Goal: Task Accomplishment & Management: Use online tool/utility

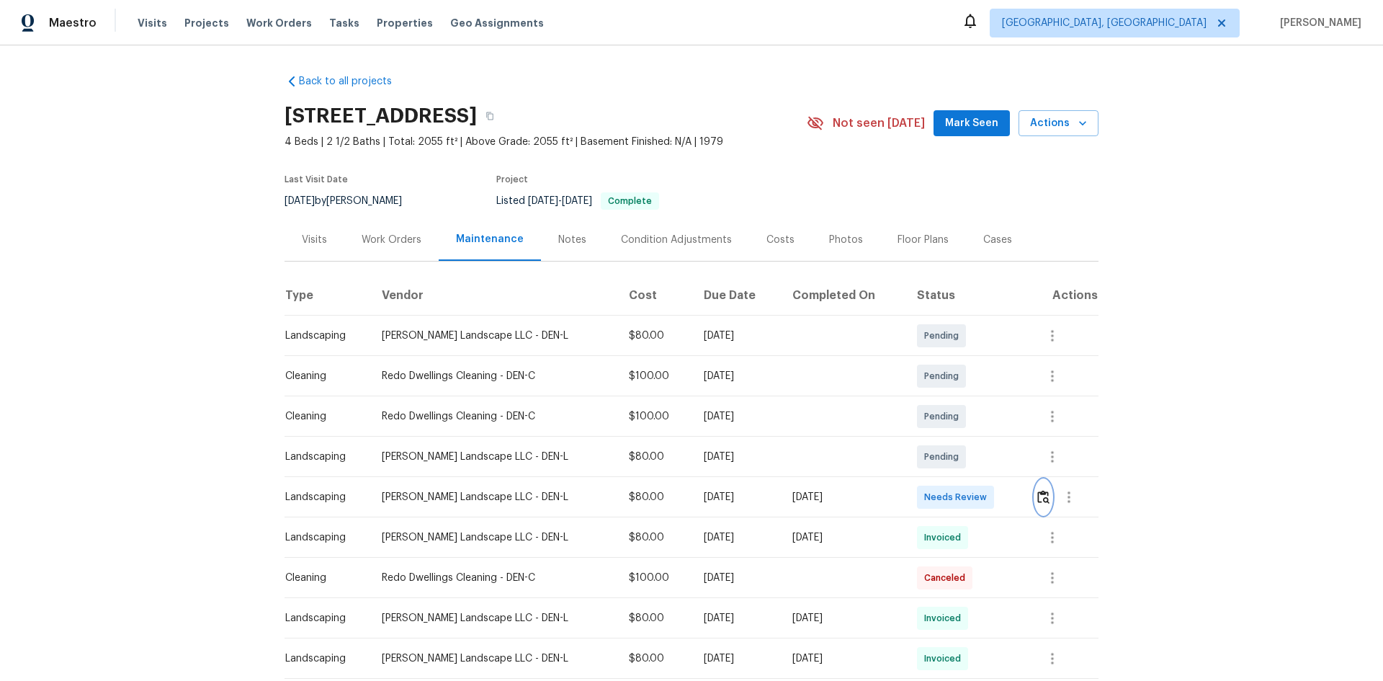
click at [1037, 491] on img "button" at bounding box center [1043, 497] width 12 height 14
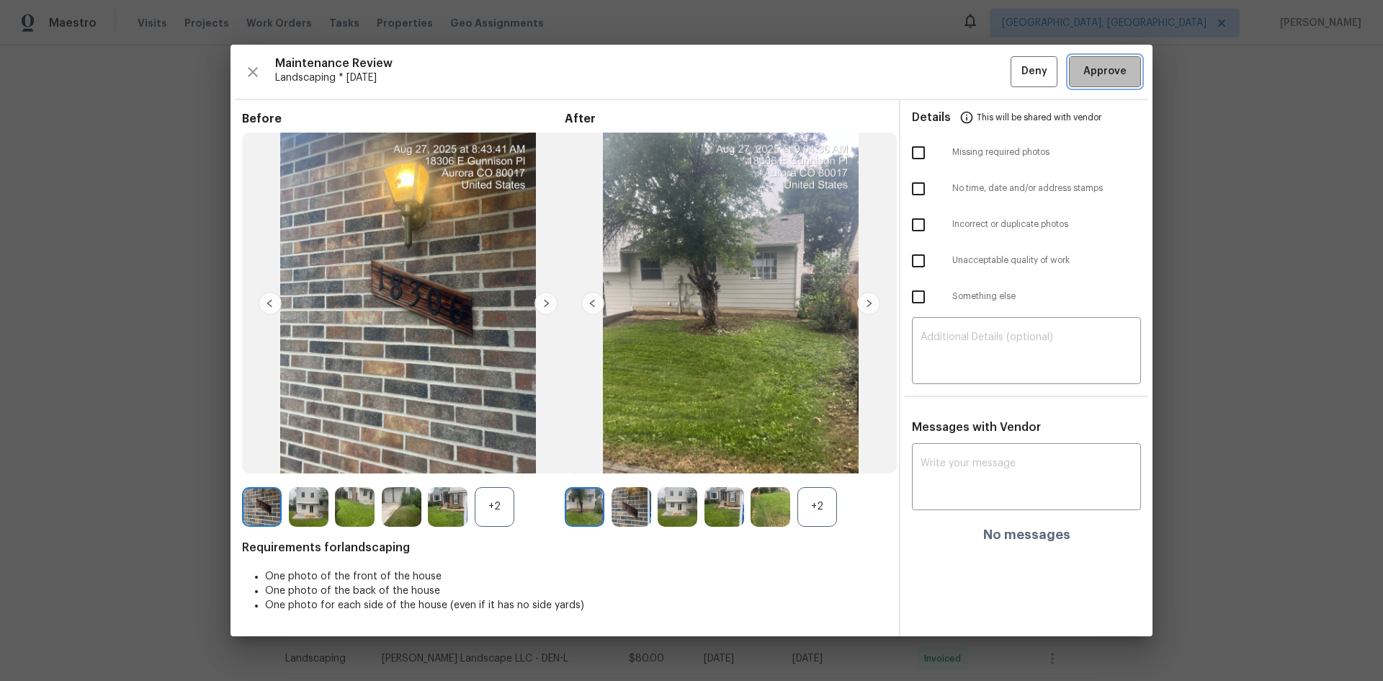
click at [1105, 81] on button "Approve" at bounding box center [1105, 71] width 72 height 31
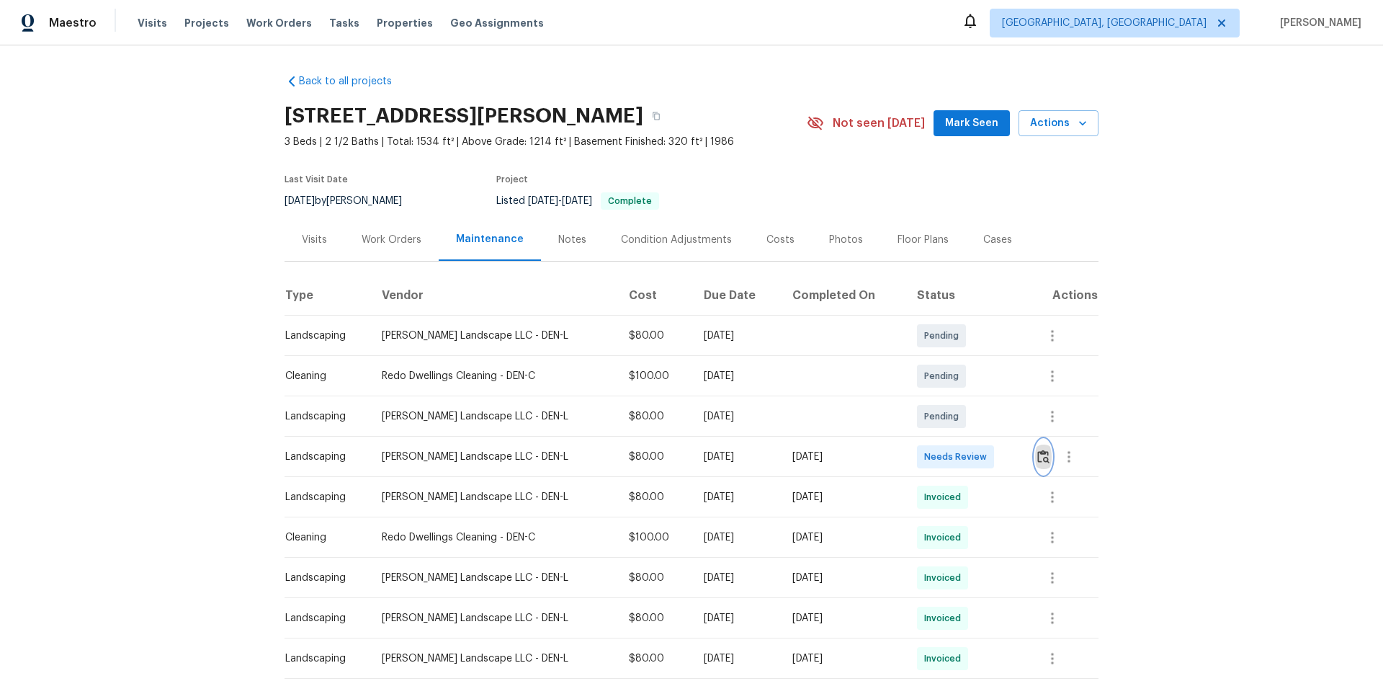
click at [1037, 452] on img "button" at bounding box center [1043, 456] width 12 height 14
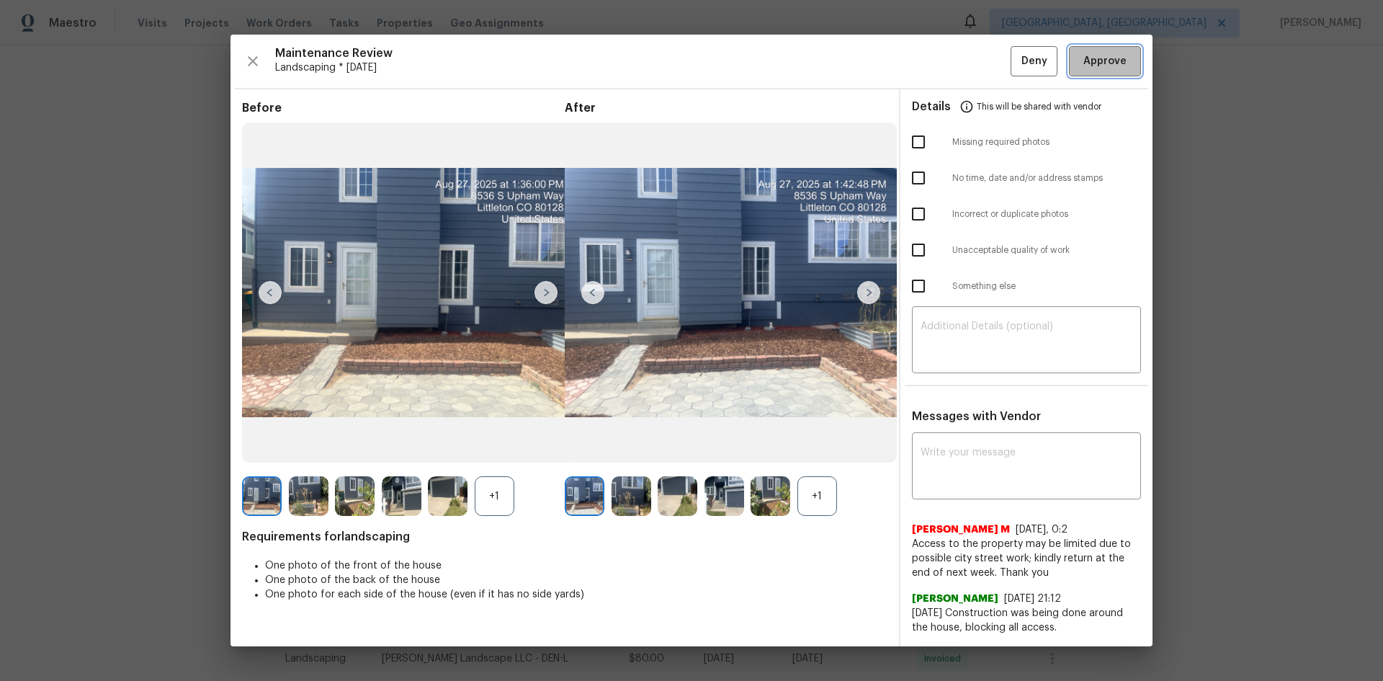
click at [1090, 68] on span "Approve" at bounding box center [1104, 62] width 43 height 18
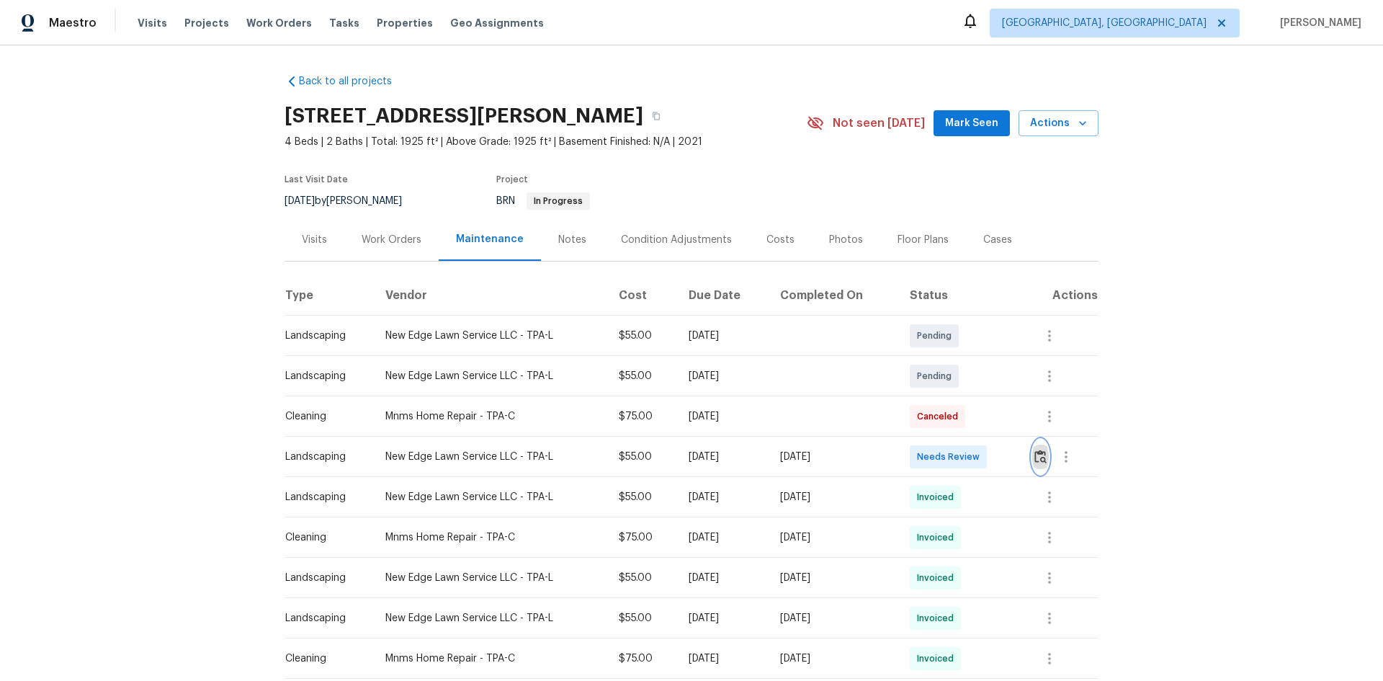
click at [1036, 454] on img "button" at bounding box center [1040, 456] width 12 height 14
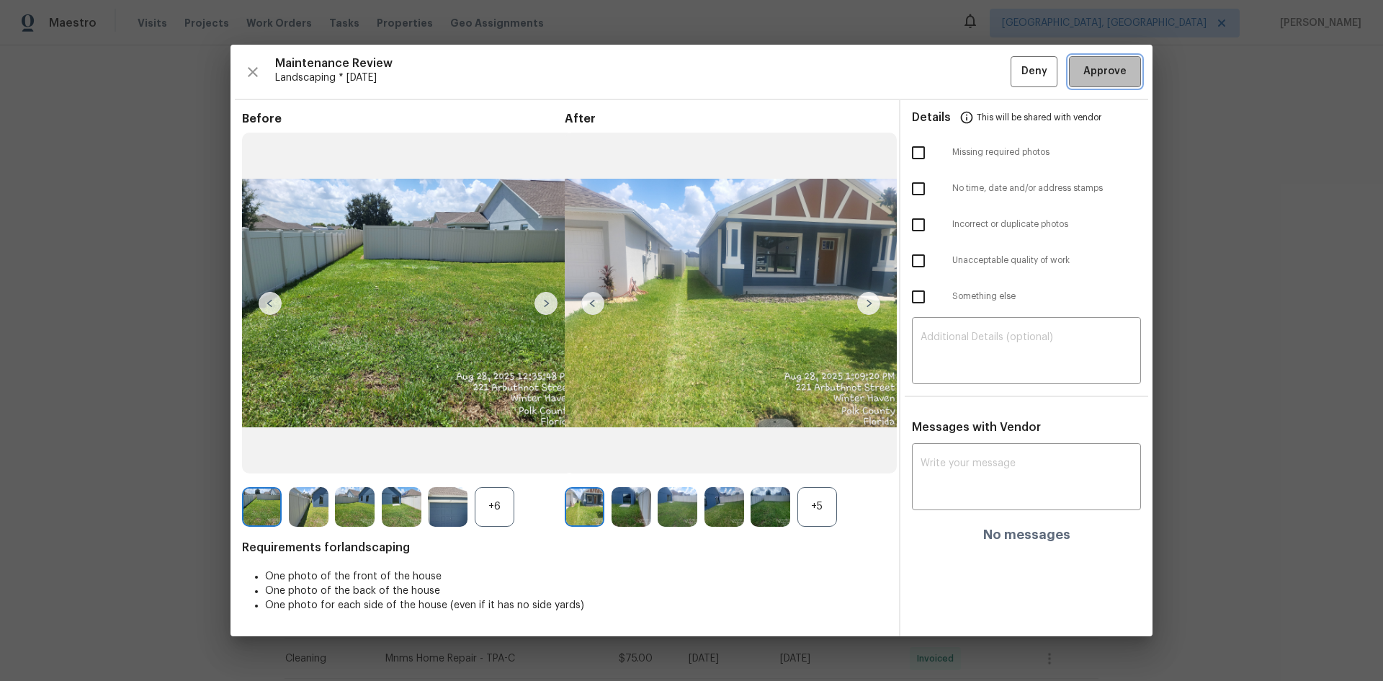
click at [1095, 82] on button "Approve" at bounding box center [1105, 71] width 72 height 31
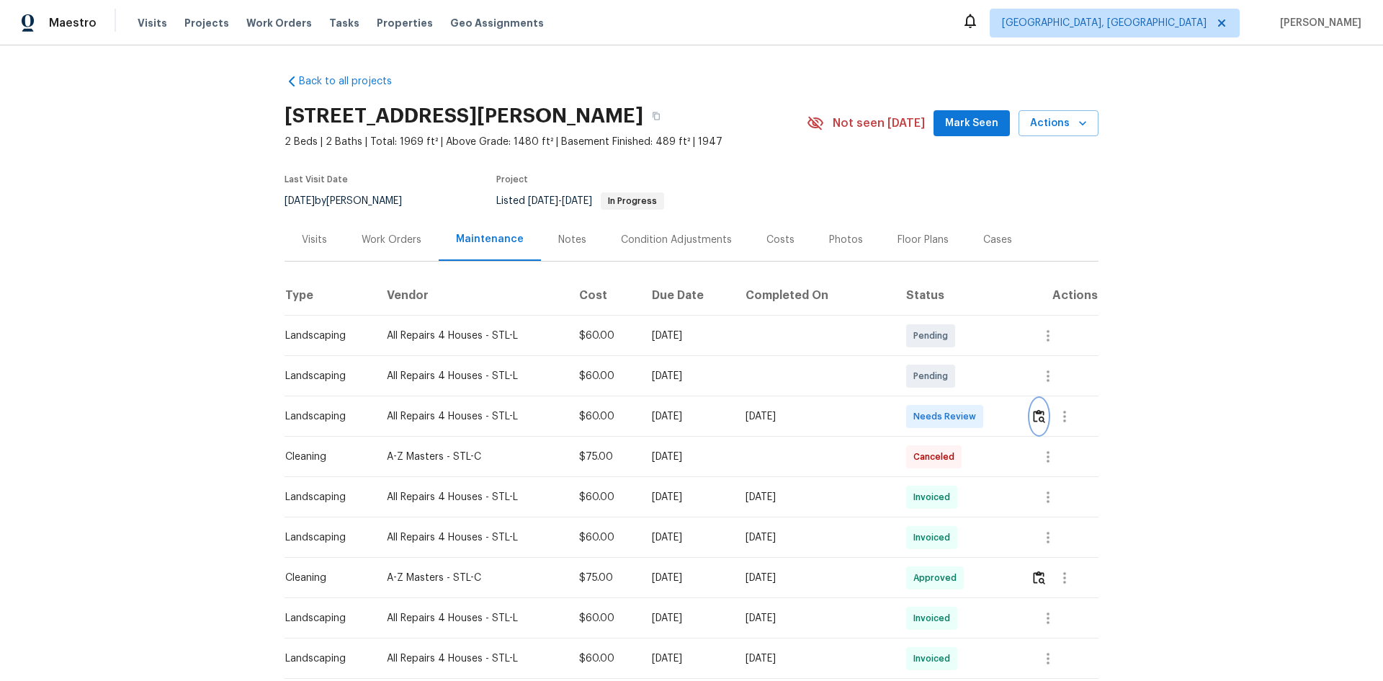
click at [1035, 412] on img "button" at bounding box center [1039, 416] width 12 height 14
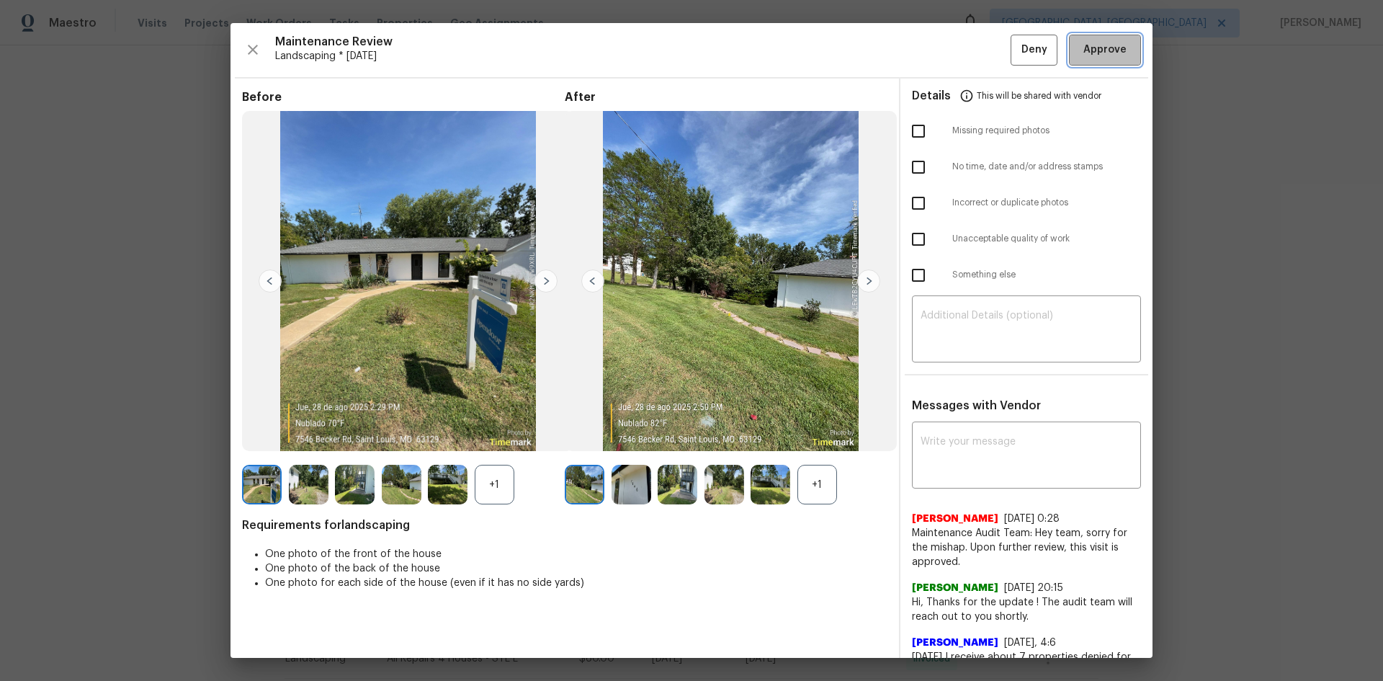
click at [1083, 52] on span "Approve" at bounding box center [1104, 50] width 43 height 18
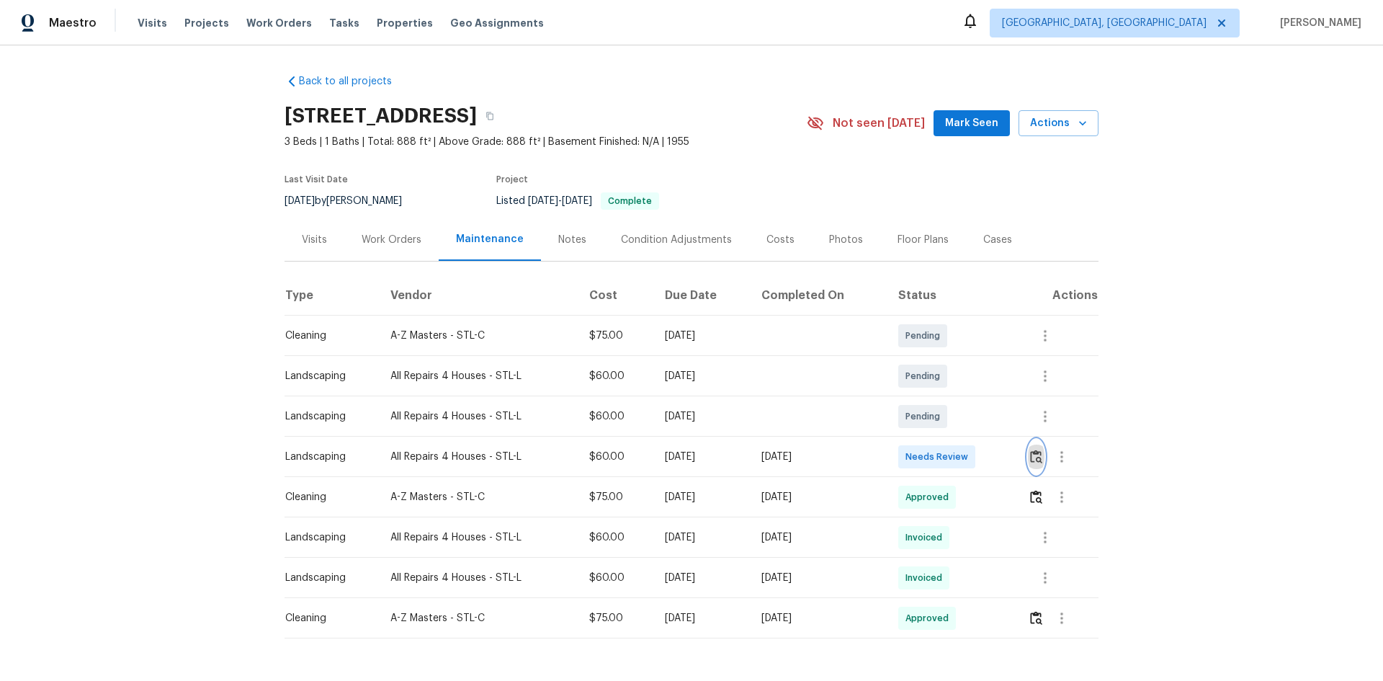
click at [1036, 455] on img "button" at bounding box center [1036, 456] width 12 height 14
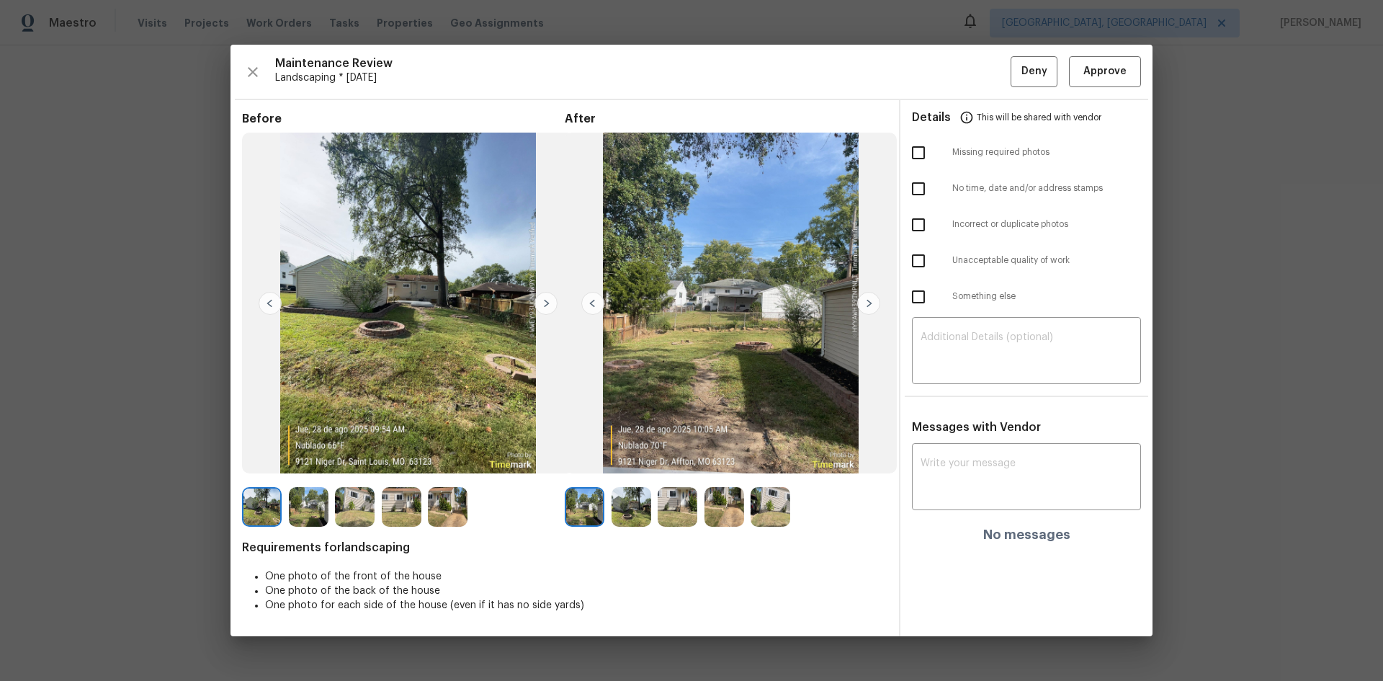
click at [1096, 108] on span "This will be shared with vendor" at bounding box center [1039, 117] width 125 height 35
click at [1090, 73] on span "Approve" at bounding box center [1104, 72] width 43 height 18
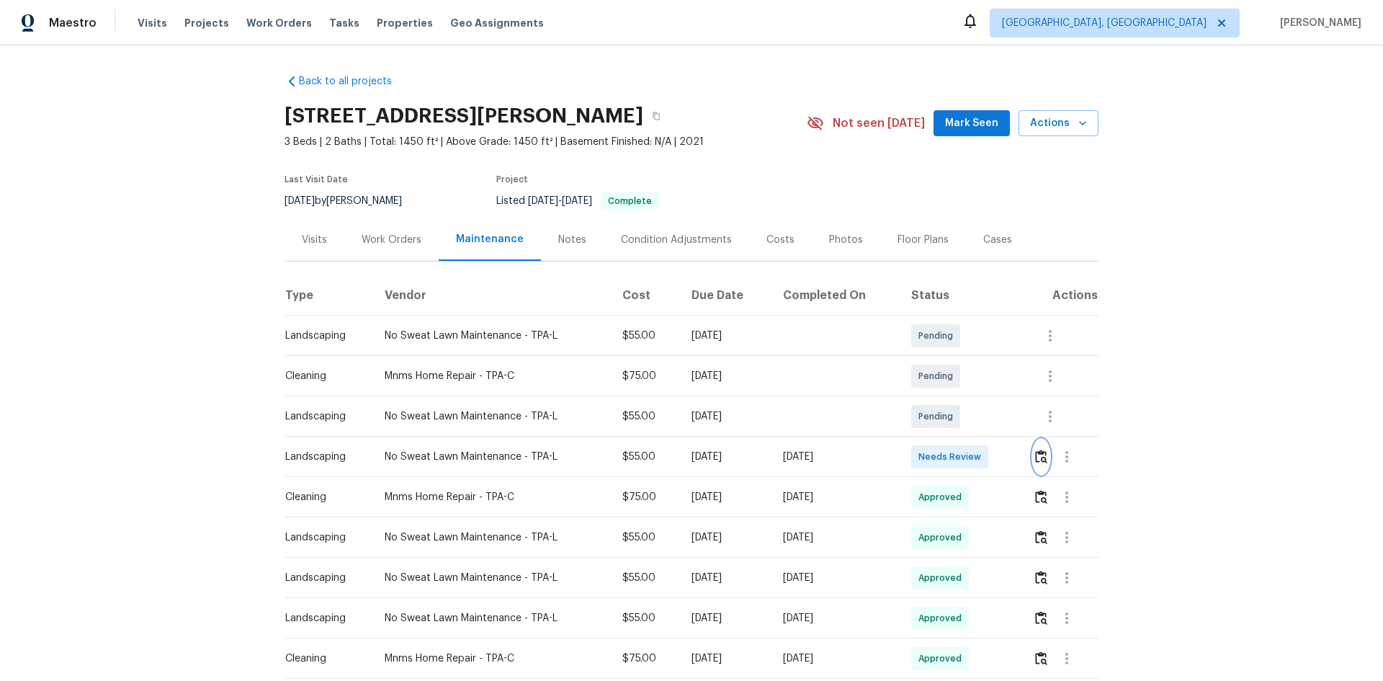
click at [1035, 458] on img "button" at bounding box center [1041, 456] width 12 height 14
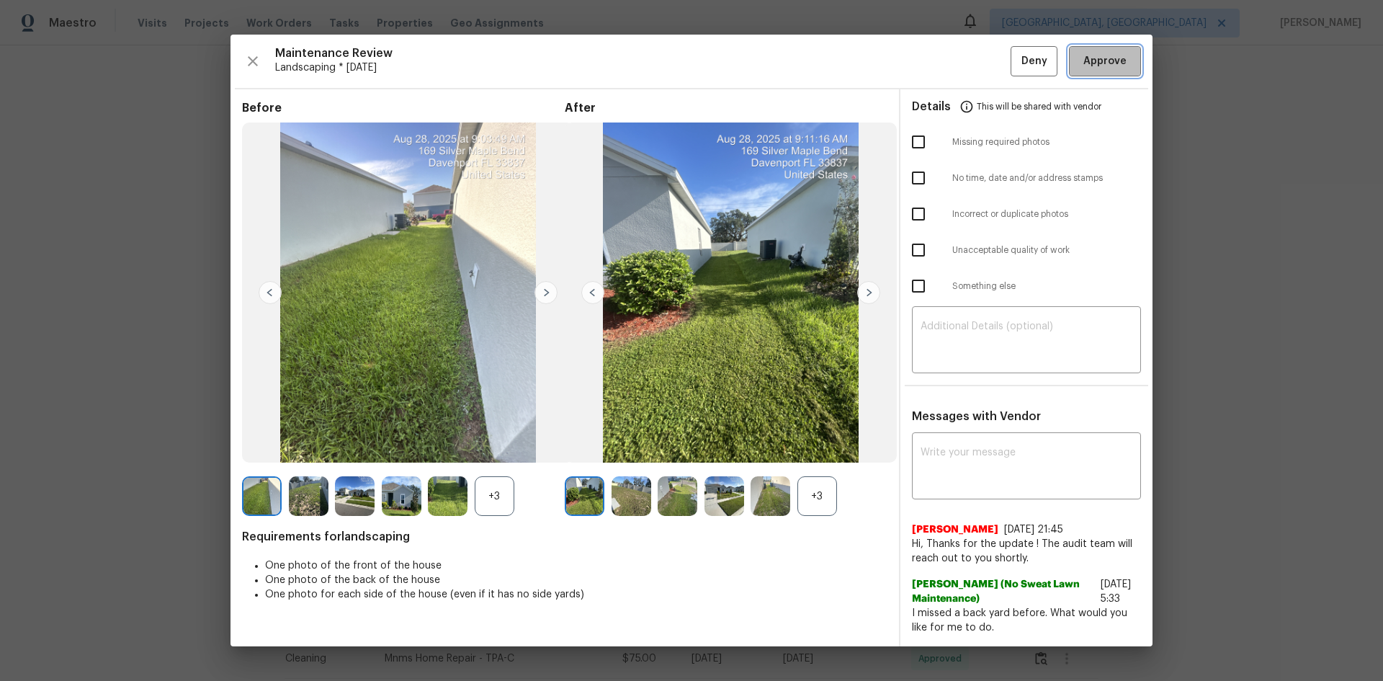
click at [1121, 60] on span "Approve" at bounding box center [1104, 62] width 43 height 18
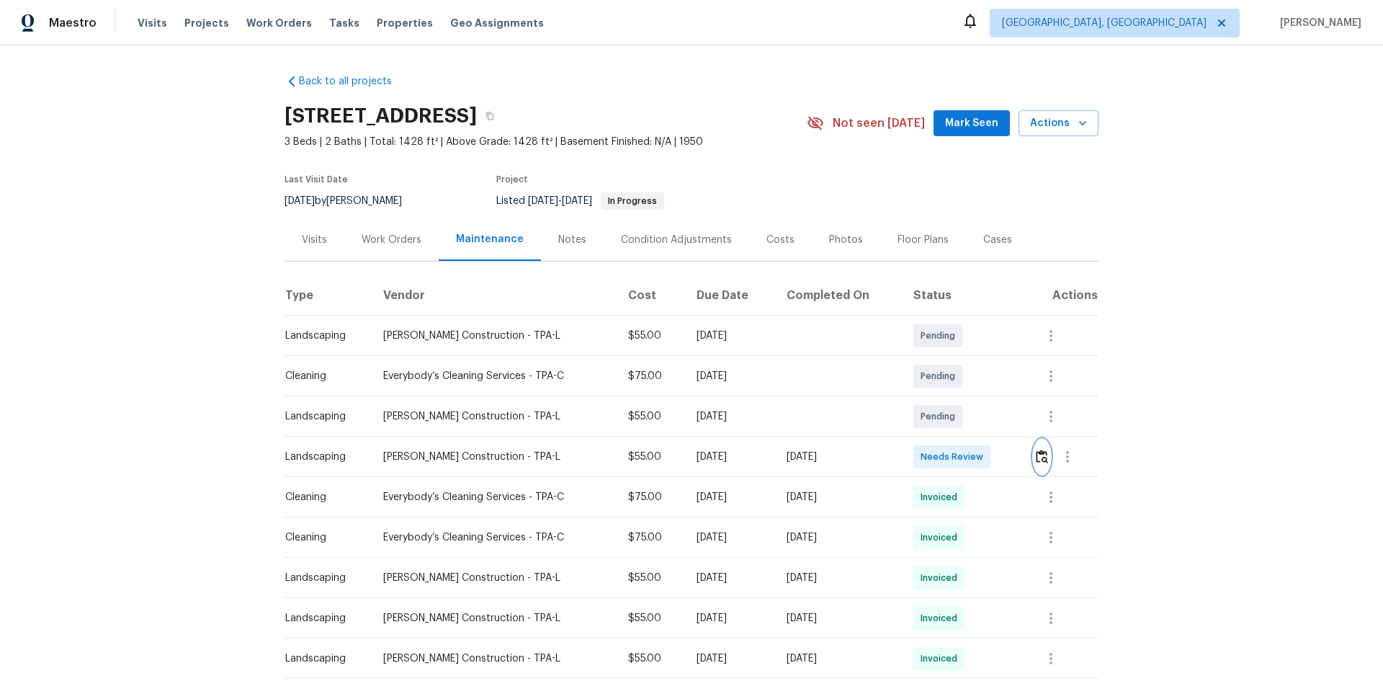
click at [1038, 453] on img "button" at bounding box center [1042, 456] width 12 height 14
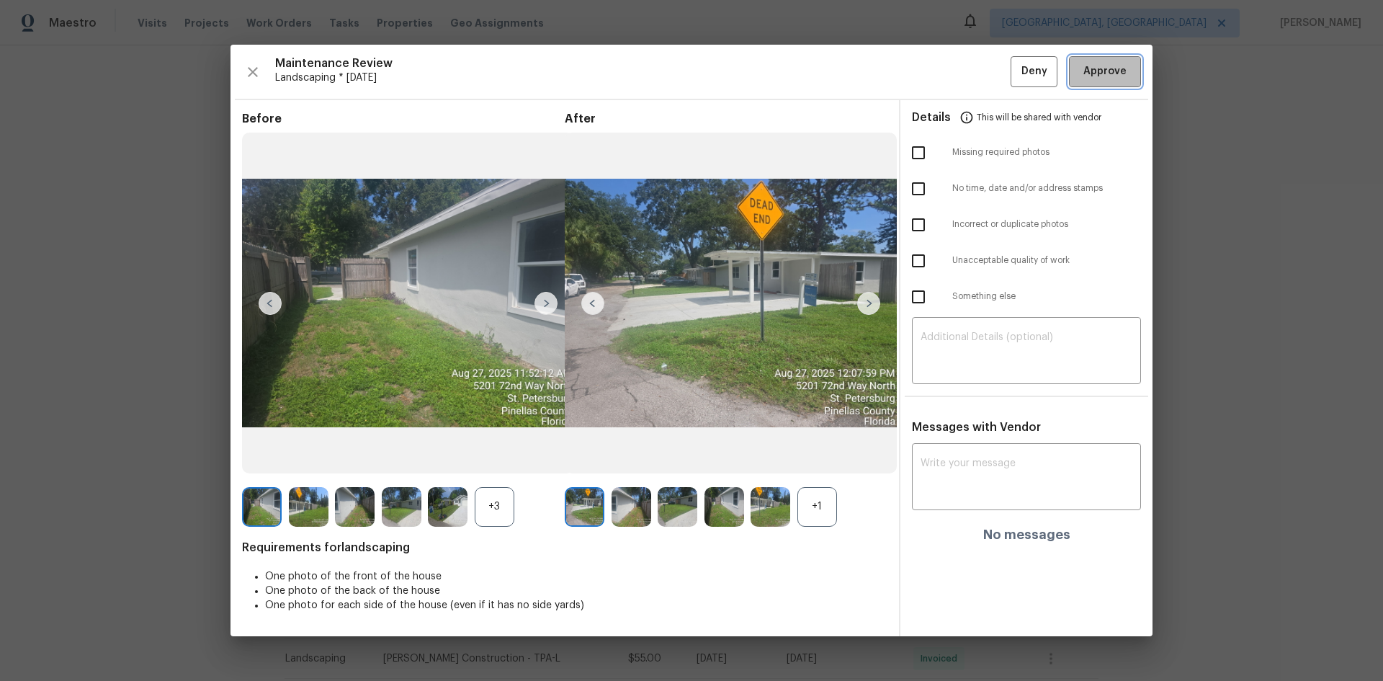
click at [1085, 85] on button "Approve" at bounding box center [1105, 71] width 72 height 31
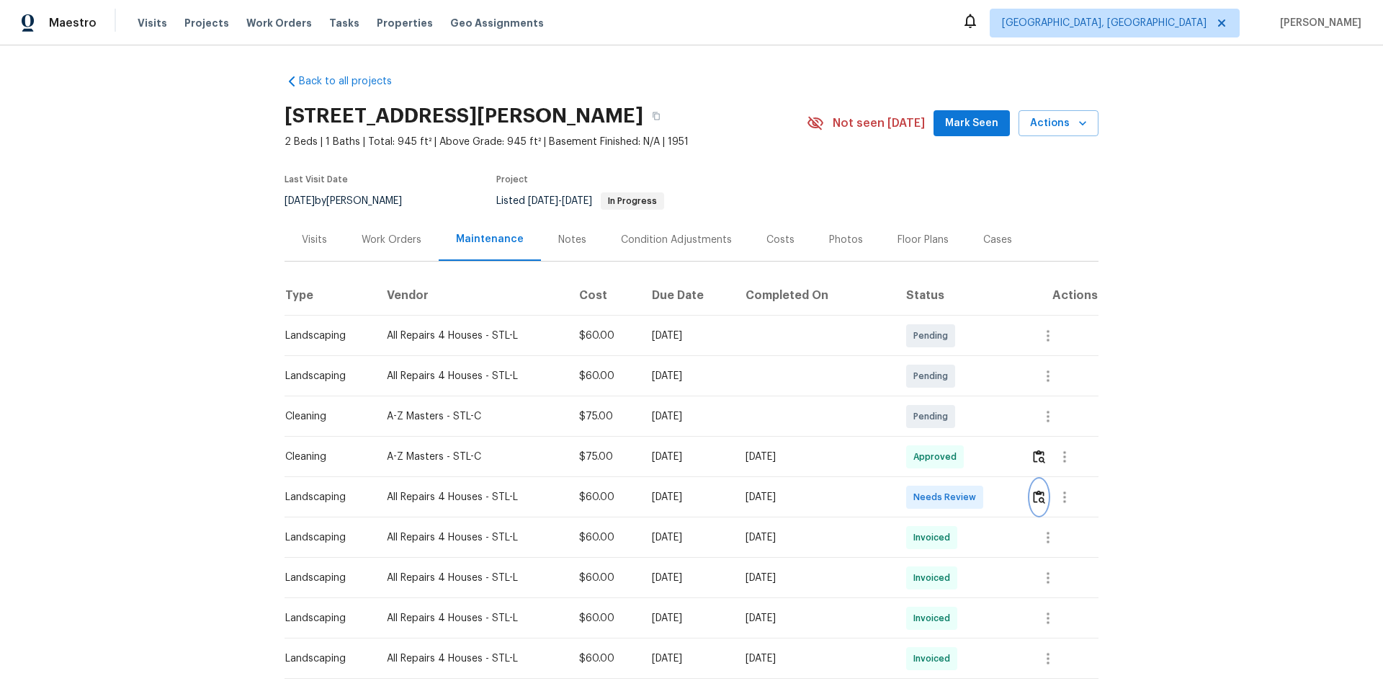
click at [1036, 501] on img "button" at bounding box center [1039, 497] width 12 height 14
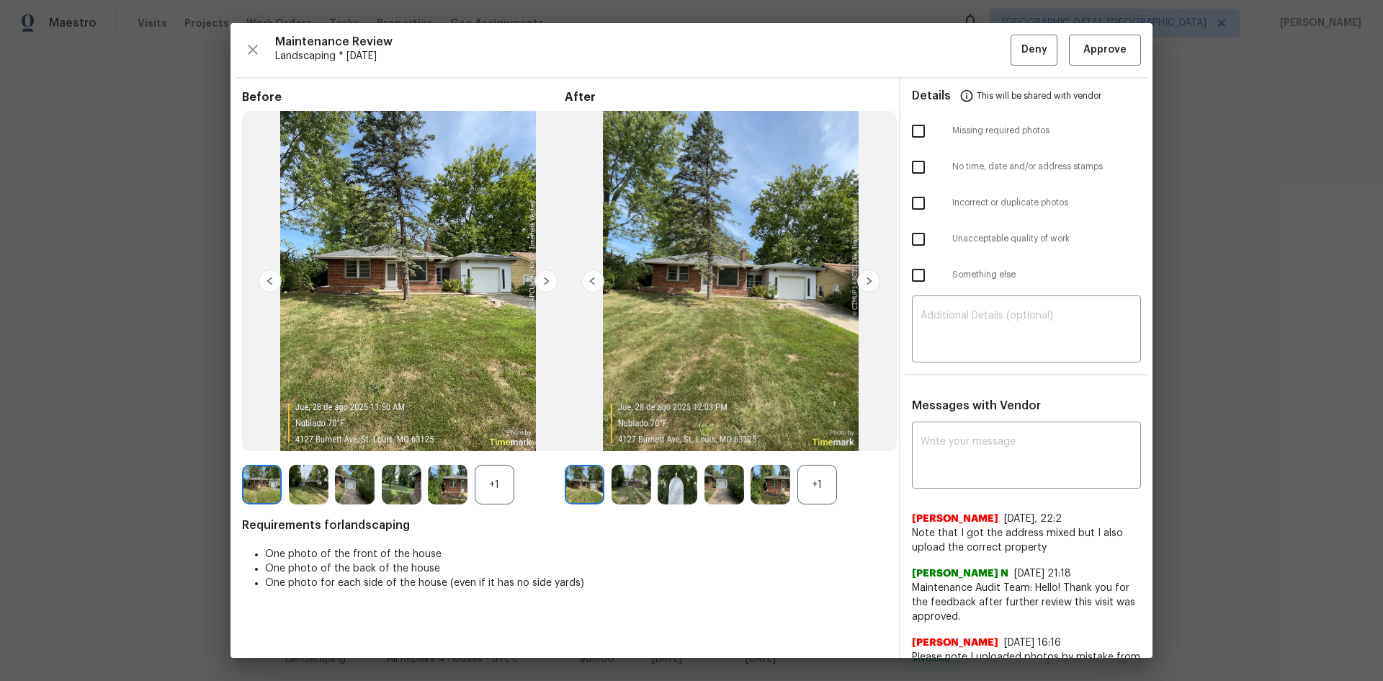
click at [819, 482] on div "+1" at bounding box center [817, 485] width 40 height 40
click at [495, 485] on div "+1" at bounding box center [495, 485] width 40 height 40
click at [868, 277] on img at bounding box center [868, 280] width 23 height 23
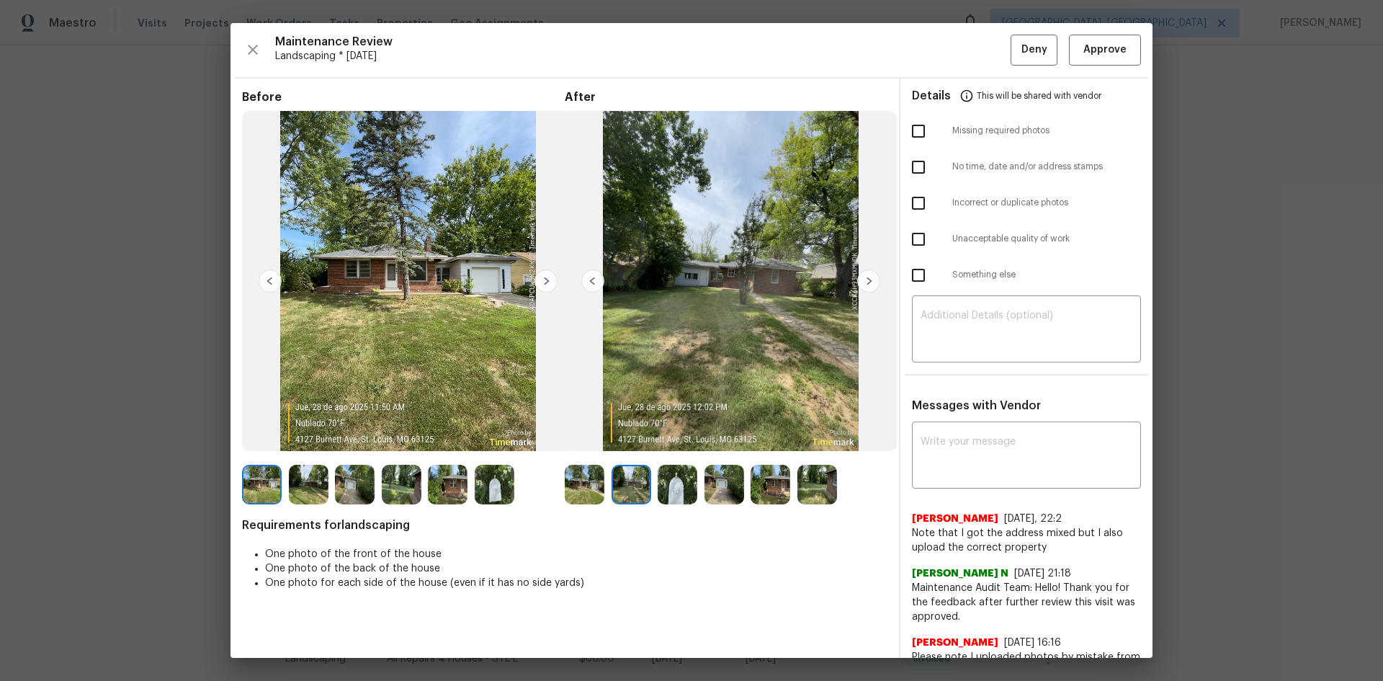
click at [868, 277] on img at bounding box center [868, 280] width 23 height 23
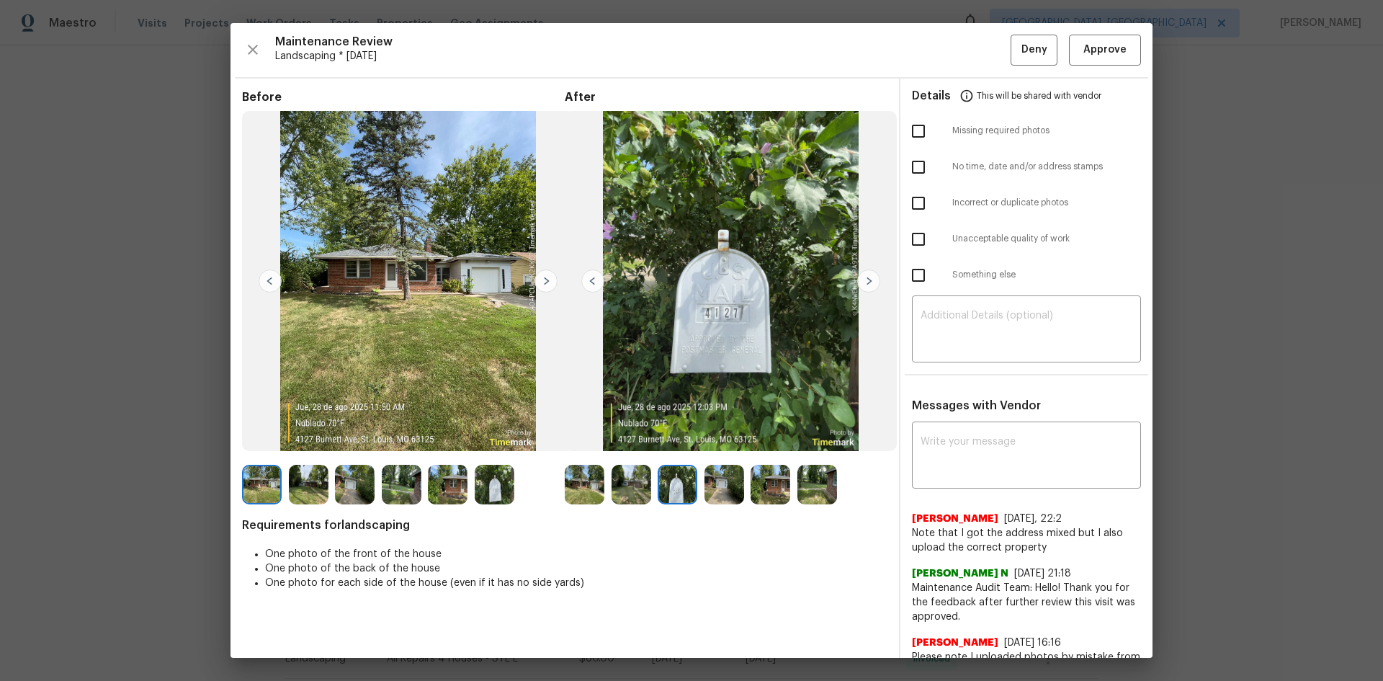
click at [868, 277] on img at bounding box center [868, 280] width 23 height 23
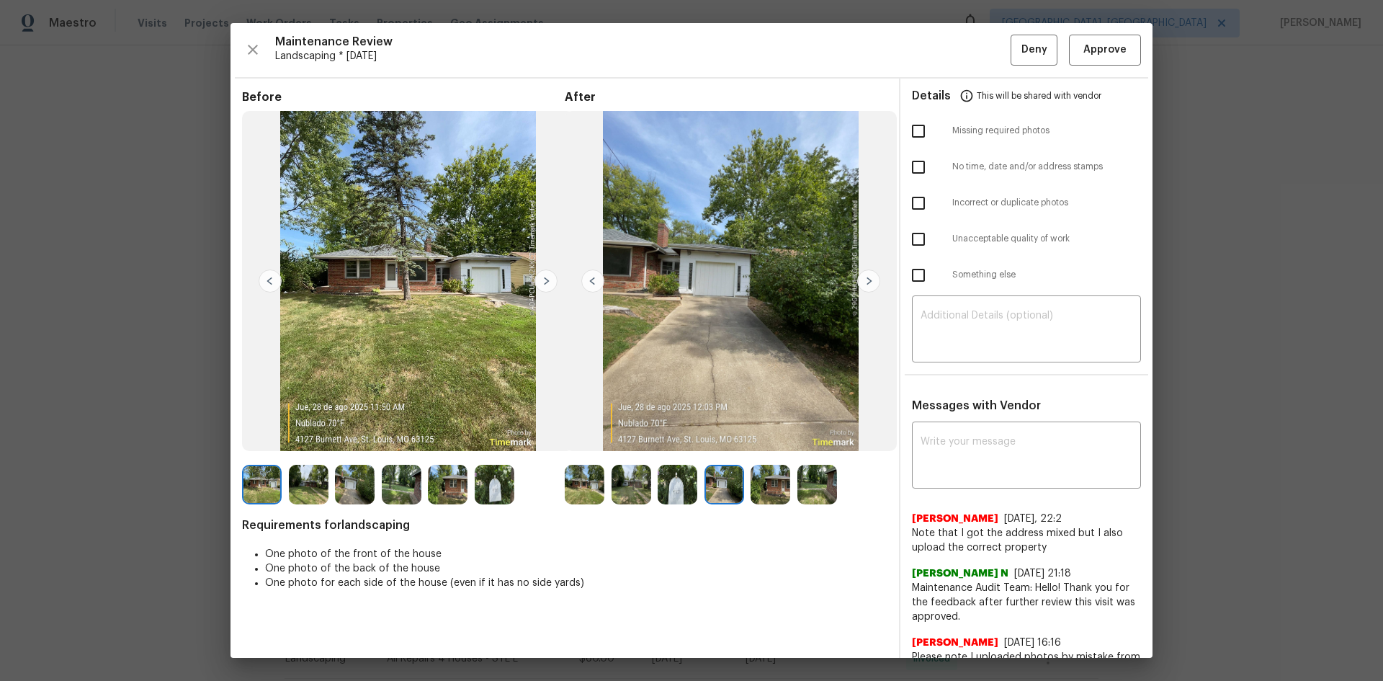
click at [868, 277] on img at bounding box center [868, 280] width 23 height 23
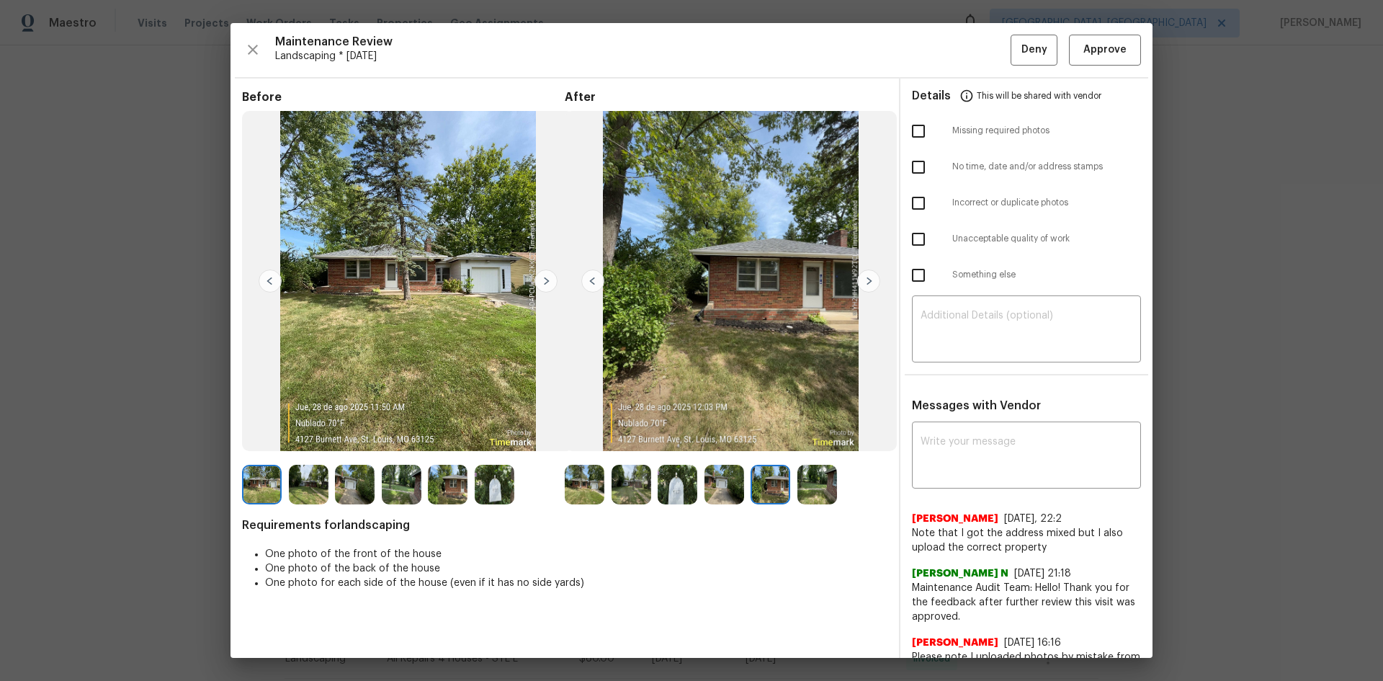
click at [868, 277] on img at bounding box center [868, 280] width 23 height 23
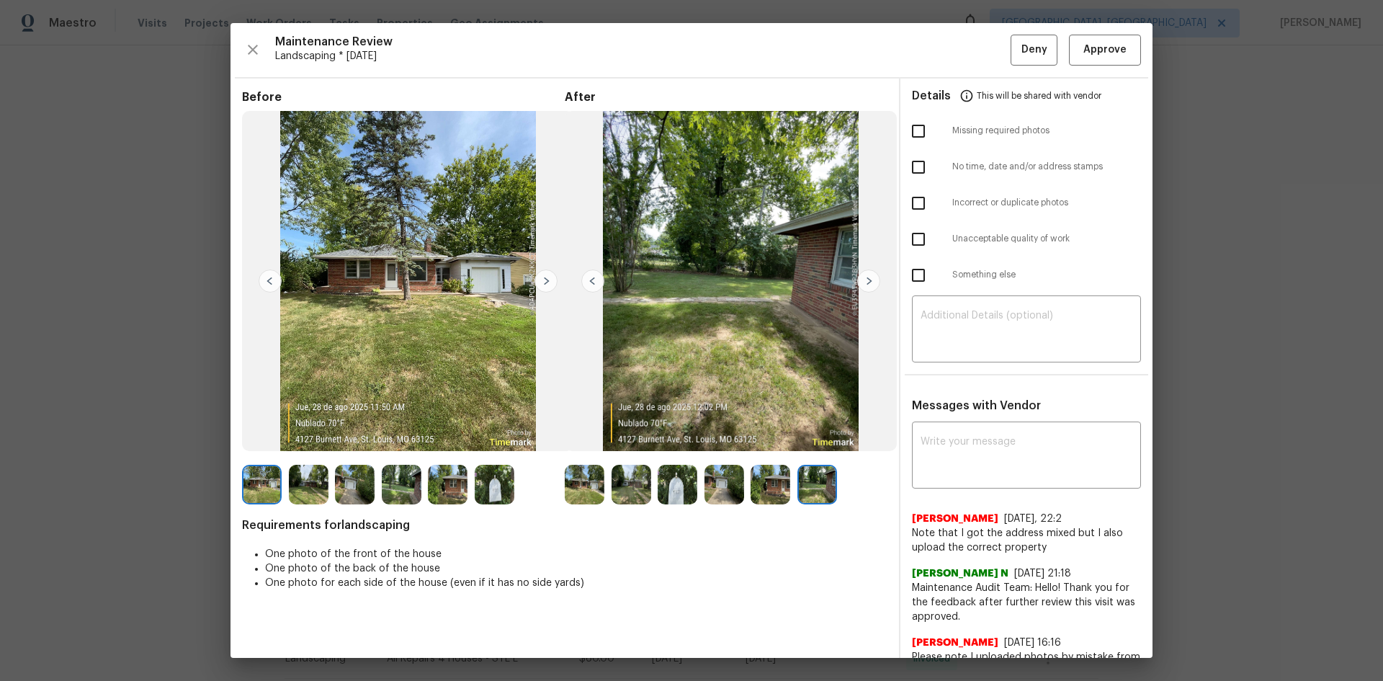
click at [868, 277] on img at bounding box center [868, 280] width 23 height 23
click at [545, 278] on img at bounding box center [545, 280] width 23 height 23
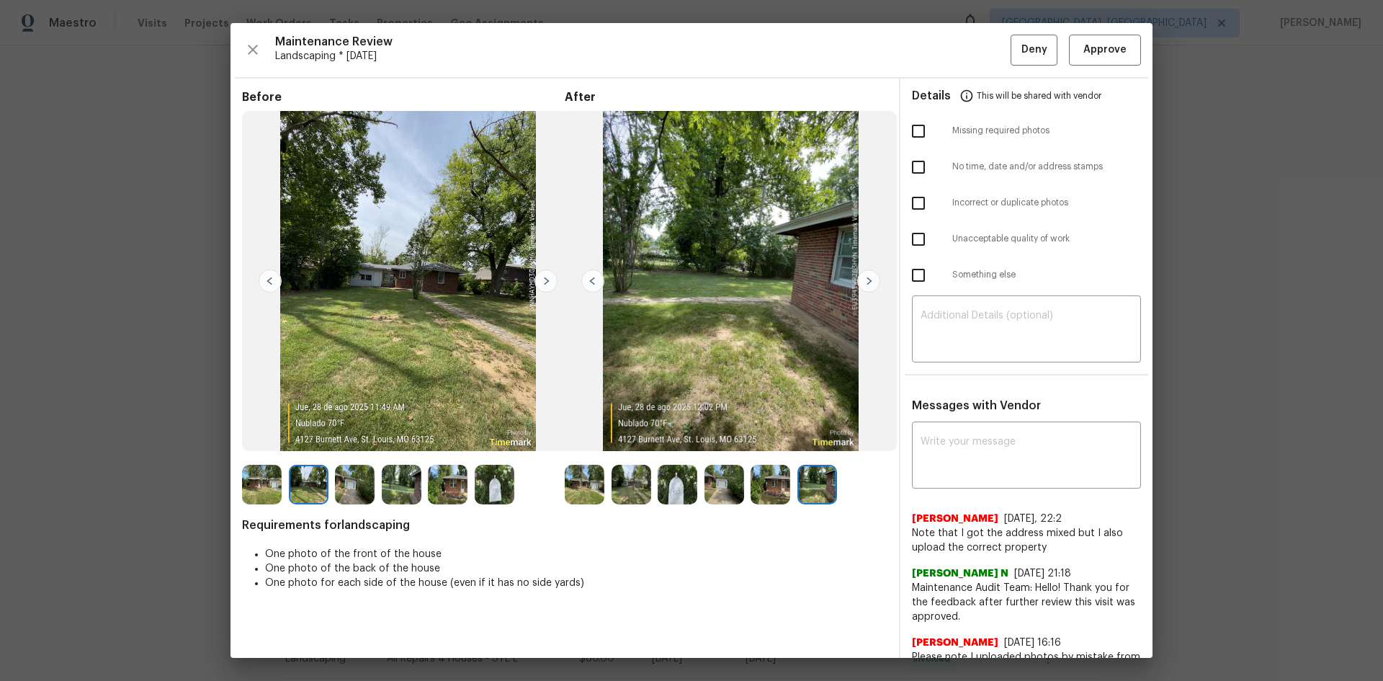
click at [544, 279] on img at bounding box center [545, 280] width 23 height 23
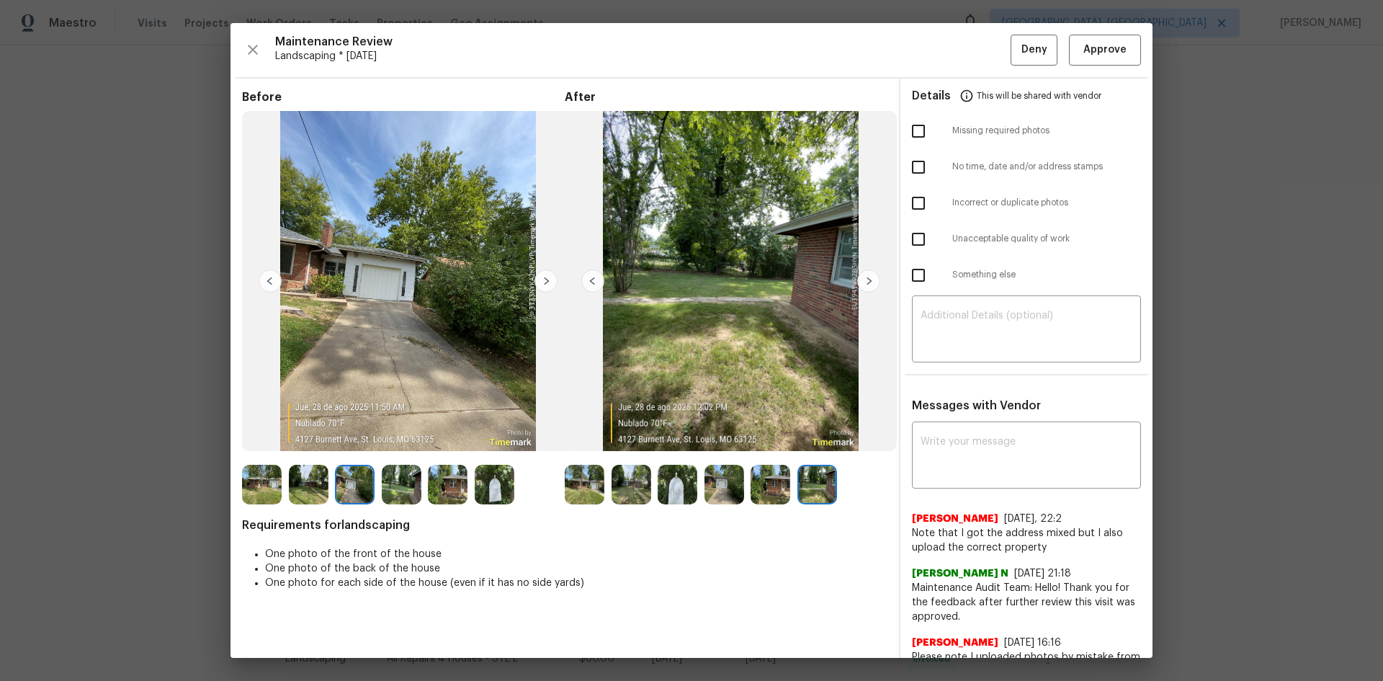
click at [544, 279] on img at bounding box center [545, 280] width 23 height 23
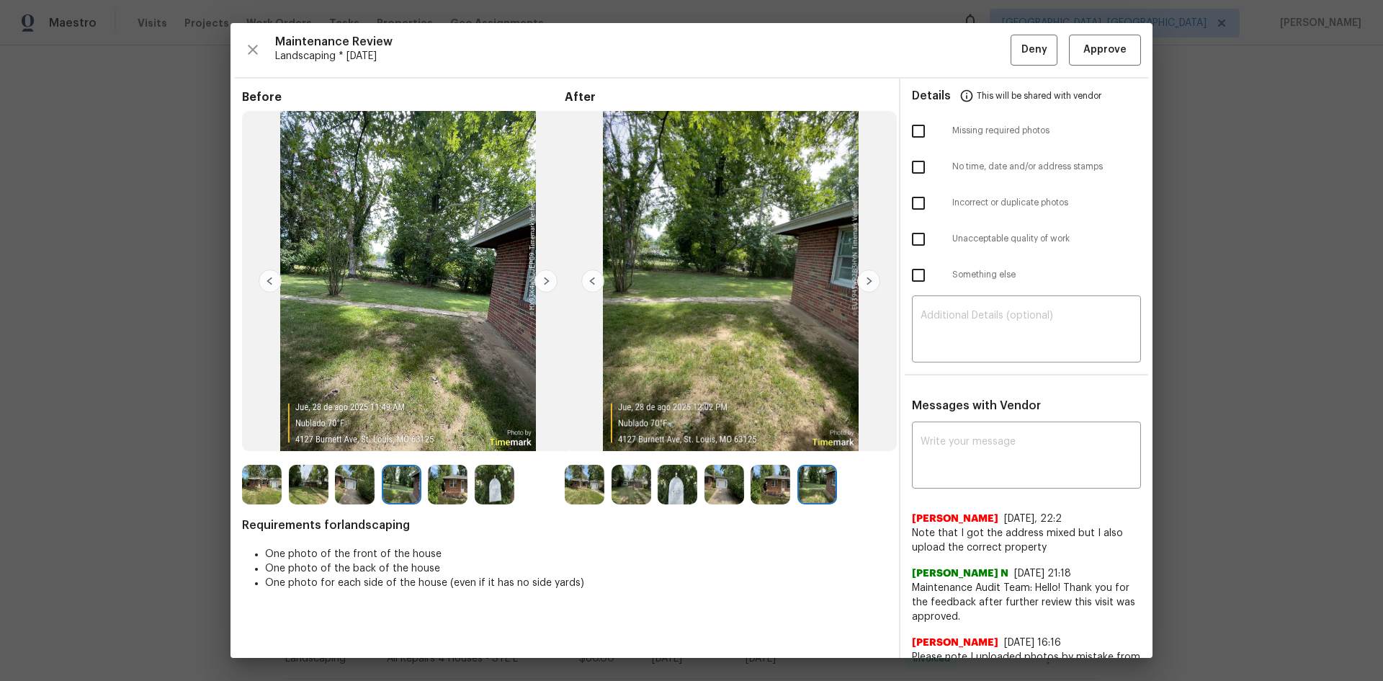
click at [593, 280] on img at bounding box center [592, 280] width 23 height 23
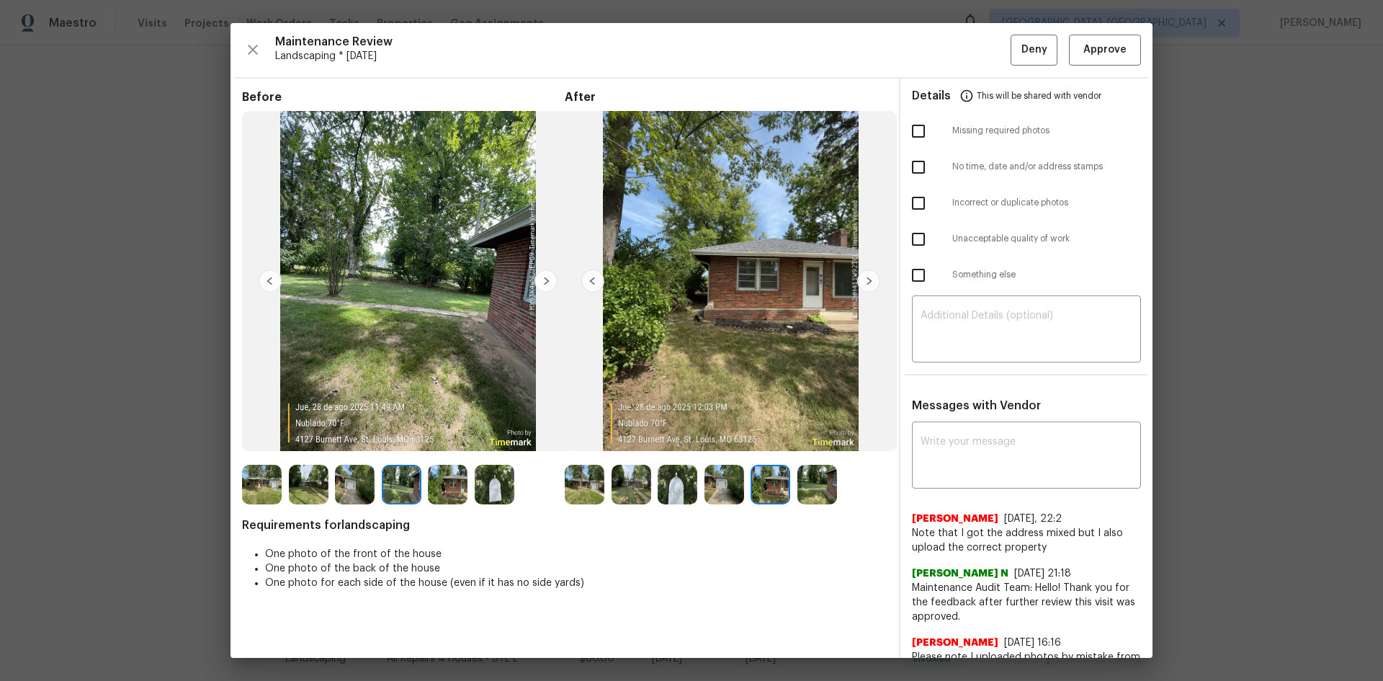
click at [593, 280] on img at bounding box center [592, 280] width 23 height 23
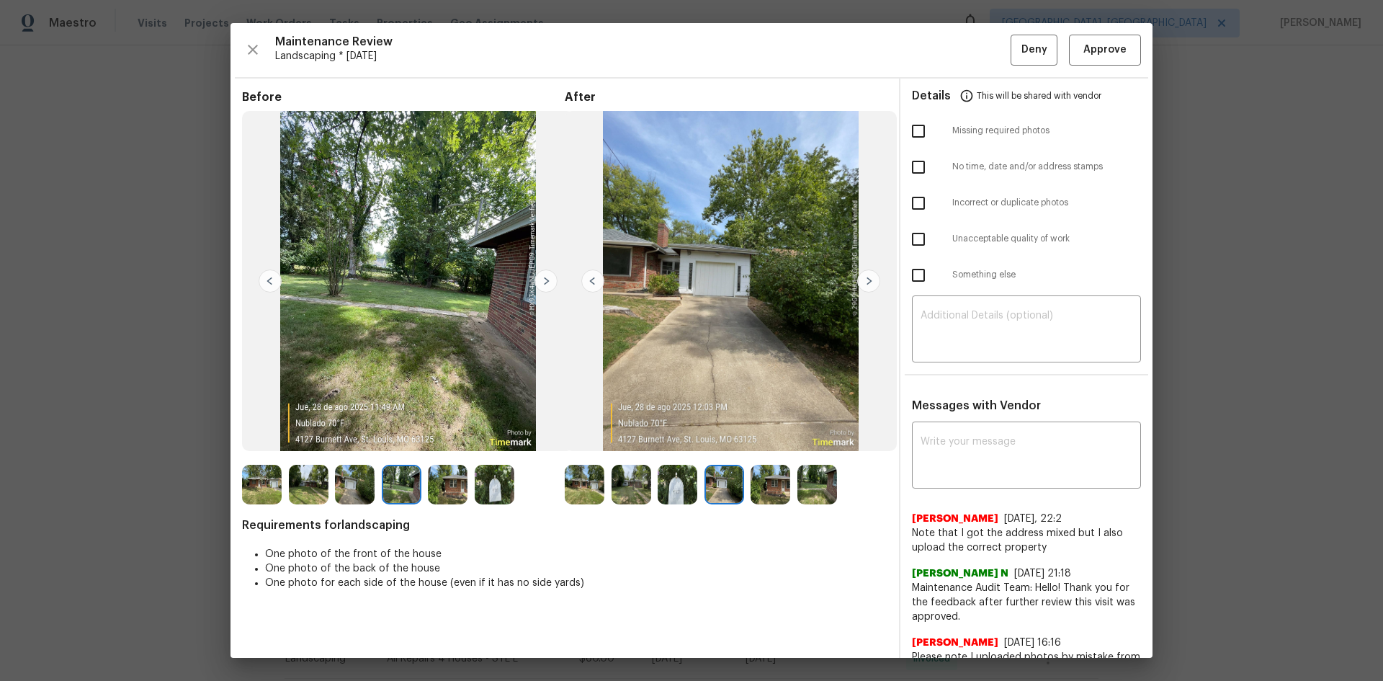
click at [593, 280] on img at bounding box center [592, 280] width 23 height 23
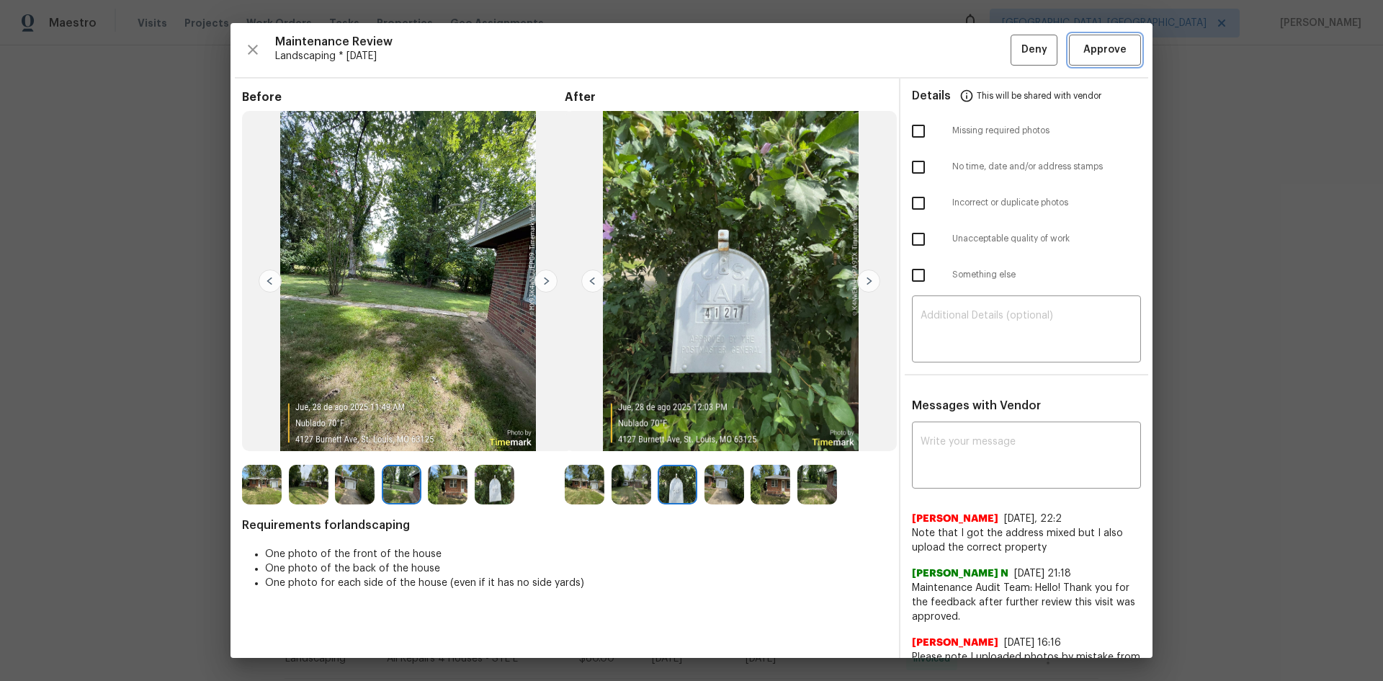
click at [1117, 54] on span "Approve" at bounding box center [1104, 50] width 49 height 18
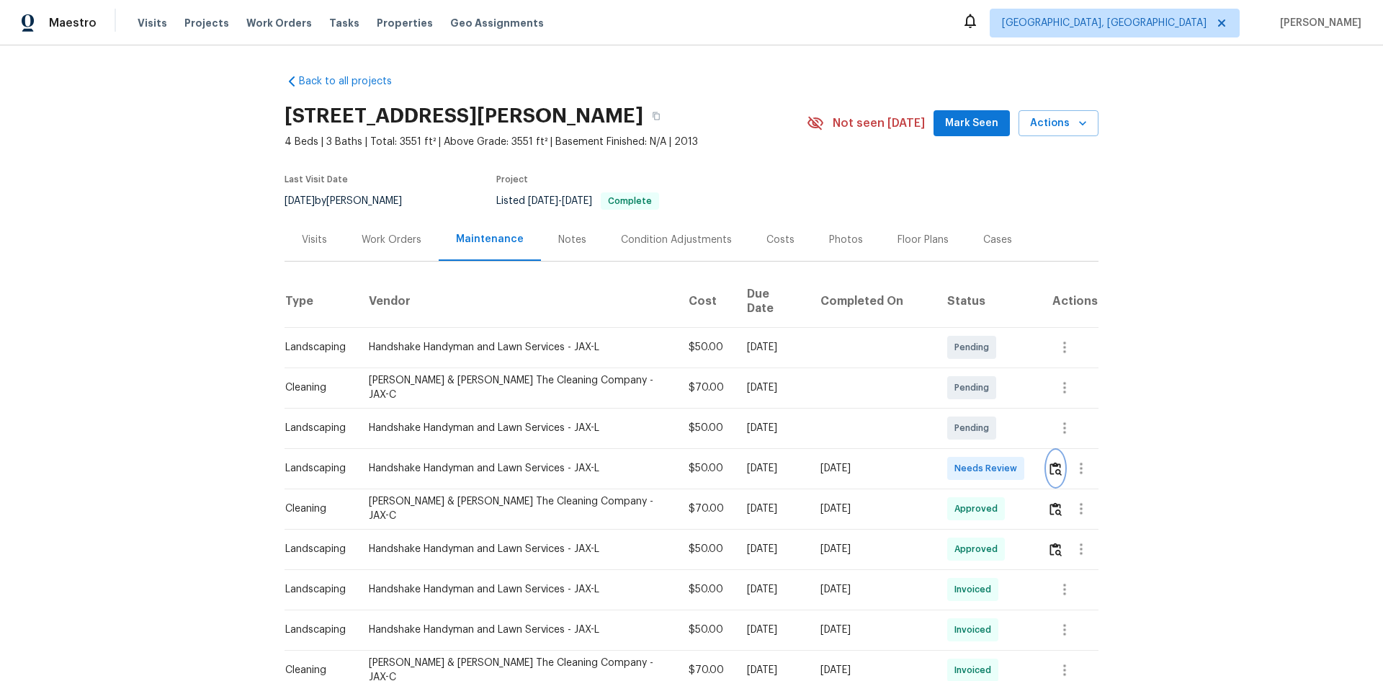
click at [1049, 462] on img "button" at bounding box center [1055, 469] width 12 height 14
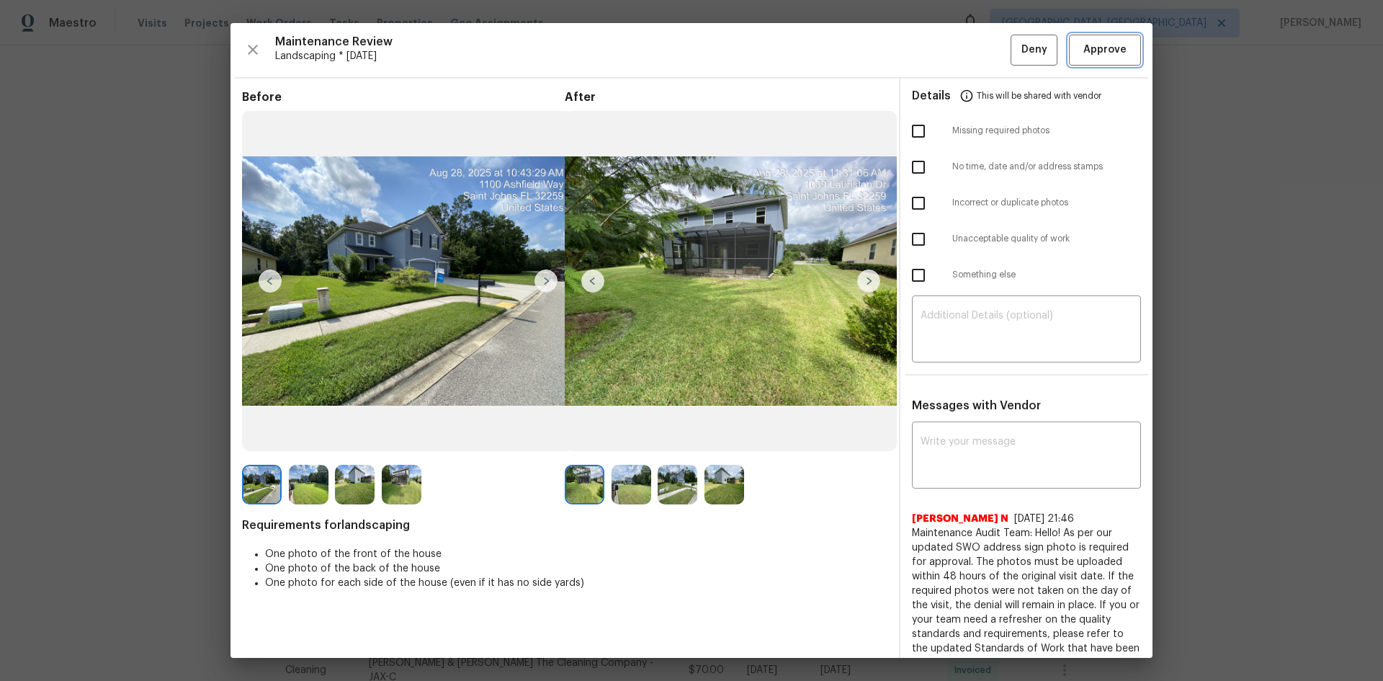
click at [1086, 38] on button "Approve" at bounding box center [1105, 50] width 72 height 31
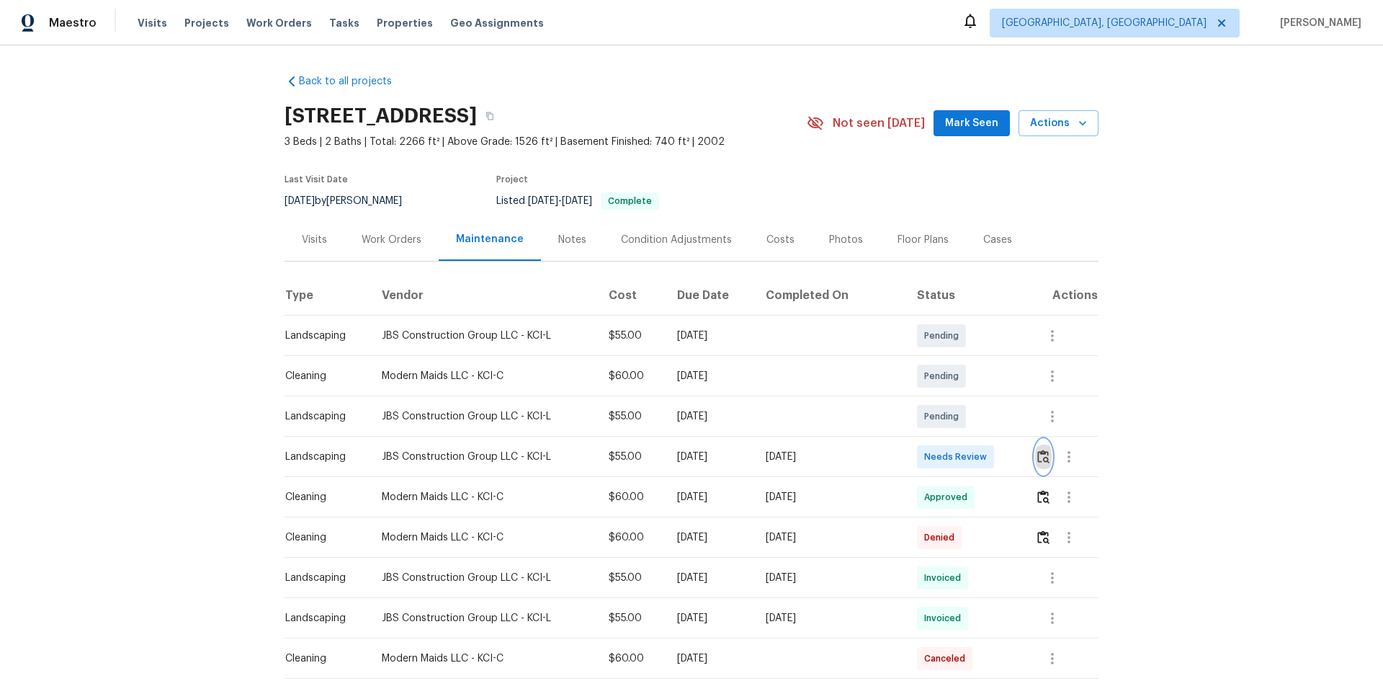
click at [1038, 458] on img "button" at bounding box center [1043, 456] width 12 height 14
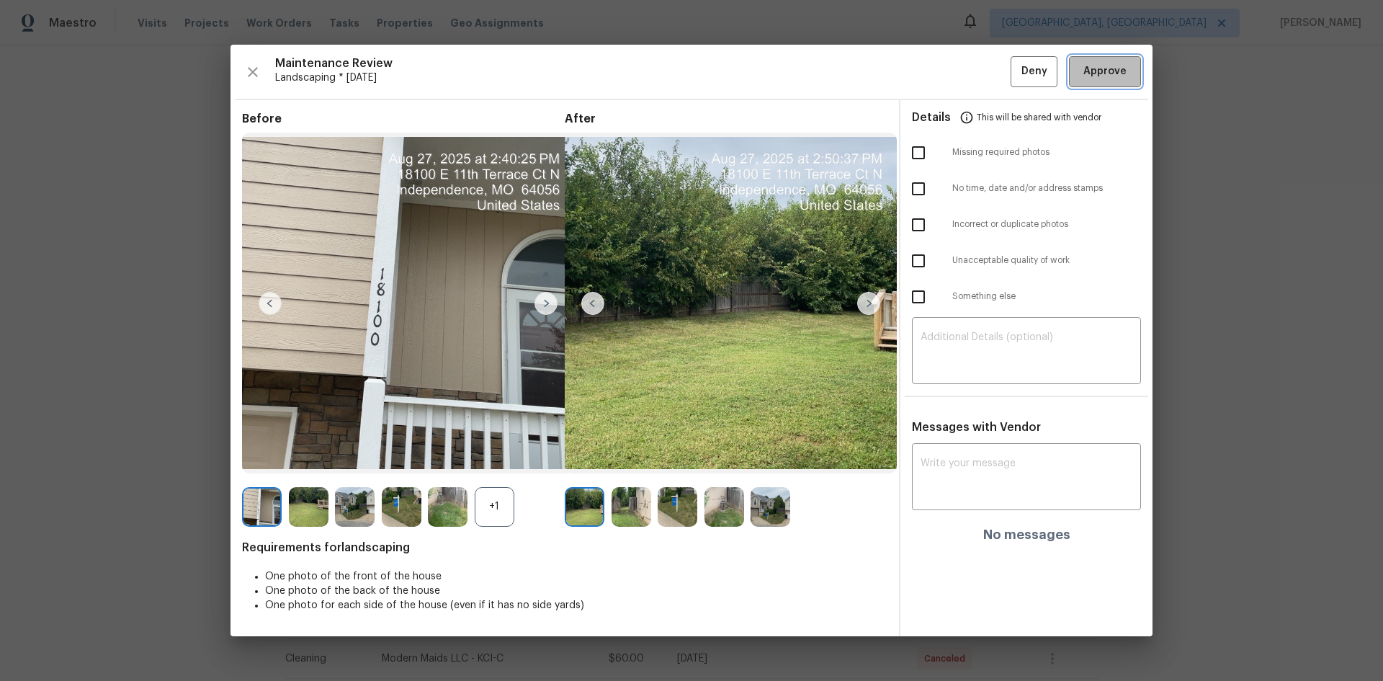
click at [1113, 69] on span "Approve" at bounding box center [1104, 72] width 43 height 18
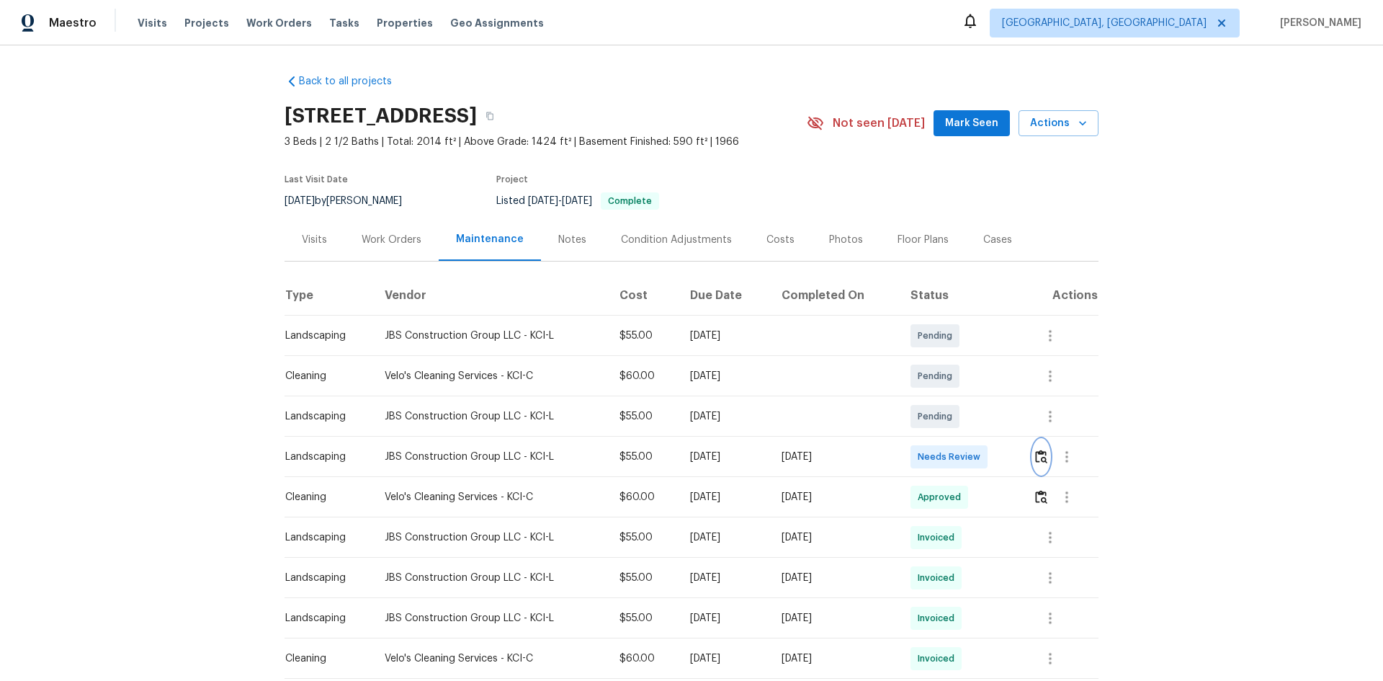
click at [1044, 454] on img "button" at bounding box center [1041, 456] width 12 height 14
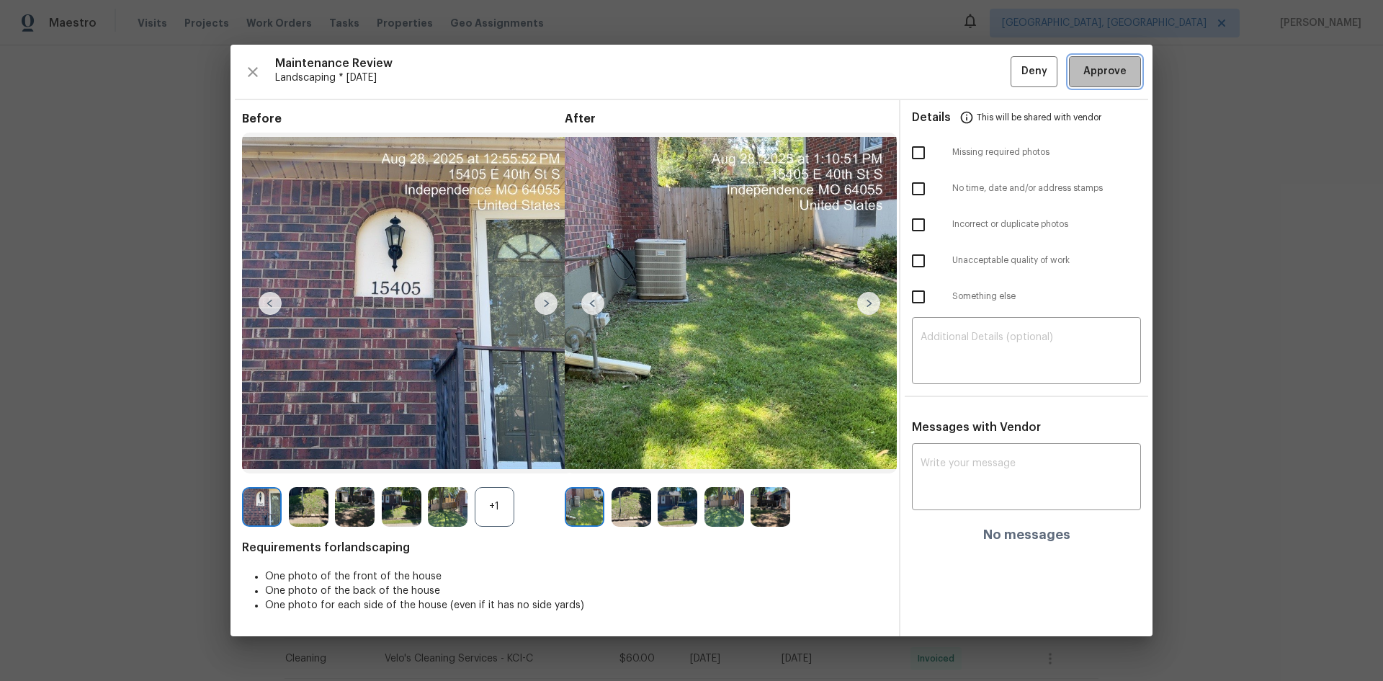
click at [1096, 62] on button "Approve" at bounding box center [1105, 71] width 72 height 31
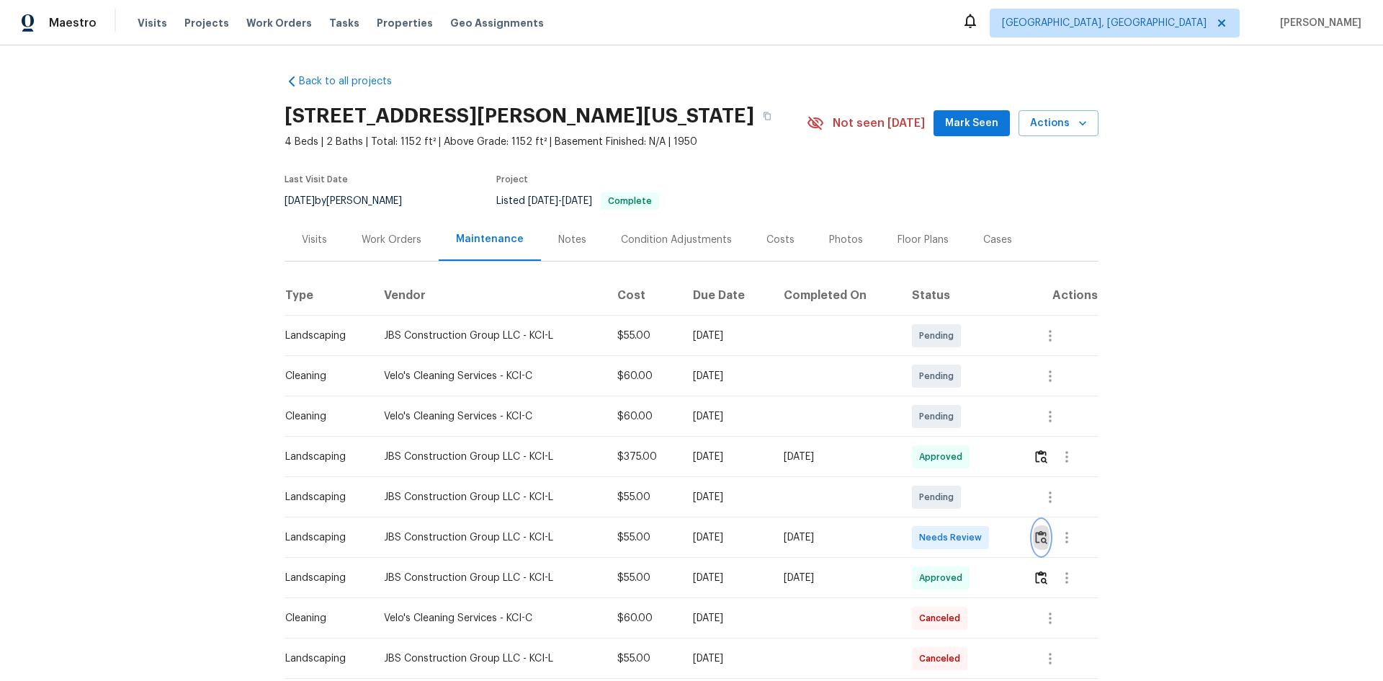
click at [1036, 538] on img "button" at bounding box center [1041, 537] width 12 height 14
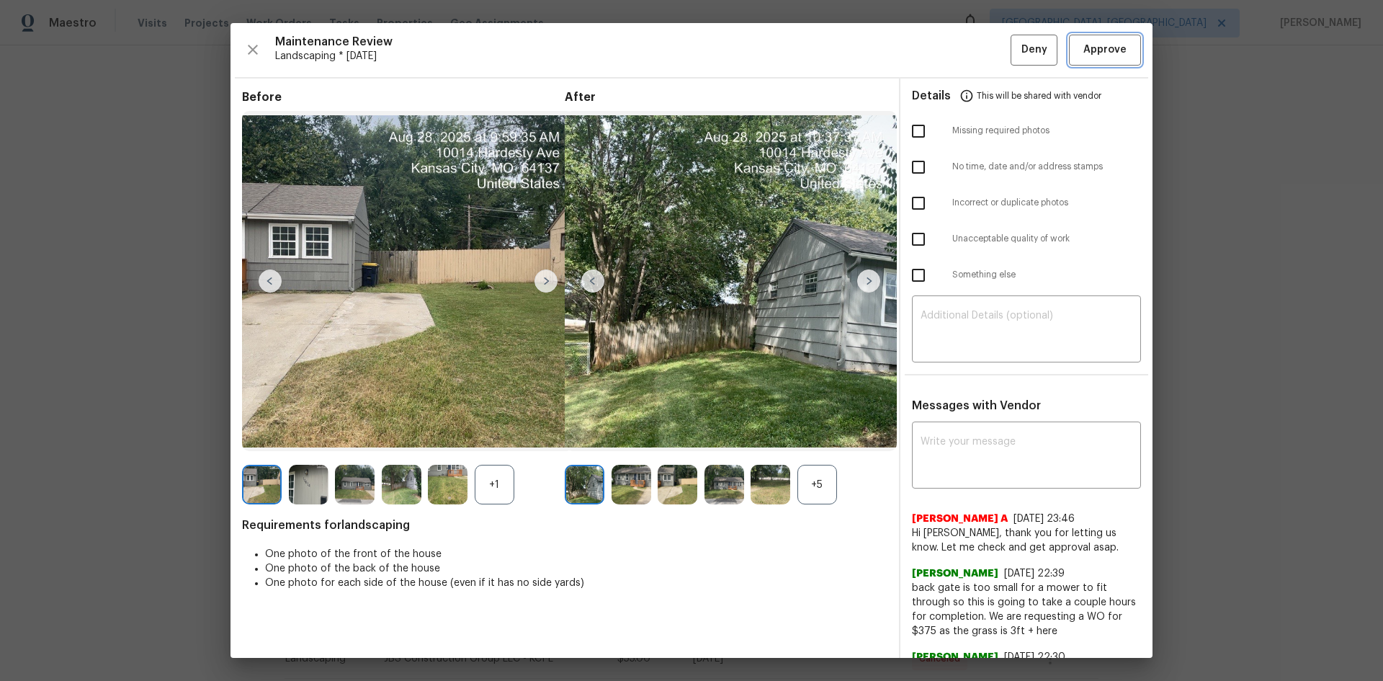
click at [1083, 50] on span "Approve" at bounding box center [1104, 50] width 43 height 18
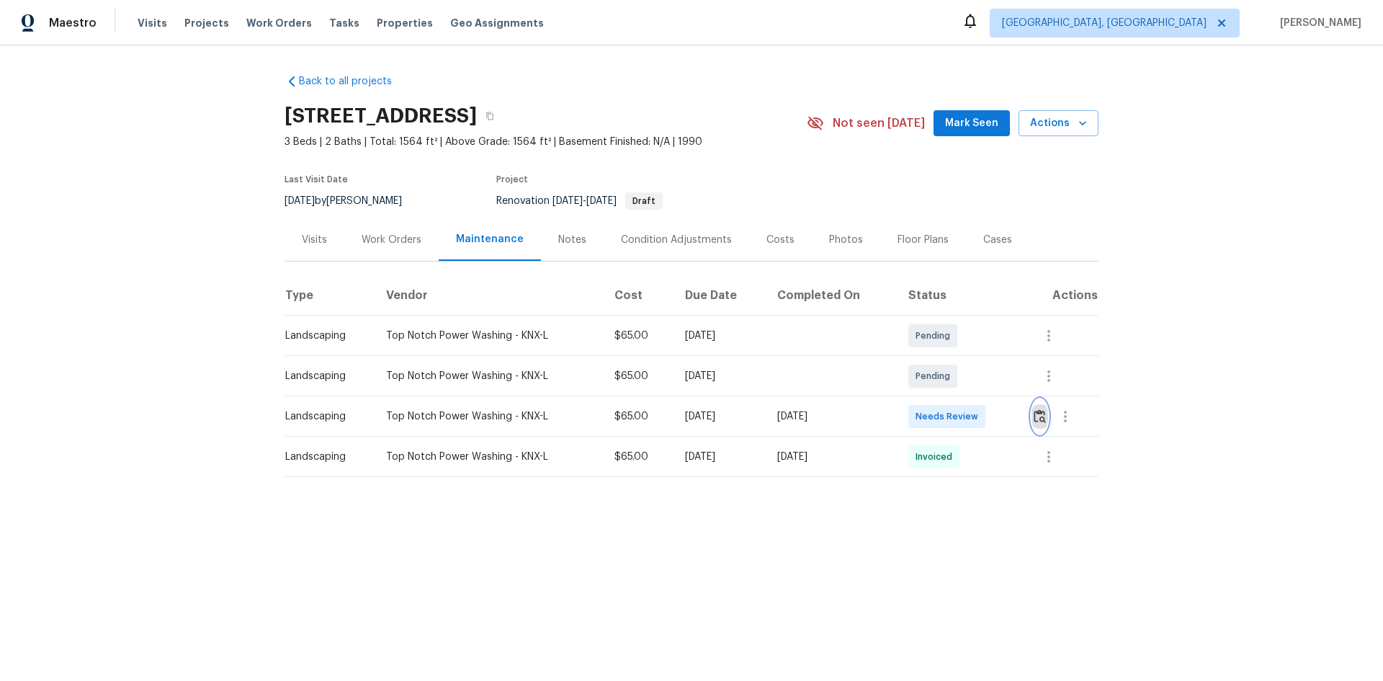
click at [1033, 411] on img "button" at bounding box center [1039, 416] width 12 height 14
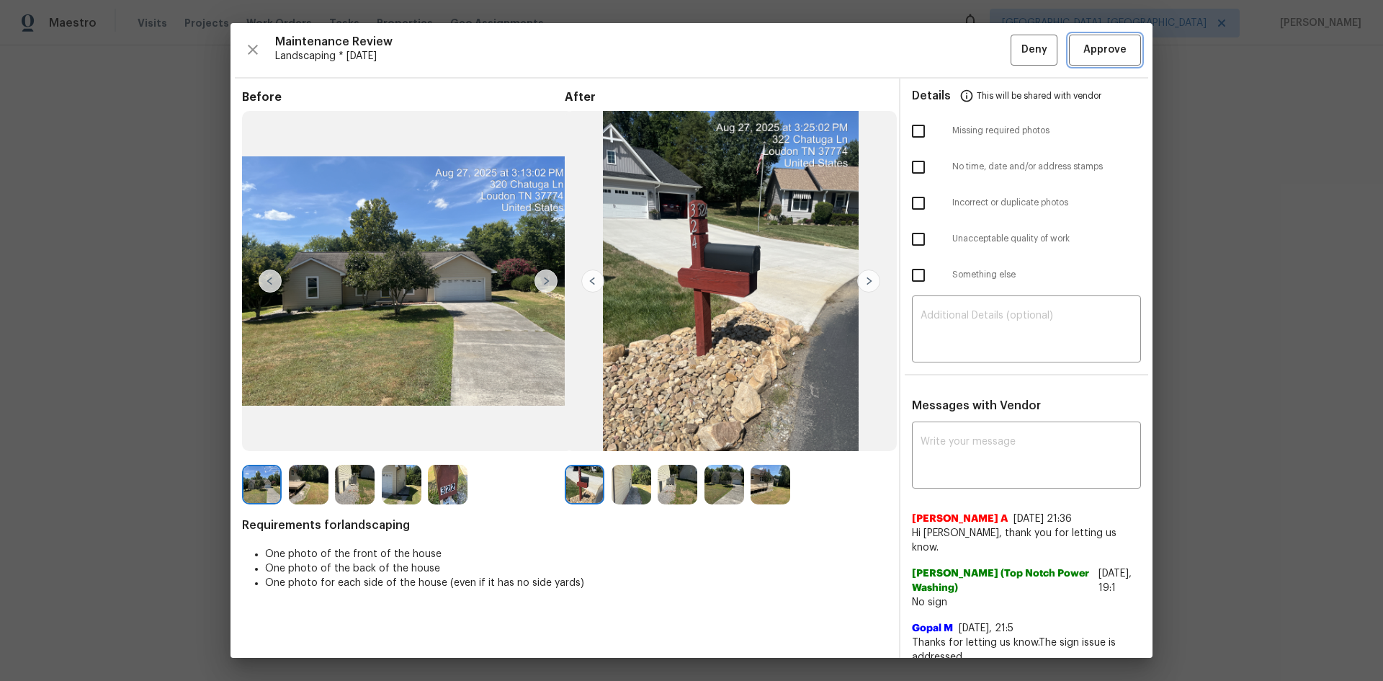
click at [1081, 61] on button "Approve" at bounding box center [1105, 50] width 72 height 31
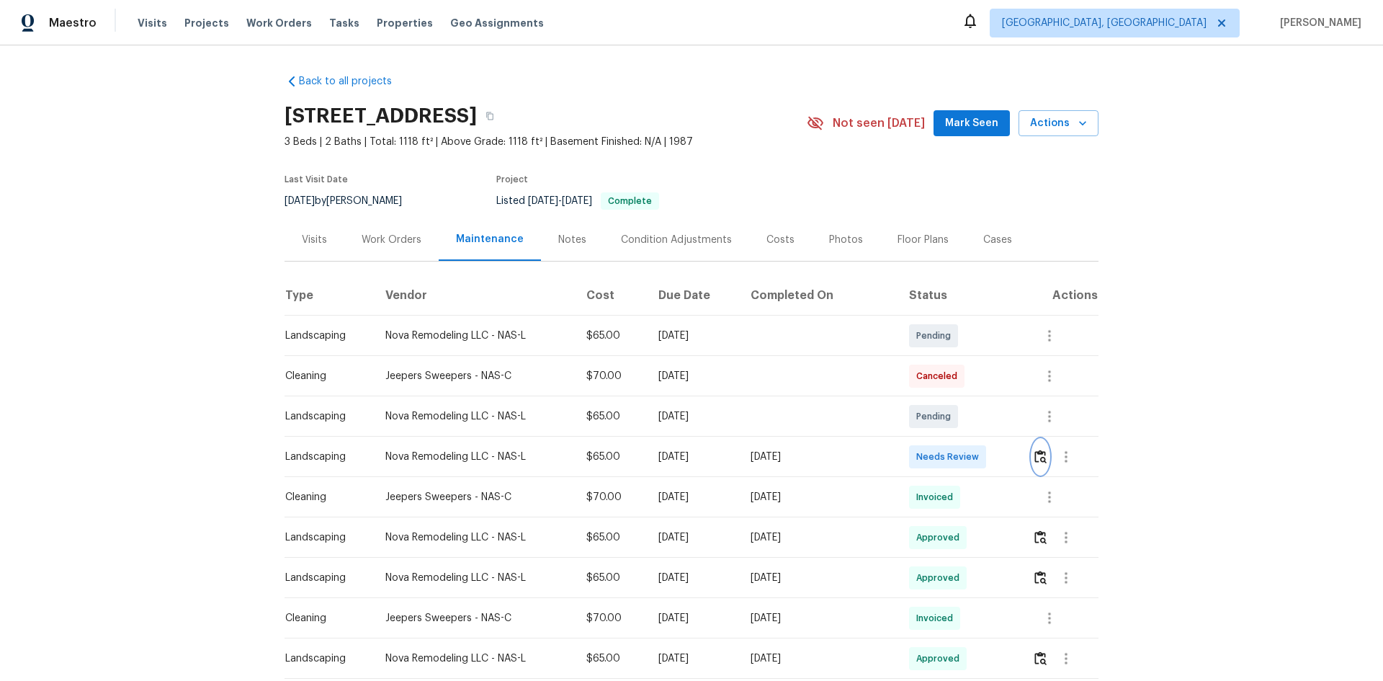
click at [1034, 454] on img "button" at bounding box center [1040, 456] width 12 height 14
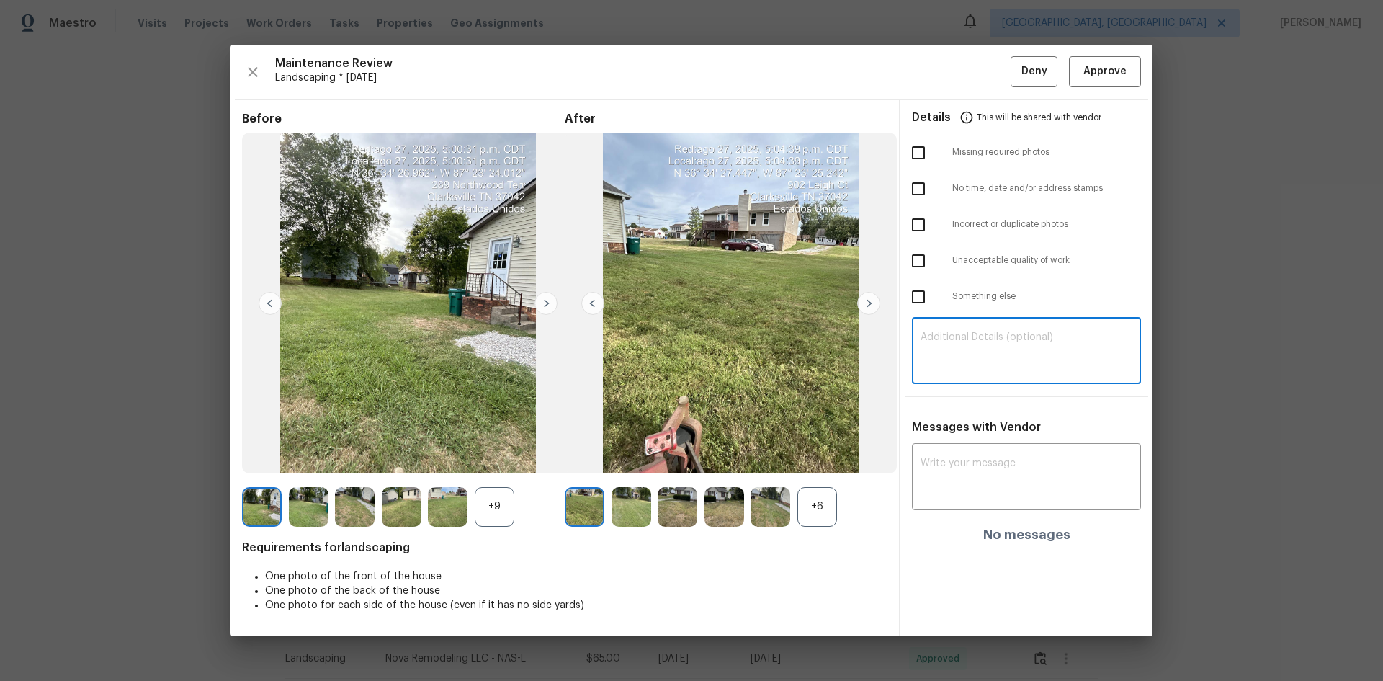
click at [933, 333] on textarea at bounding box center [1026, 352] width 212 height 40
paste textarea "Maintenance Audit Team: Hello! Unfortunately, this Landscaping visit completed …"
type textarea "Maintenance Audit Team: Hello! Unfortunately, this Landscaping visit completed …"
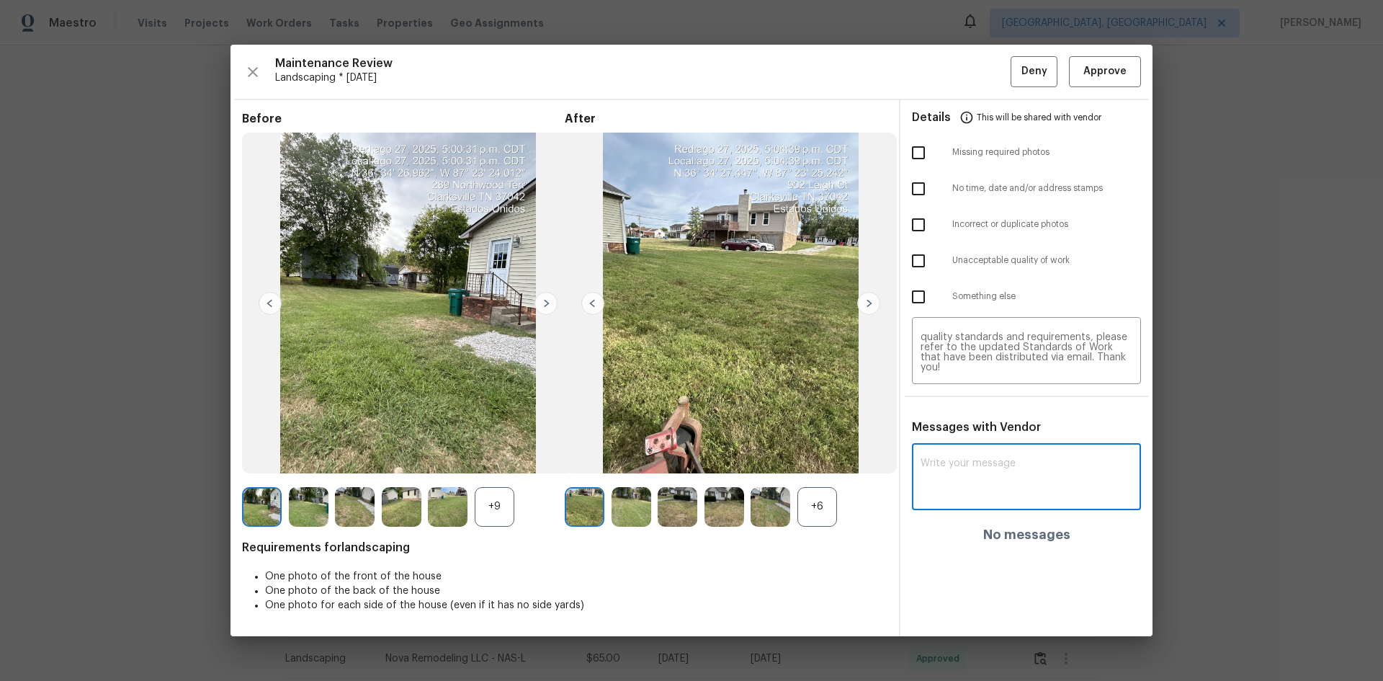
click at [967, 470] on textarea at bounding box center [1026, 478] width 212 height 40
paste textarea "Maintenance Audit Team: Hello! Unfortunately, this Landscaping visit completed …"
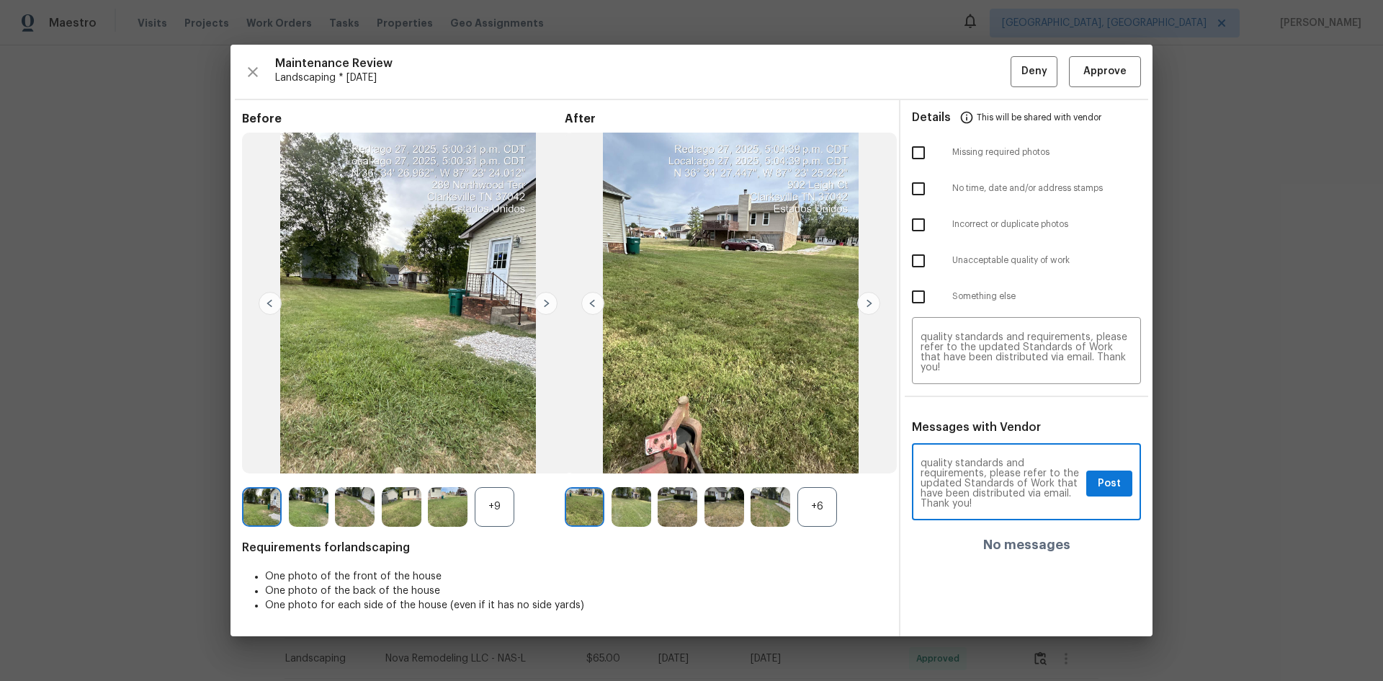
scroll to position [0, 0]
type textarea "Maintenance Audit Team: Hello! Unfortunately, this Landscaping visit completed …"
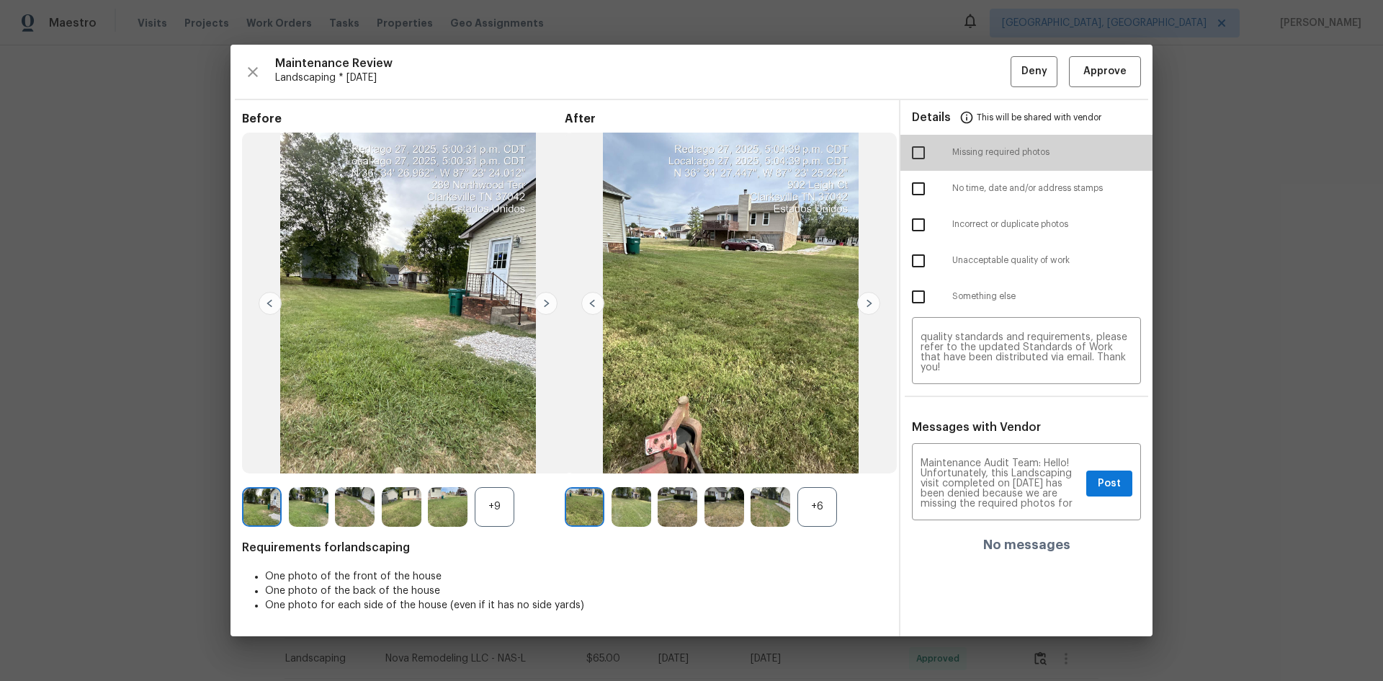
click at [924, 153] on input "checkbox" at bounding box center [918, 153] width 30 height 30
checkbox input "true"
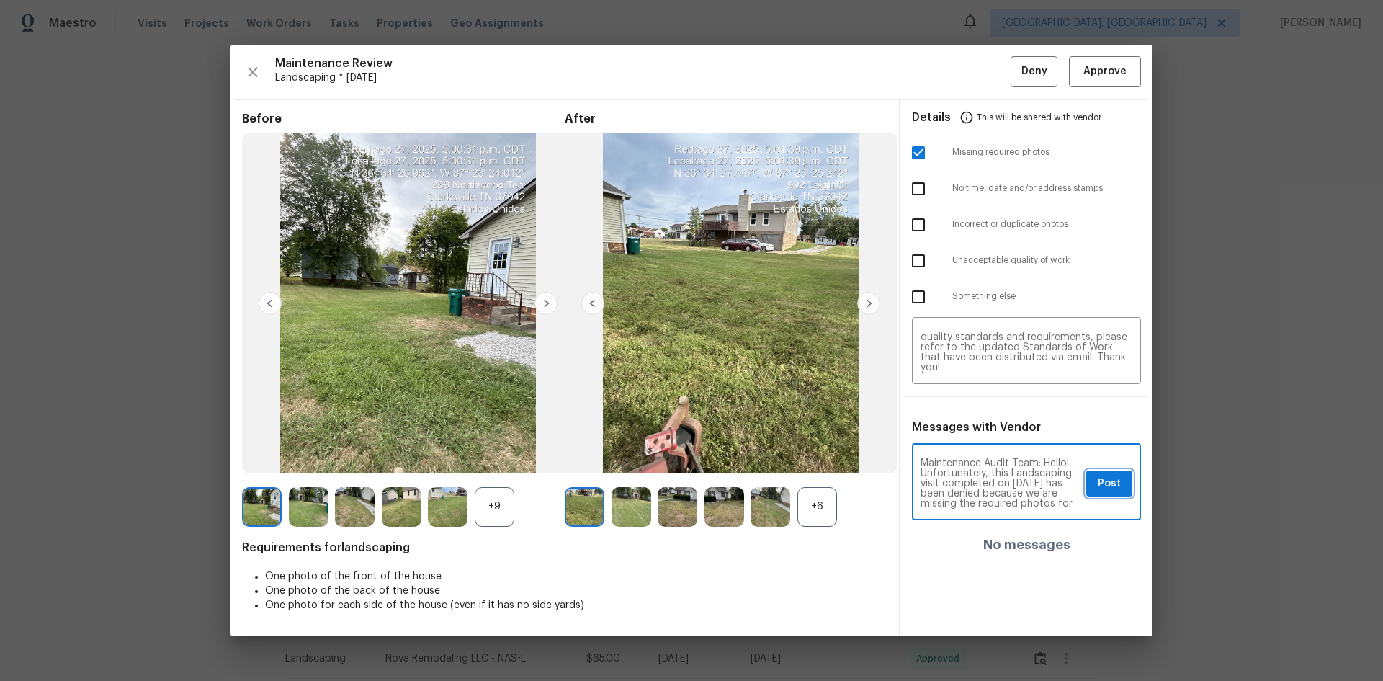
click at [1103, 487] on span "Post" at bounding box center [1109, 484] width 23 height 18
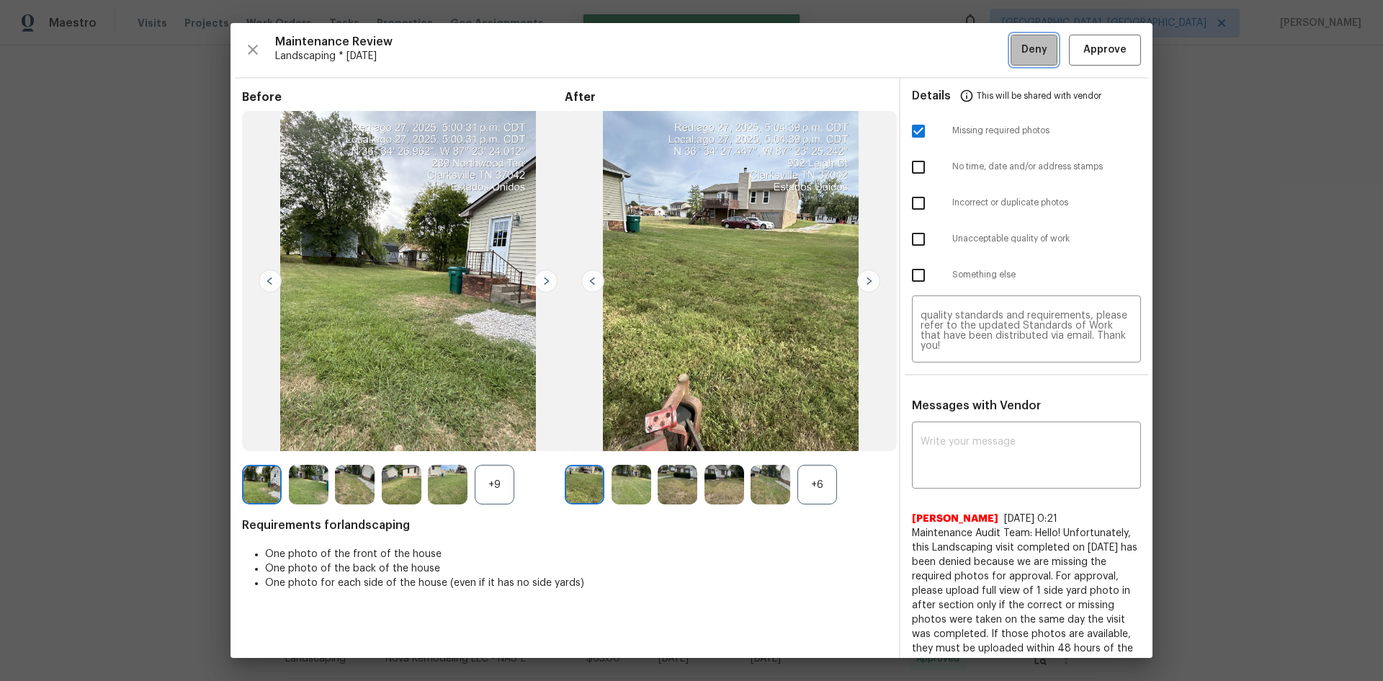
click at [1010, 45] on button "Deny" at bounding box center [1033, 50] width 47 height 31
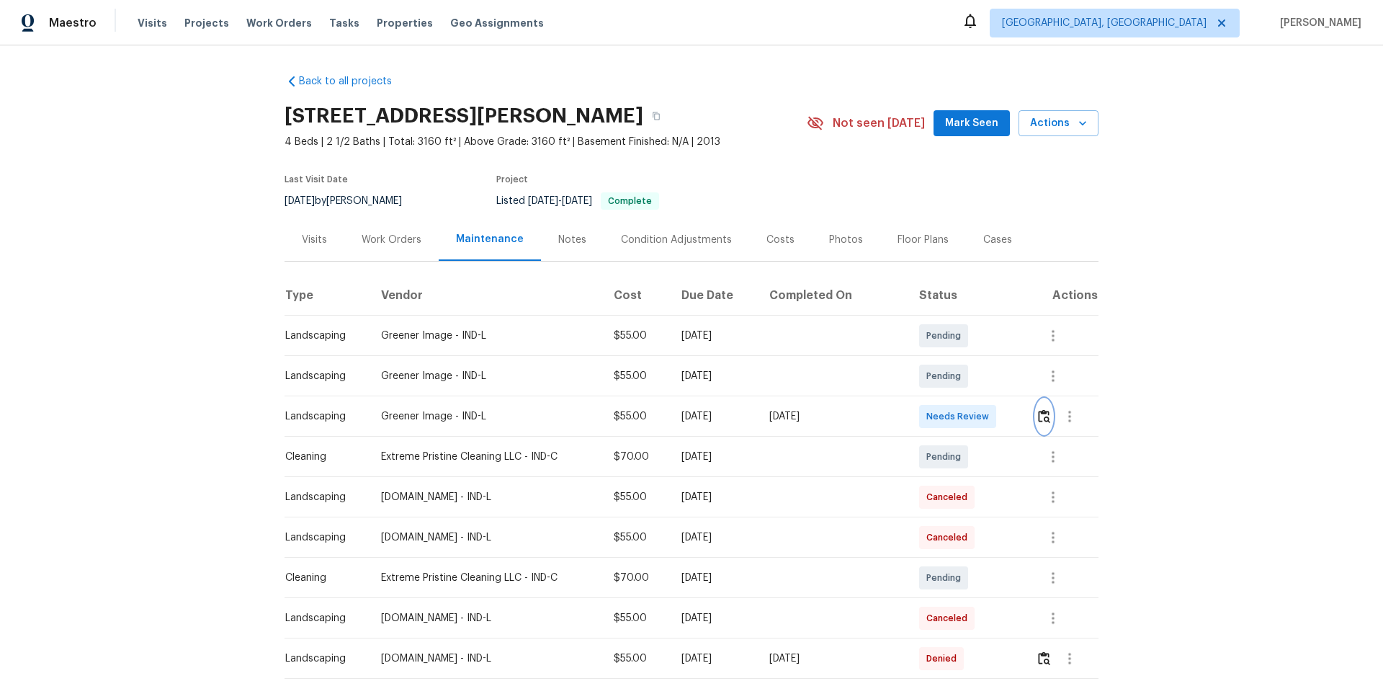
click at [1038, 417] on img "button" at bounding box center [1044, 416] width 12 height 14
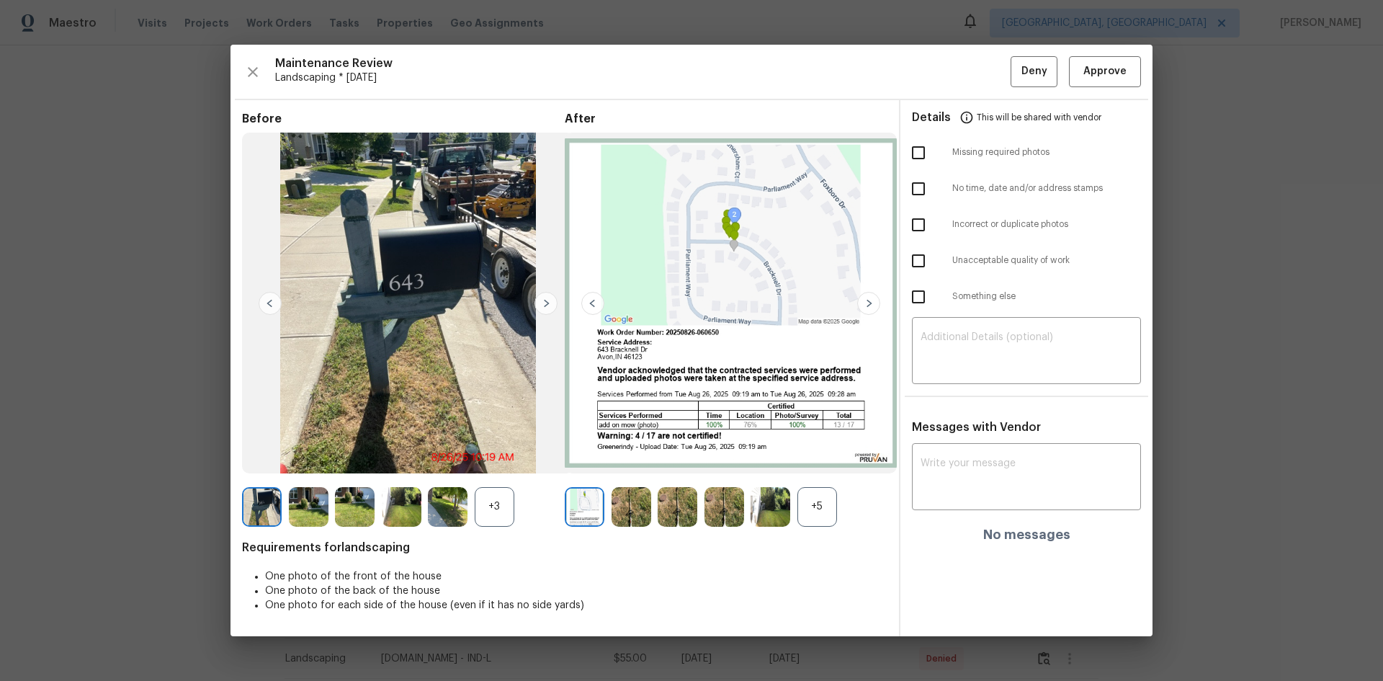
click at [544, 300] on img at bounding box center [545, 303] width 23 height 23
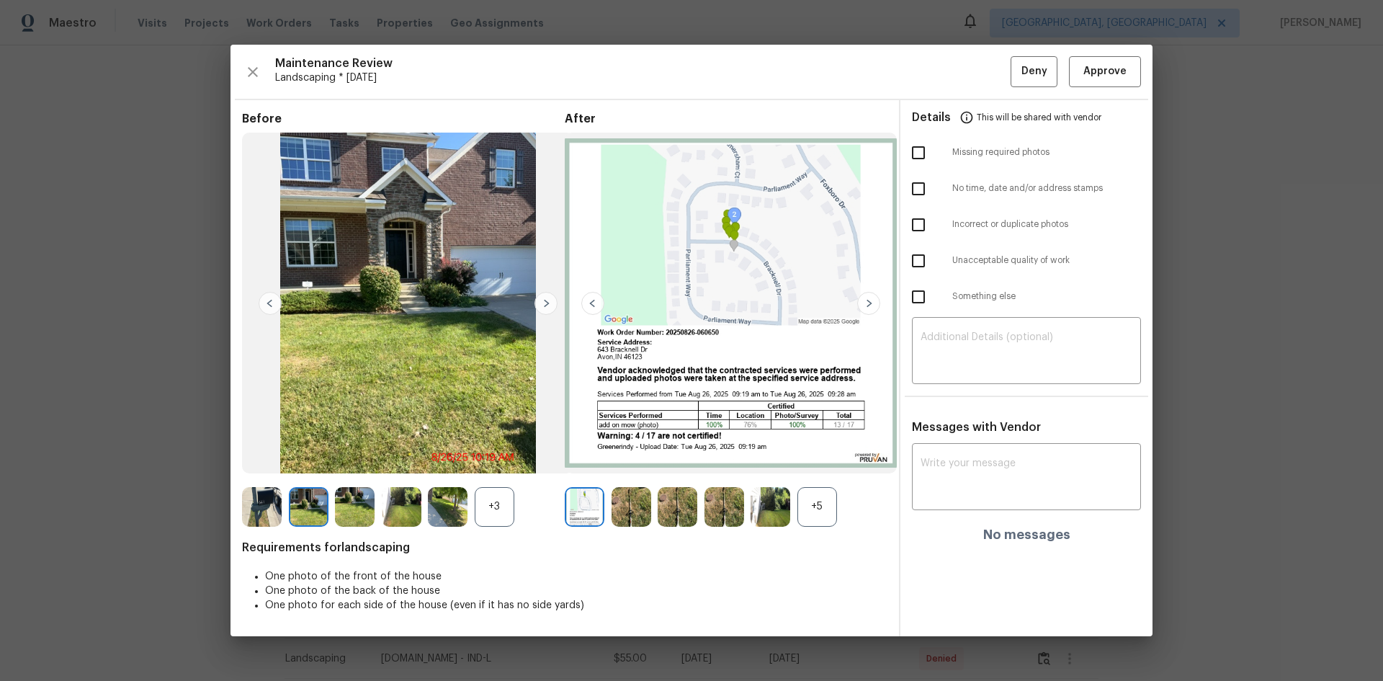
click at [544, 300] on img at bounding box center [545, 303] width 23 height 23
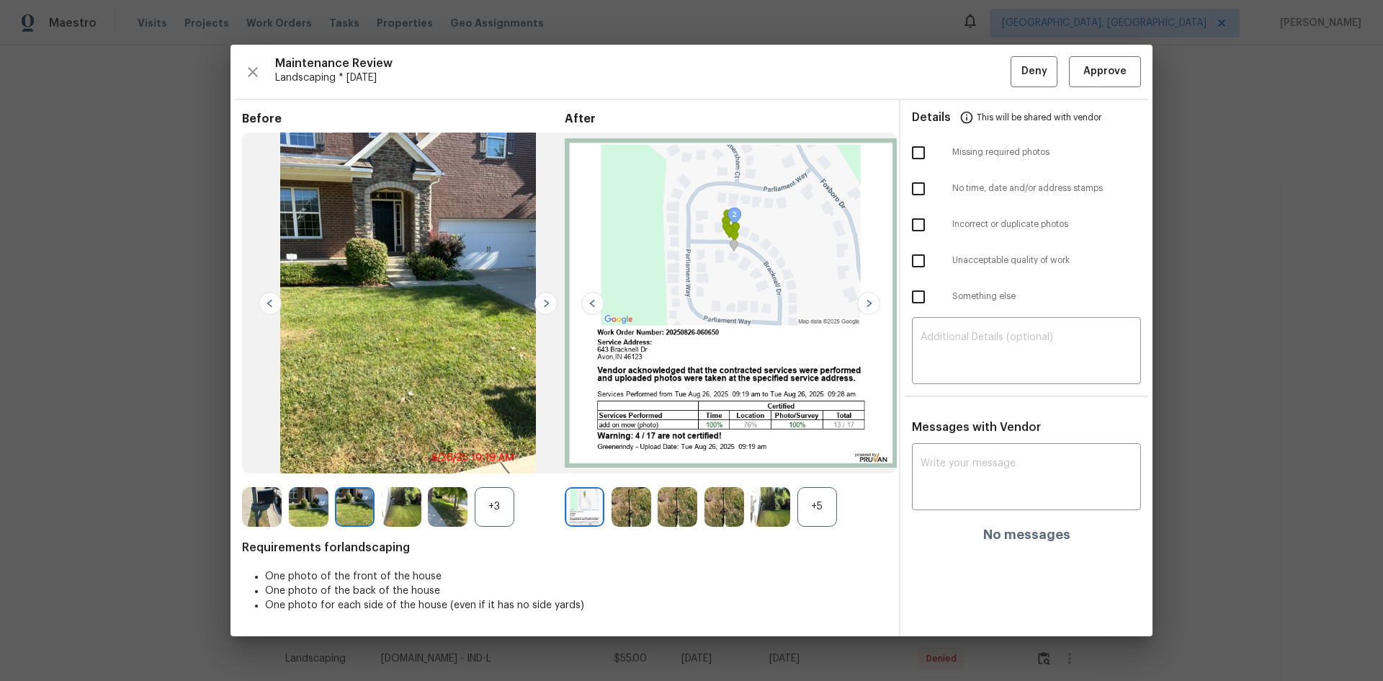
click at [544, 300] on img at bounding box center [545, 303] width 23 height 23
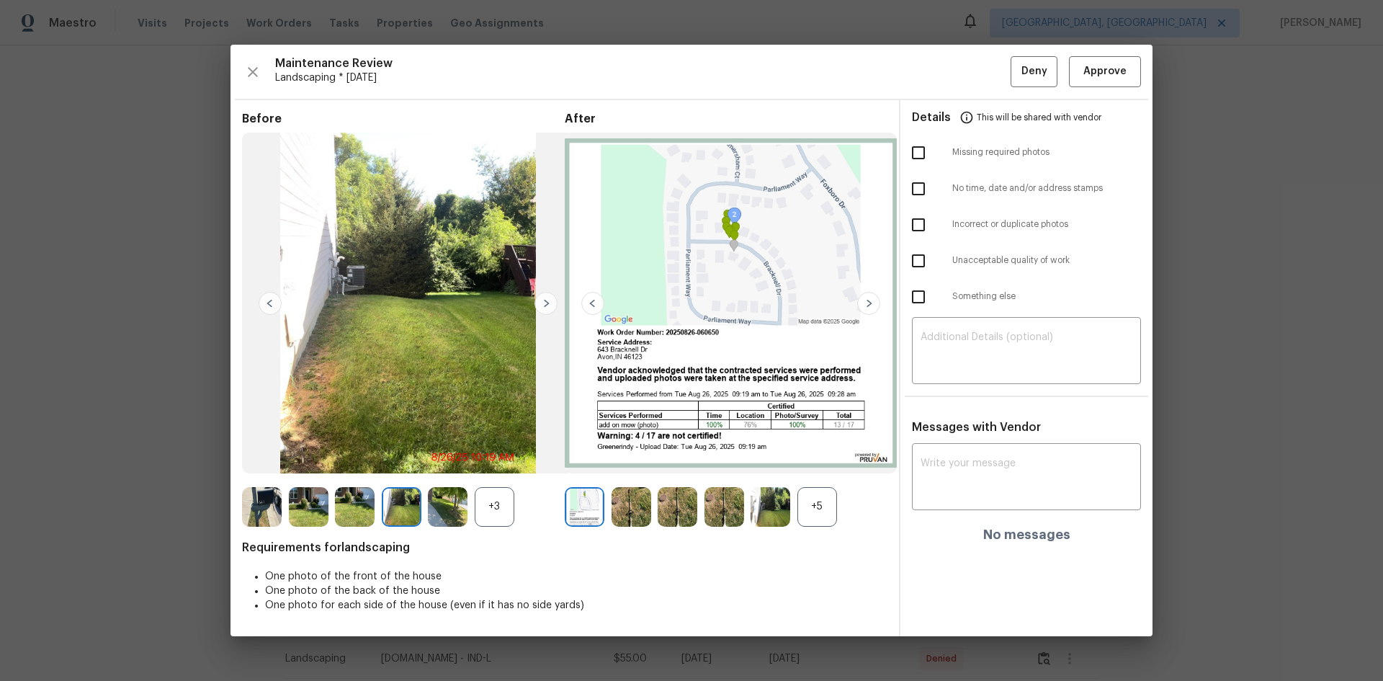
click at [544, 300] on img at bounding box center [545, 303] width 23 height 23
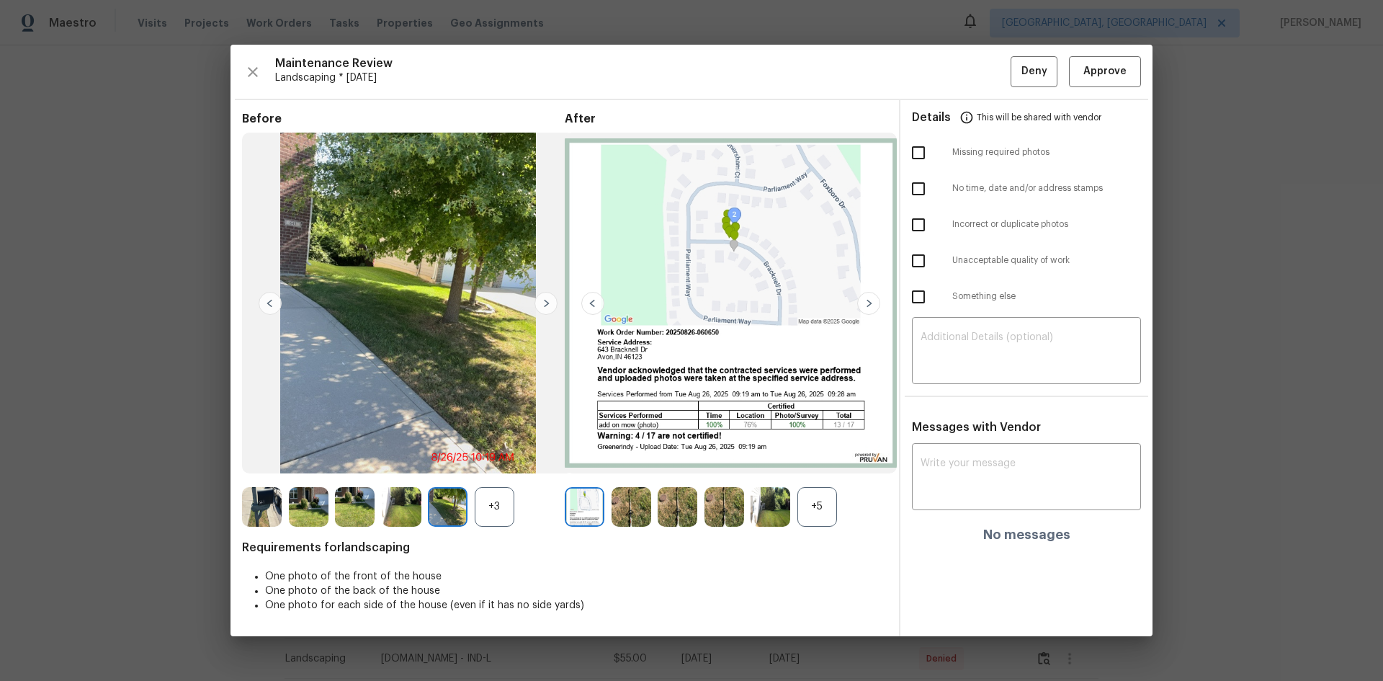
click at [545, 300] on img at bounding box center [545, 303] width 23 height 23
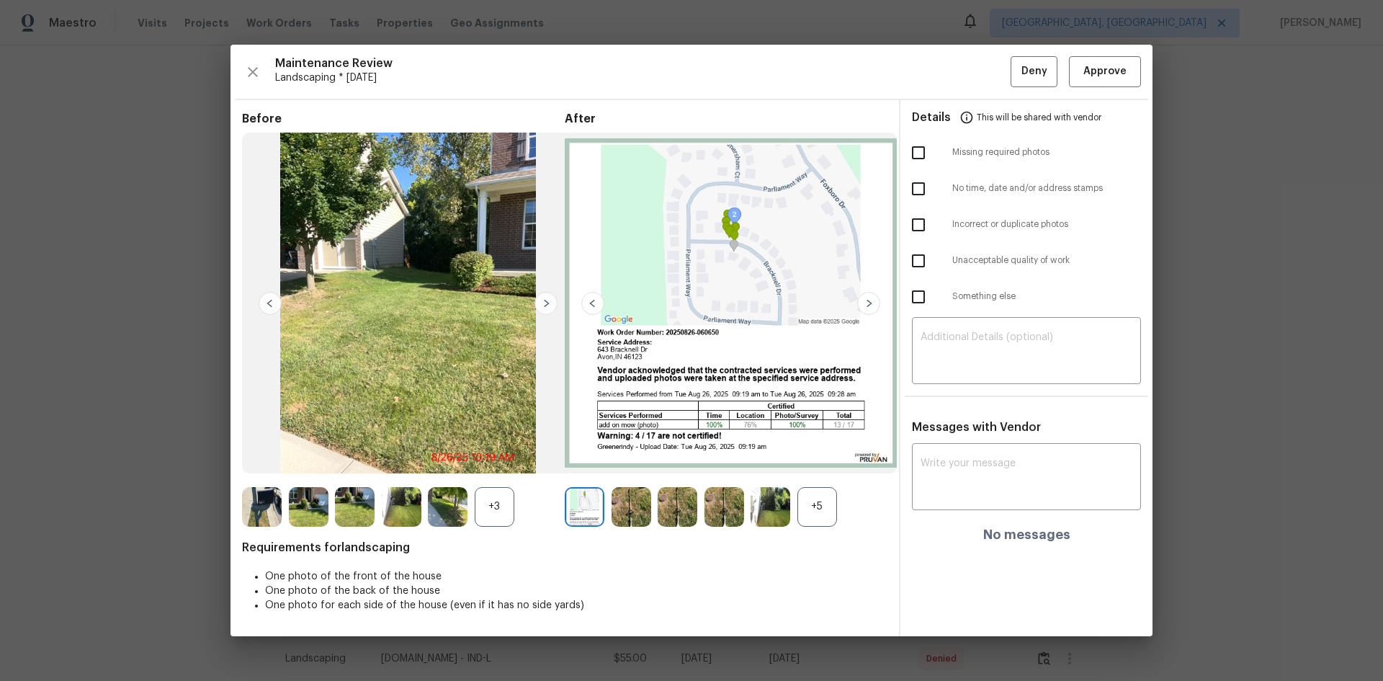
click at [545, 300] on img at bounding box center [545, 303] width 23 height 23
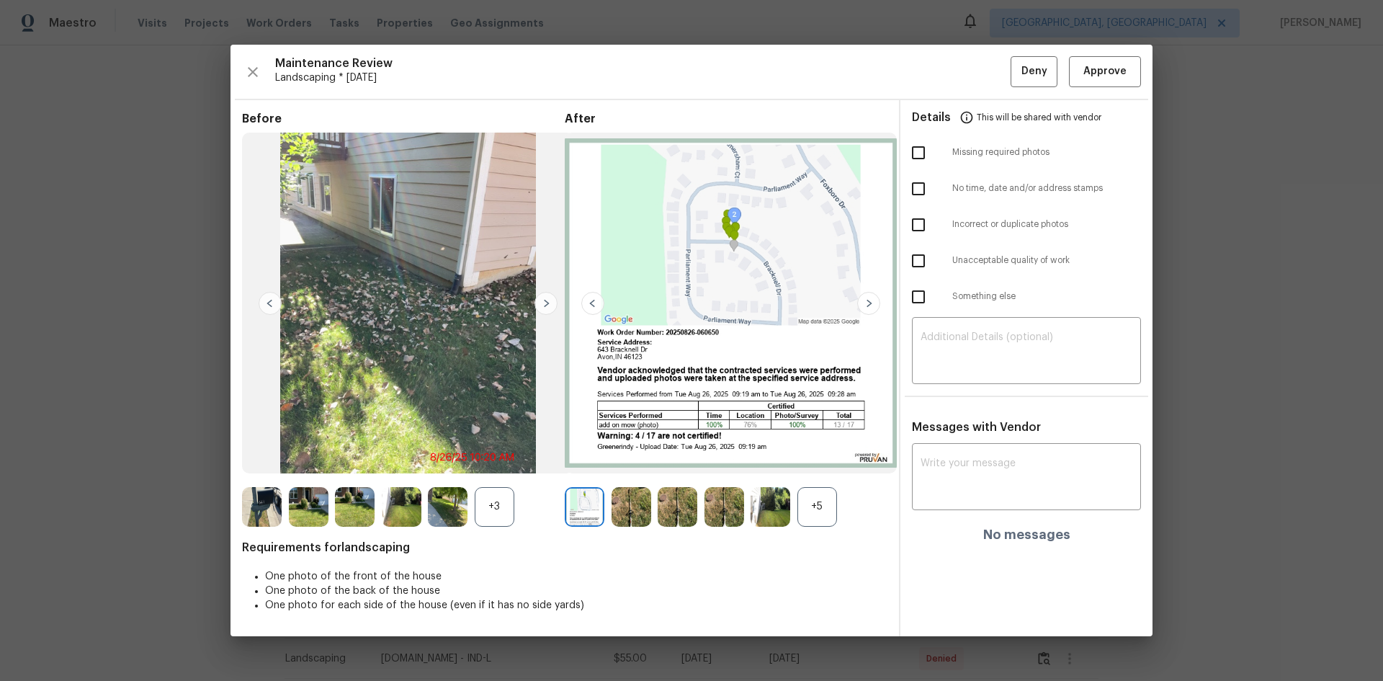
click at [821, 500] on div "+5" at bounding box center [817, 507] width 40 height 40
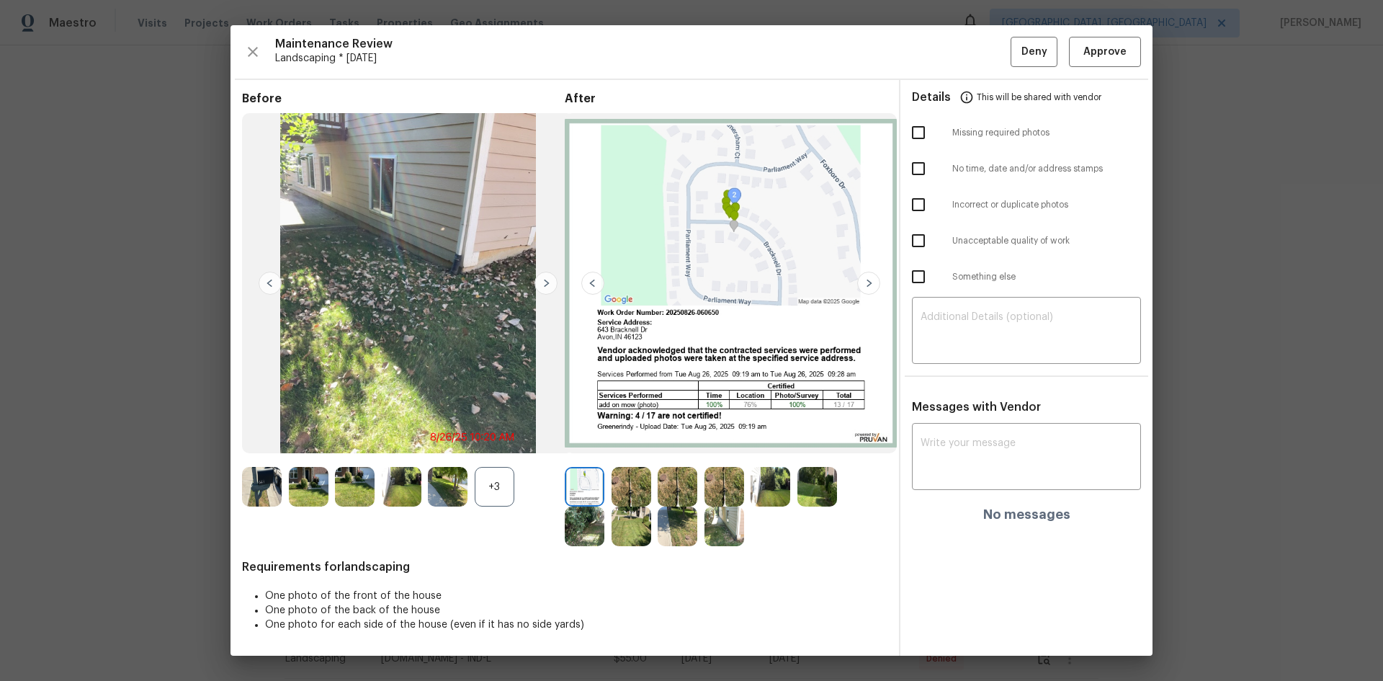
click at [866, 278] on img at bounding box center [868, 283] width 23 height 23
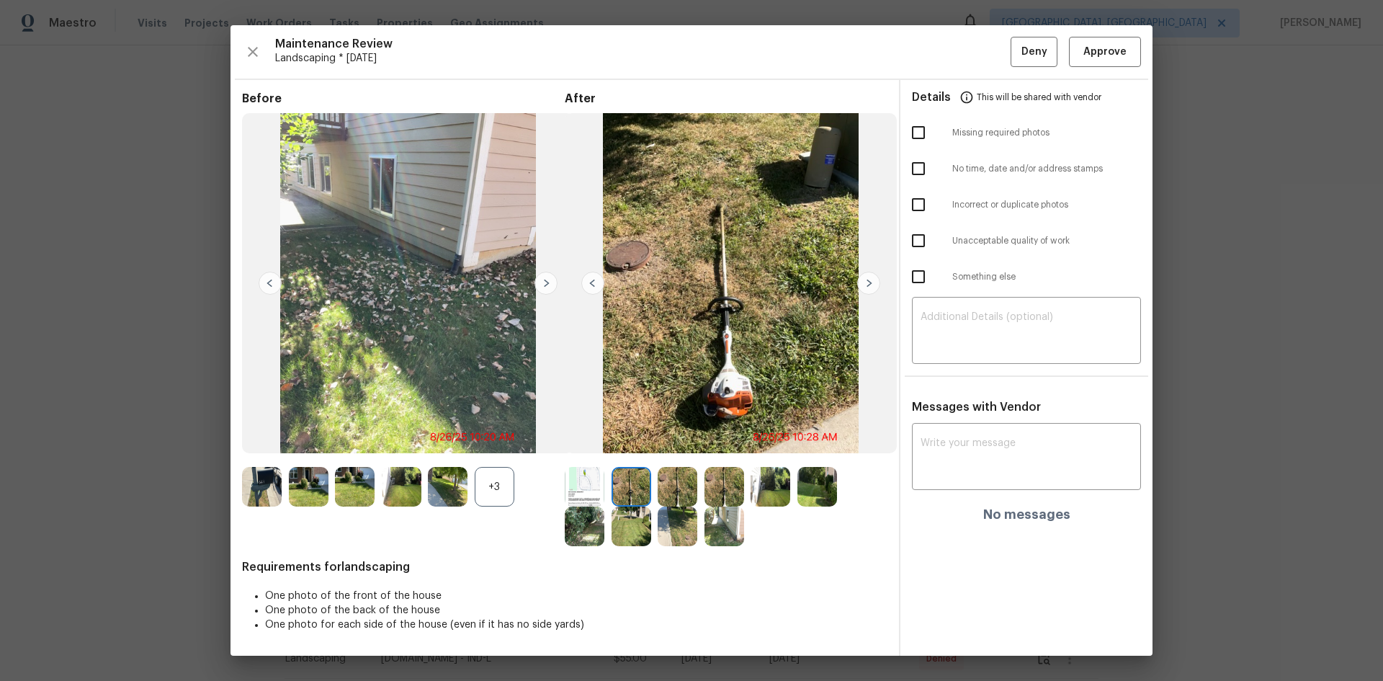
click at [866, 278] on img at bounding box center [868, 283] width 23 height 23
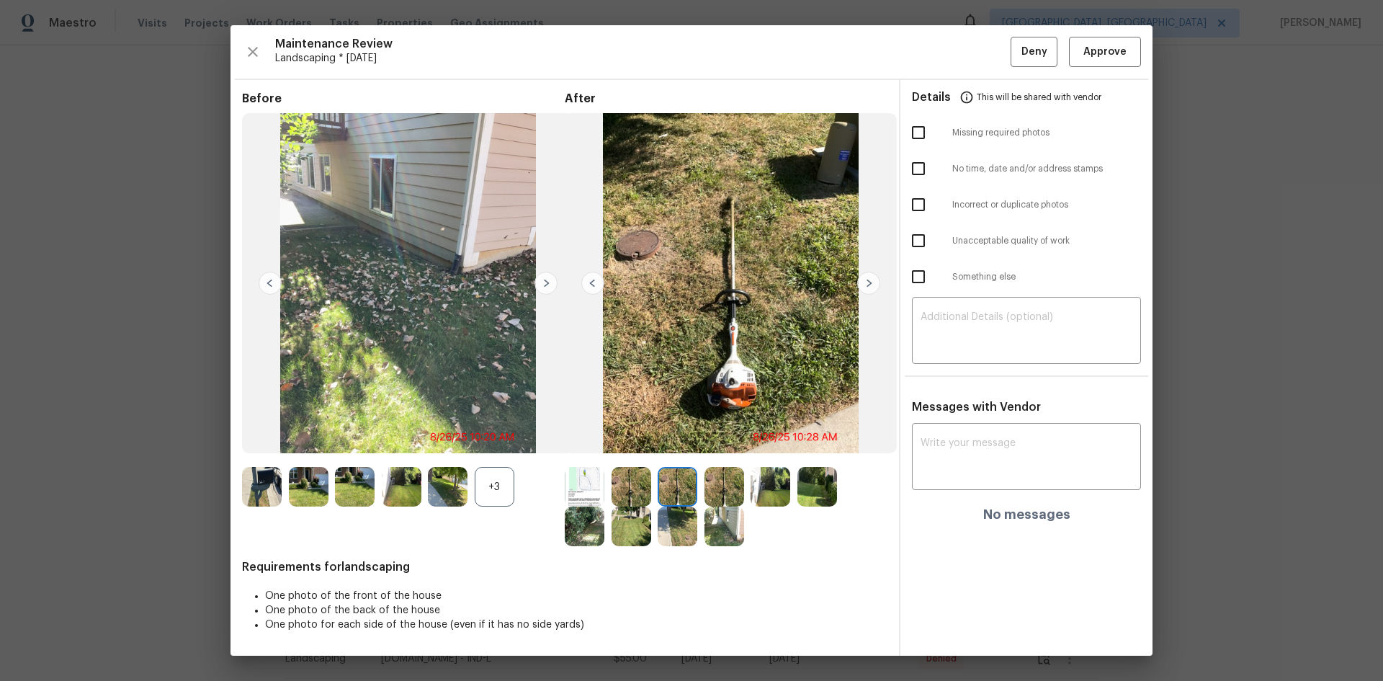
click at [866, 278] on img at bounding box center [868, 283] width 23 height 23
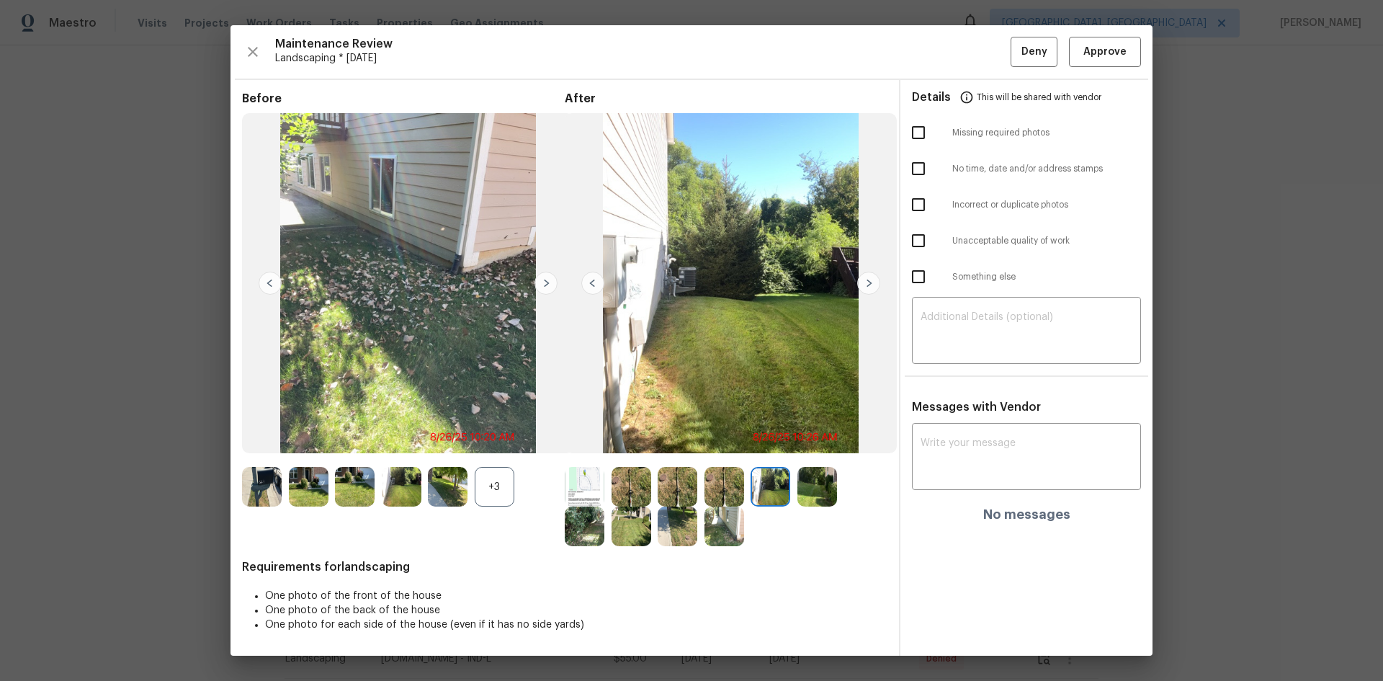
click at [866, 278] on img at bounding box center [868, 283] width 23 height 23
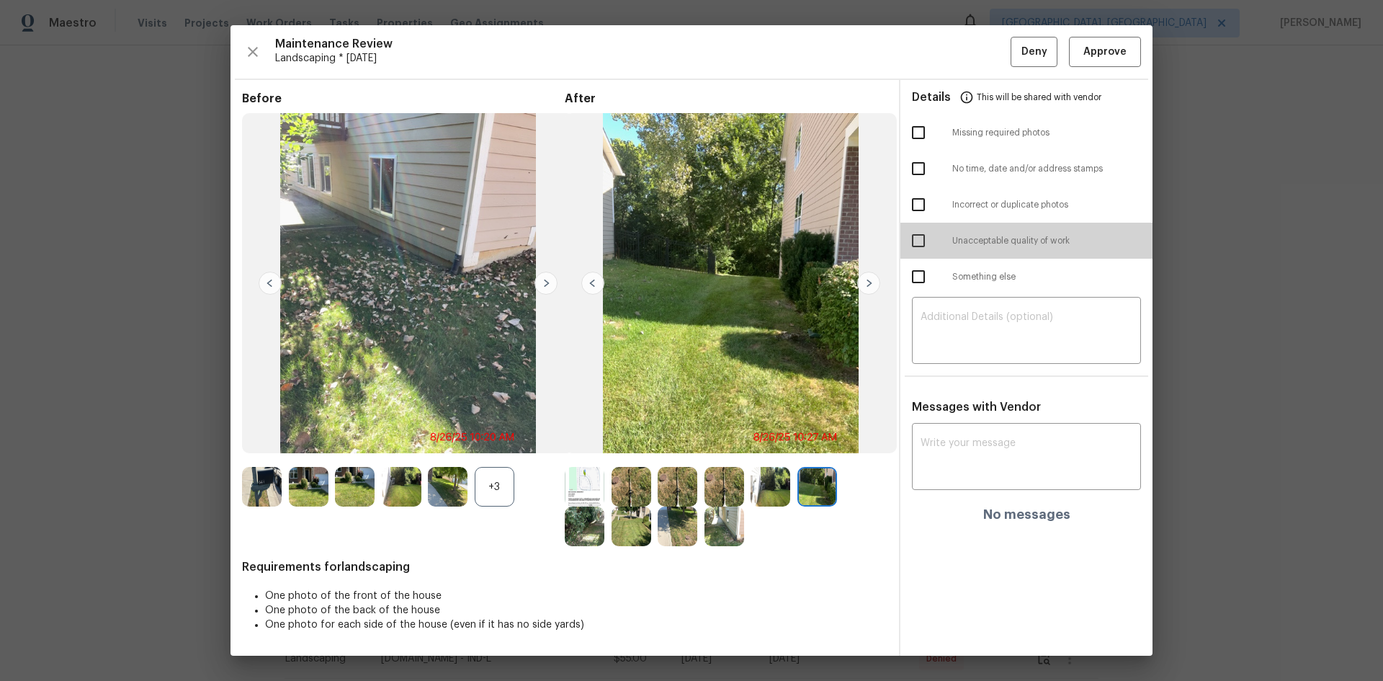
click at [921, 238] on input "checkbox" at bounding box center [918, 240] width 30 height 30
checkbox input "true"
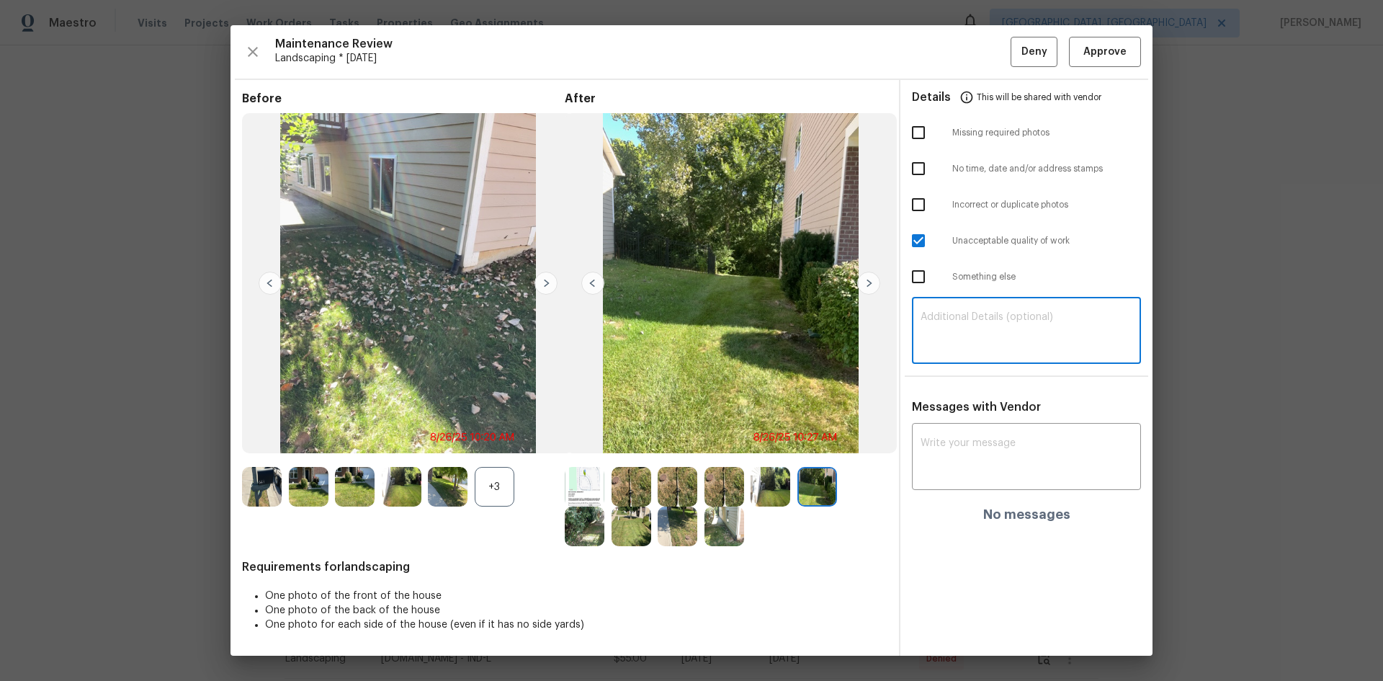
click at [931, 315] on textarea at bounding box center [1026, 332] width 212 height 40
paste textarea "Maintenance Audit Team: Hello! Unfortunately, this Landscaping visit completed …"
type textarea "Maintenance Audit Team: Hello! Unfortunately, this Landscaping visit completed …"
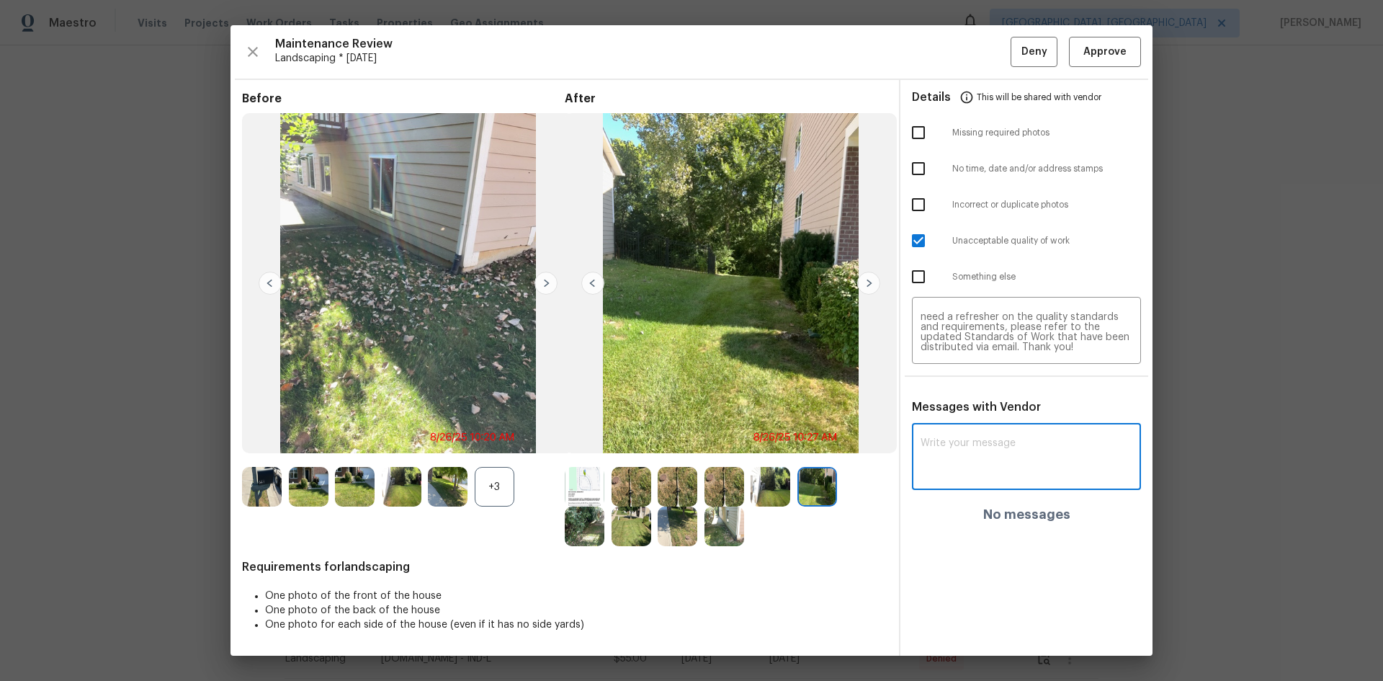
click at [967, 450] on textarea at bounding box center [1026, 458] width 212 height 40
paste textarea "Maintenance Audit Team: Hello! Unfortunately, this Landscaping visit completed …"
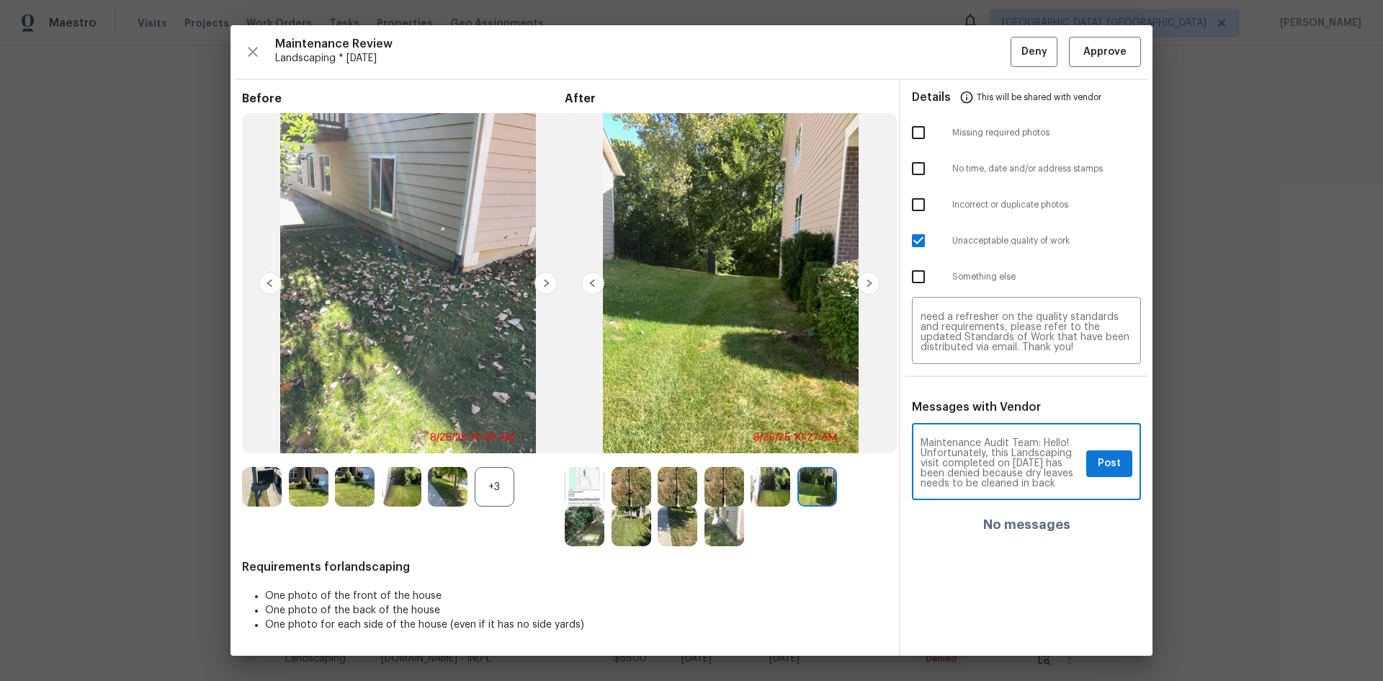
scroll to position [29, 0]
type textarea "Maintenance Audit Team: Hello! Unfortunately, this Landscaping visit completed …"
click at [1106, 461] on span "Post" at bounding box center [1109, 463] width 23 height 18
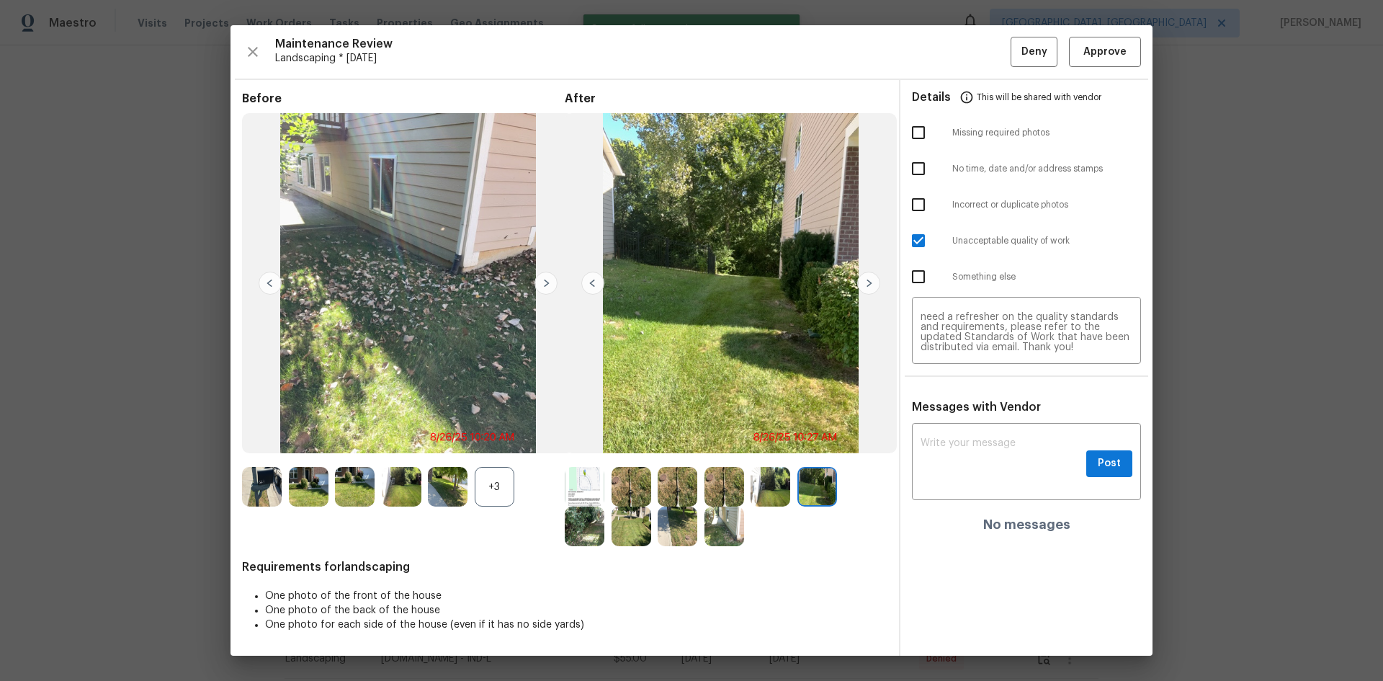
scroll to position [0, 0]
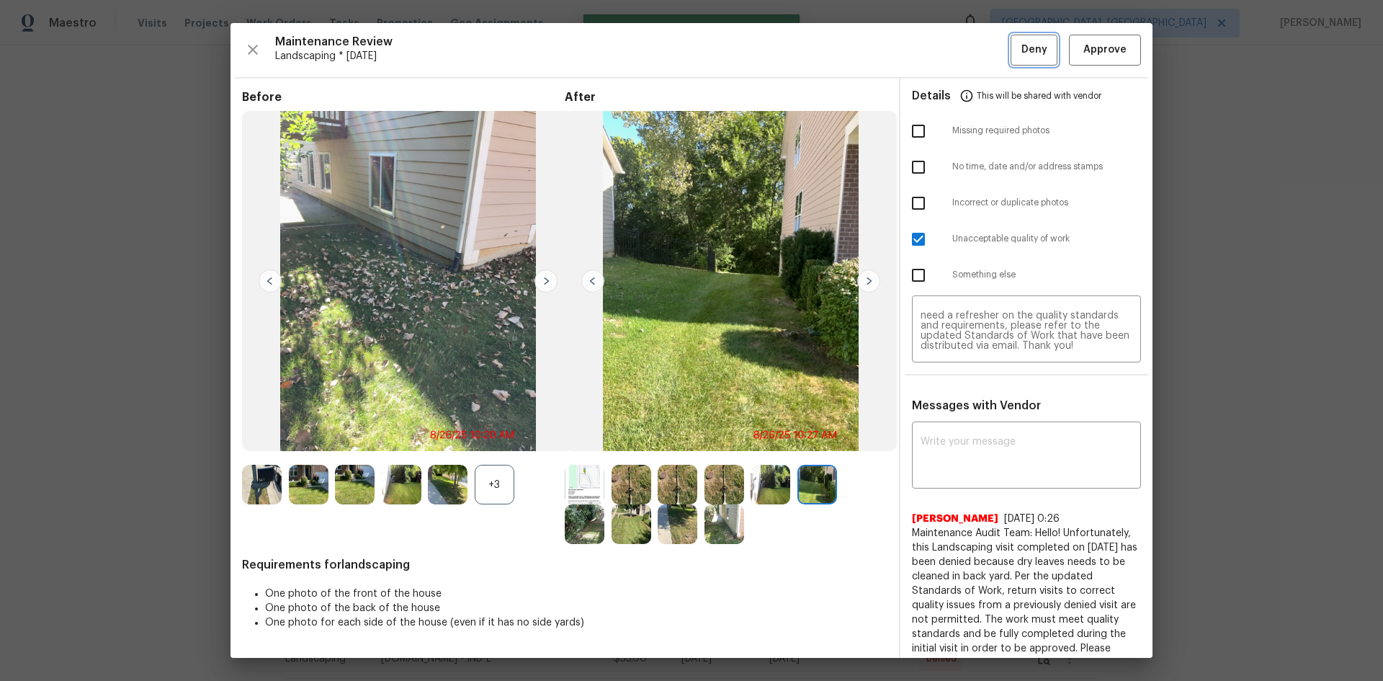
click at [1021, 53] on span "Deny" at bounding box center [1034, 50] width 26 height 18
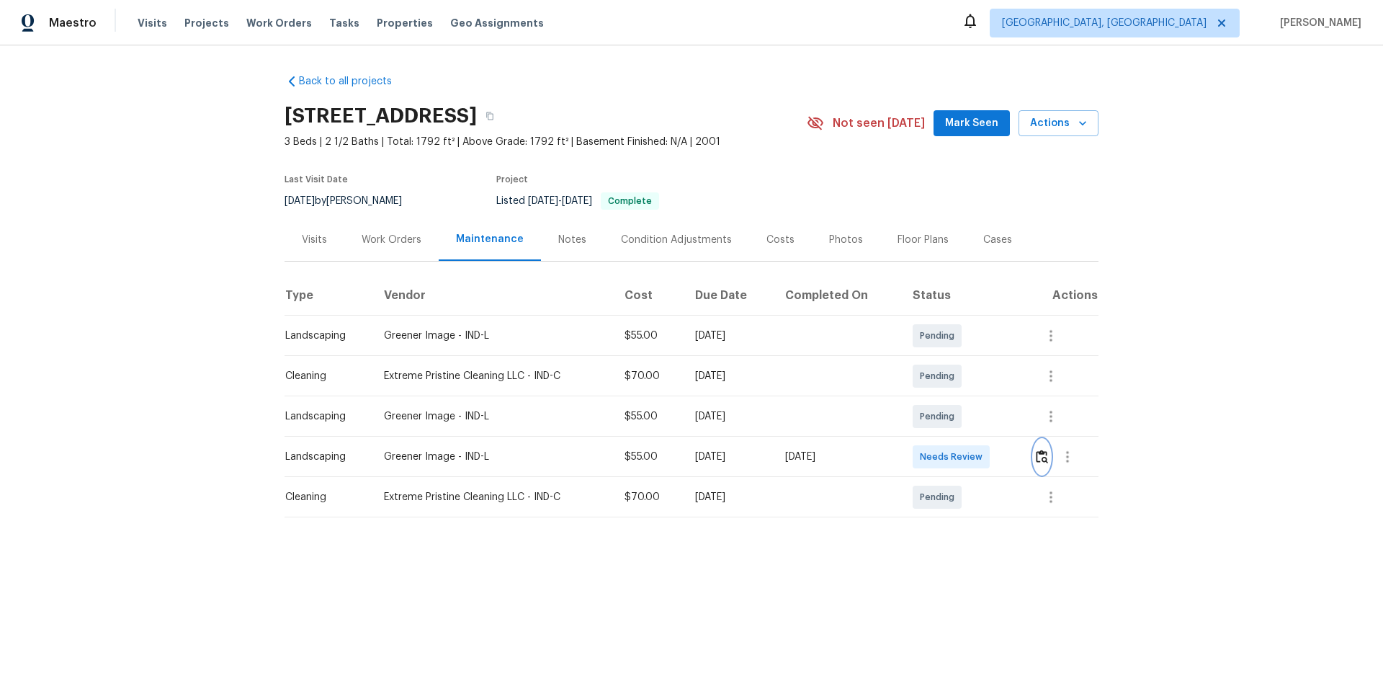
click at [1040, 451] on img "button" at bounding box center [1042, 456] width 12 height 14
click at [1038, 458] on img "button" at bounding box center [1042, 456] width 12 height 14
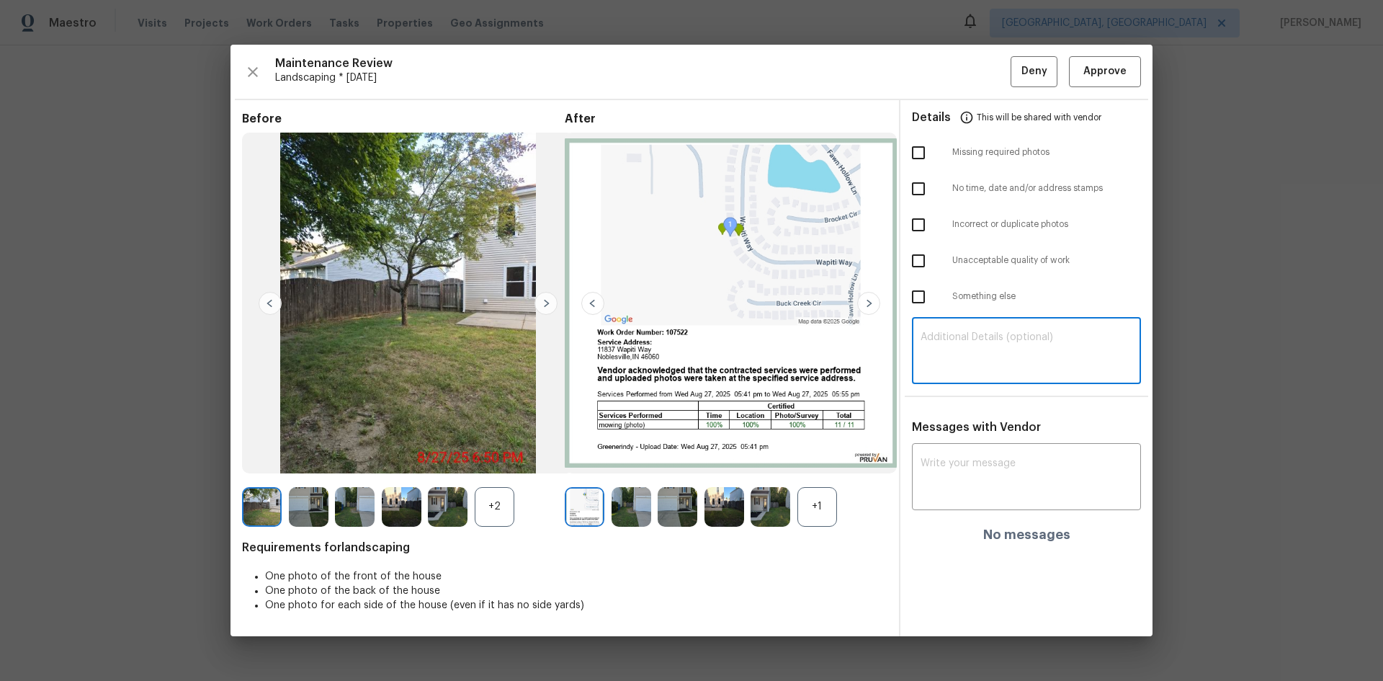
click at [969, 344] on textarea at bounding box center [1026, 352] width 212 height 40
paste textarea "Maintenance Audit Team: Hello! Unfortunately, this Landscaping visit completed …"
type textarea "Maintenance Audit Team: Hello! Unfortunately, this Landscaping visit completed …"
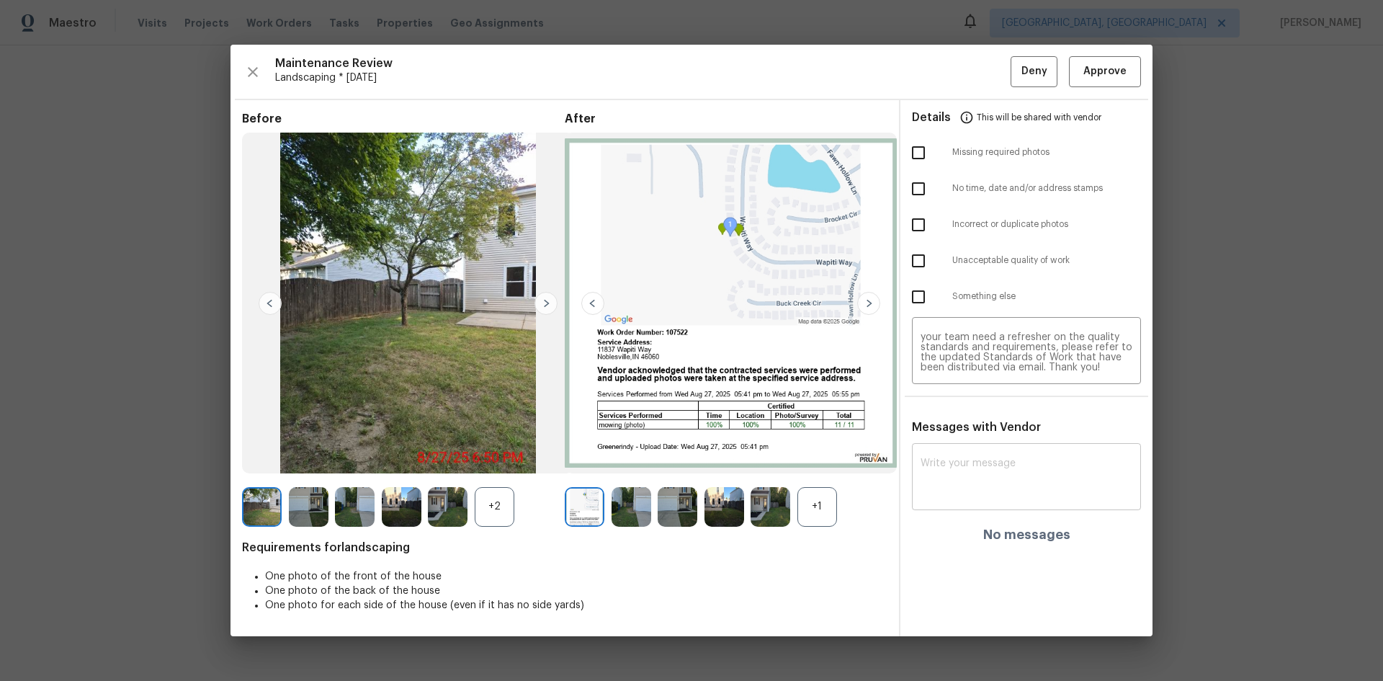
click at [937, 451] on div "x ​" at bounding box center [1026, 478] width 229 height 63
paste textarea "Maintenance Audit Team: Hello! Unfortunately, this Landscaping visit completed …"
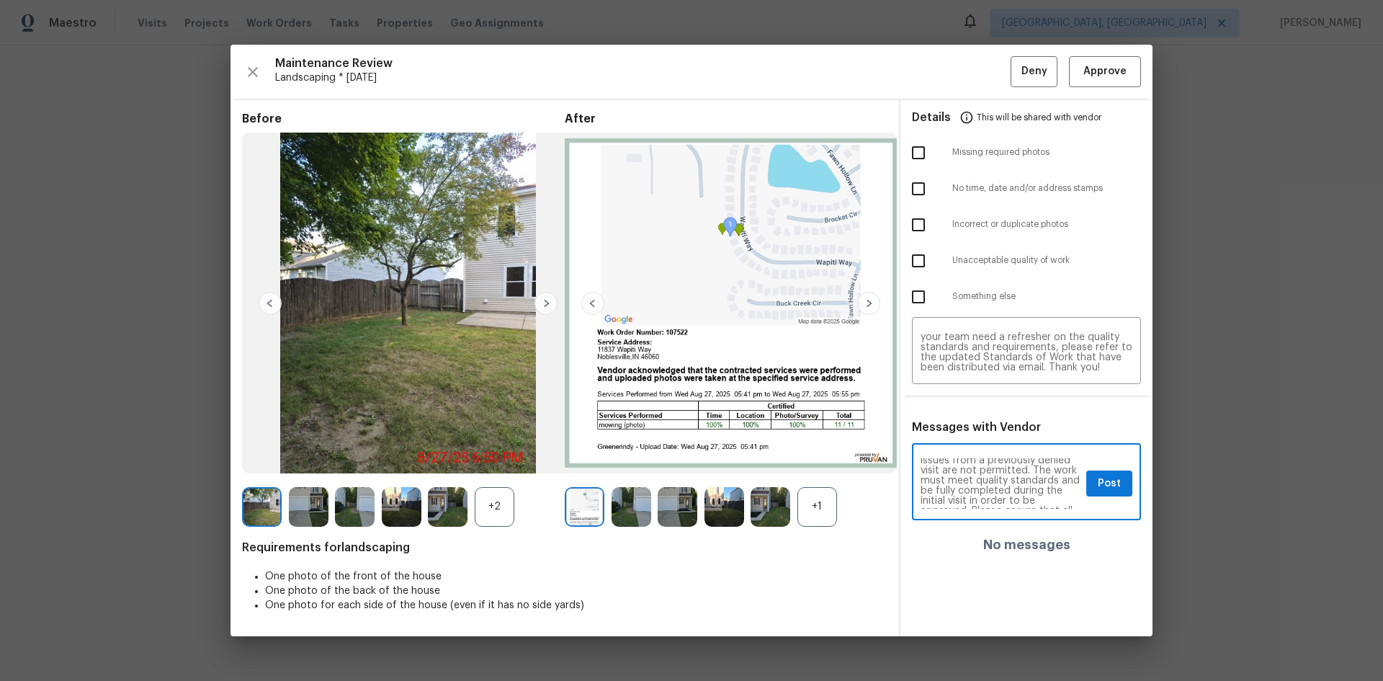
scroll to position [0, 0]
type textarea "Maintenance Audit Team: Hello! Unfortunately, this Landscaping visit completed …"
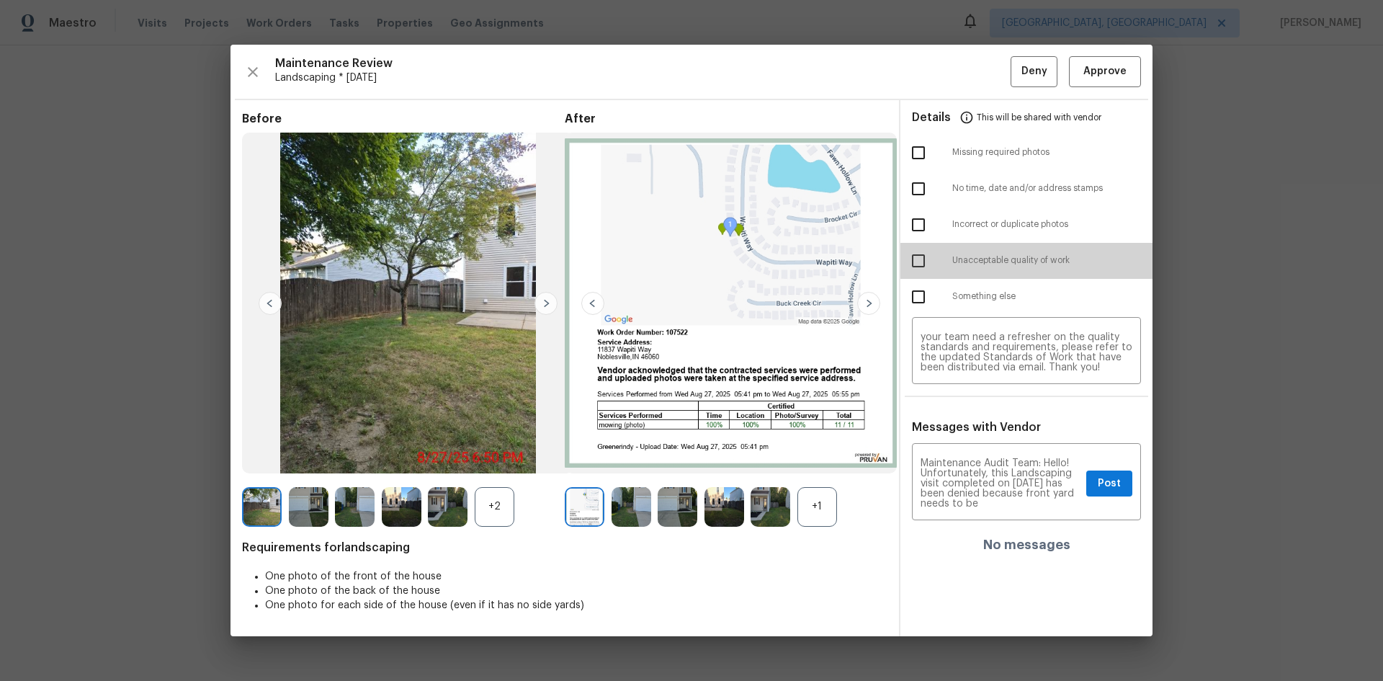
click at [917, 262] on input "checkbox" at bounding box center [918, 261] width 30 height 30
checkbox input "true"
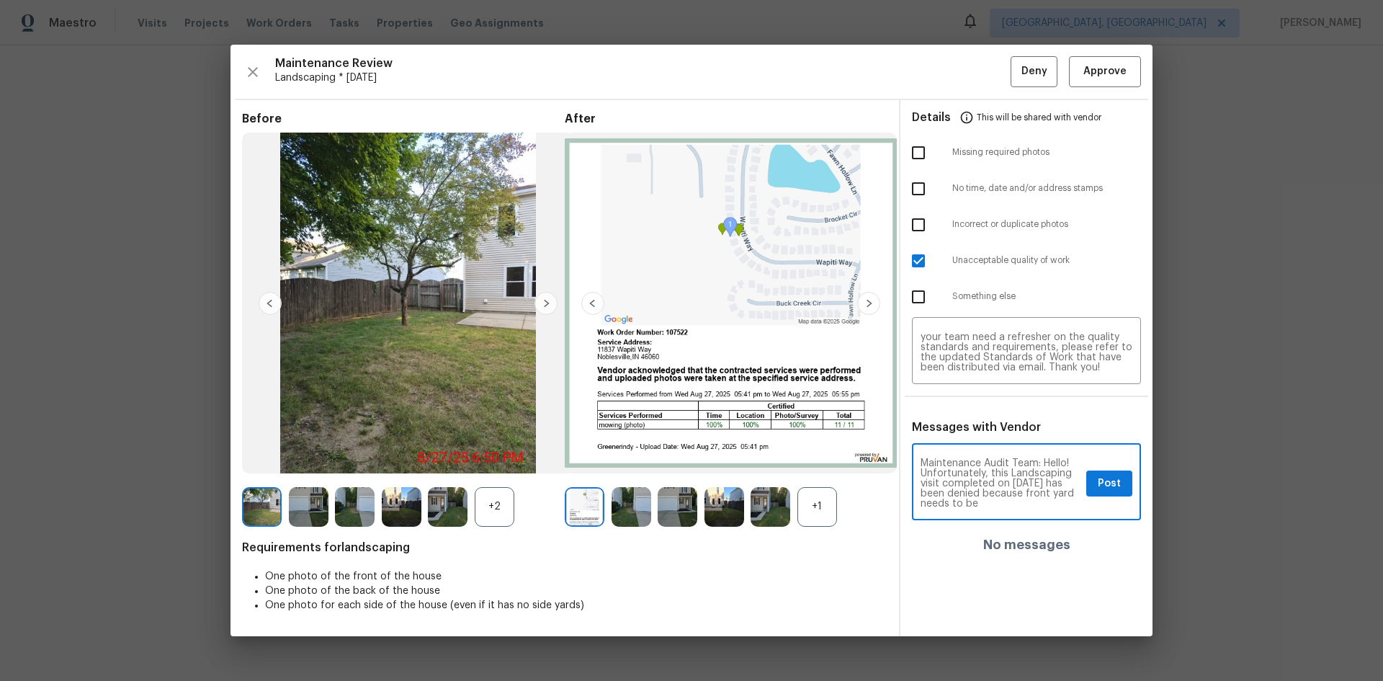
scroll to position [29, 0]
click at [1109, 480] on span "Post" at bounding box center [1109, 484] width 23 height 18
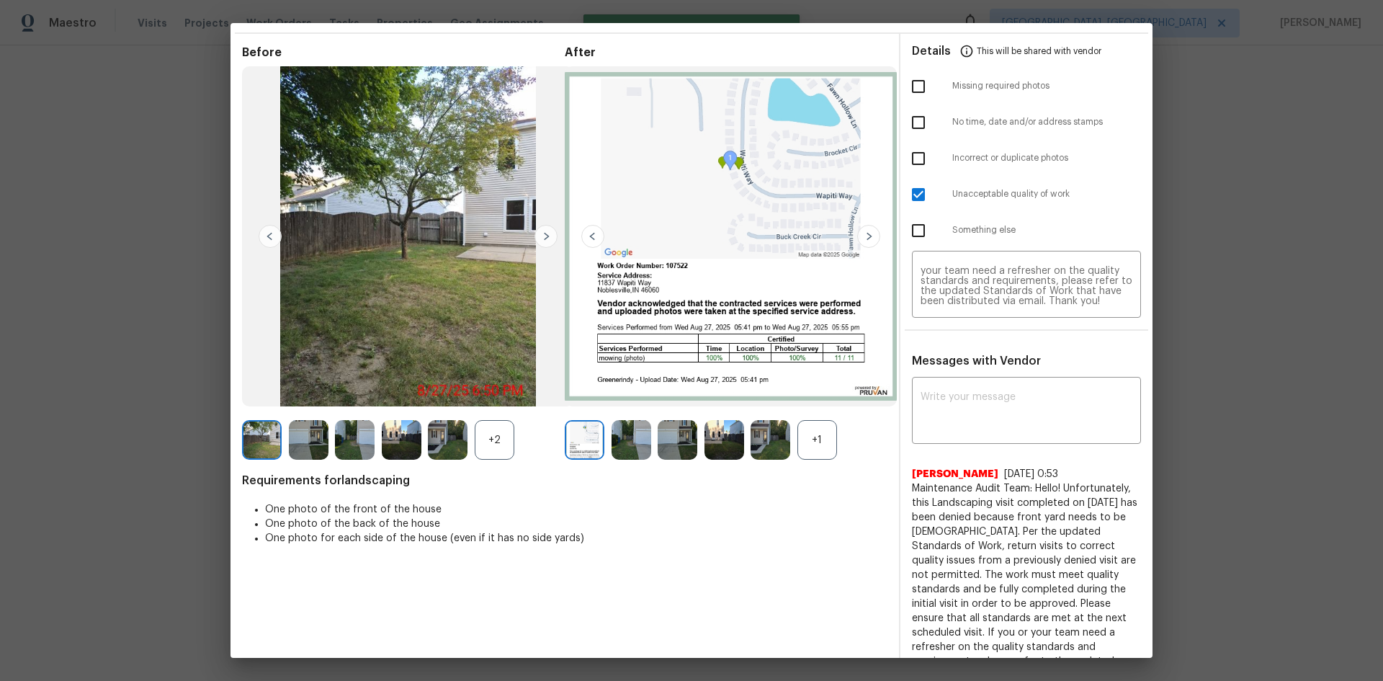
scroll to position [0, 0]
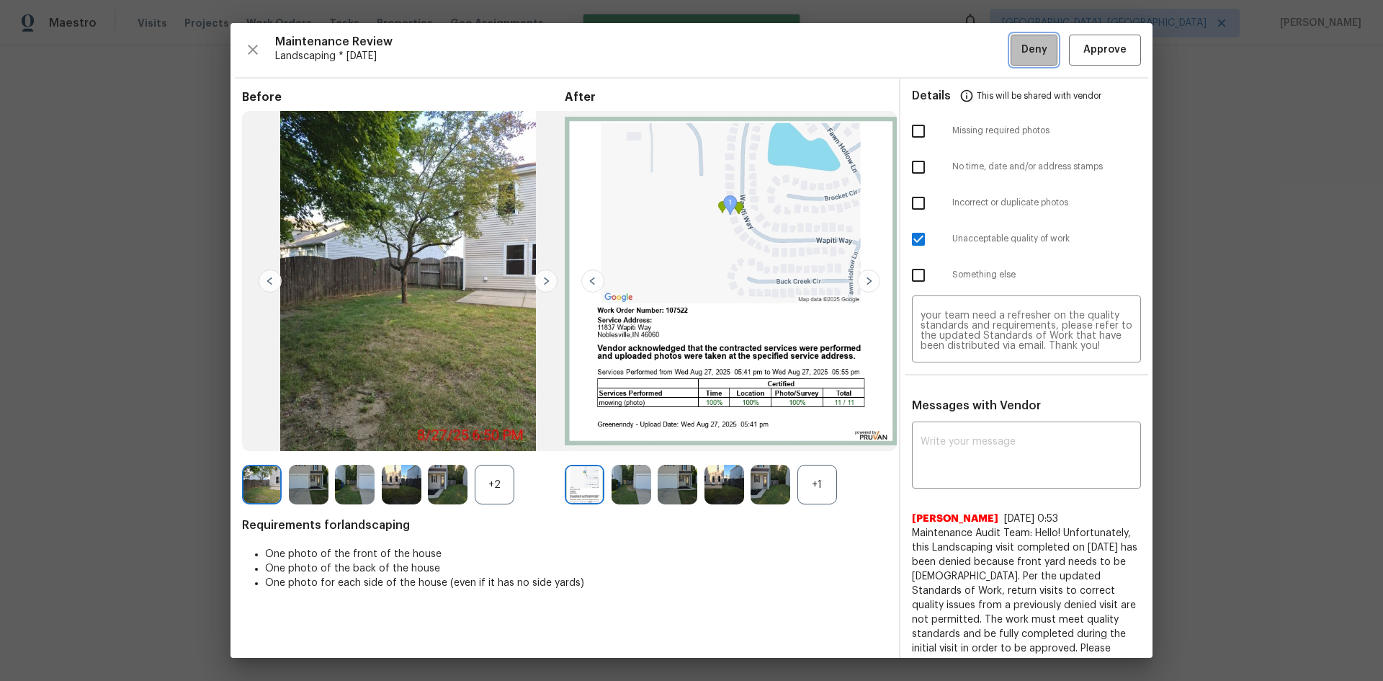
click at [1029, 47] on span "Deny" at bounding box center [1034, 50] width 26 height 18
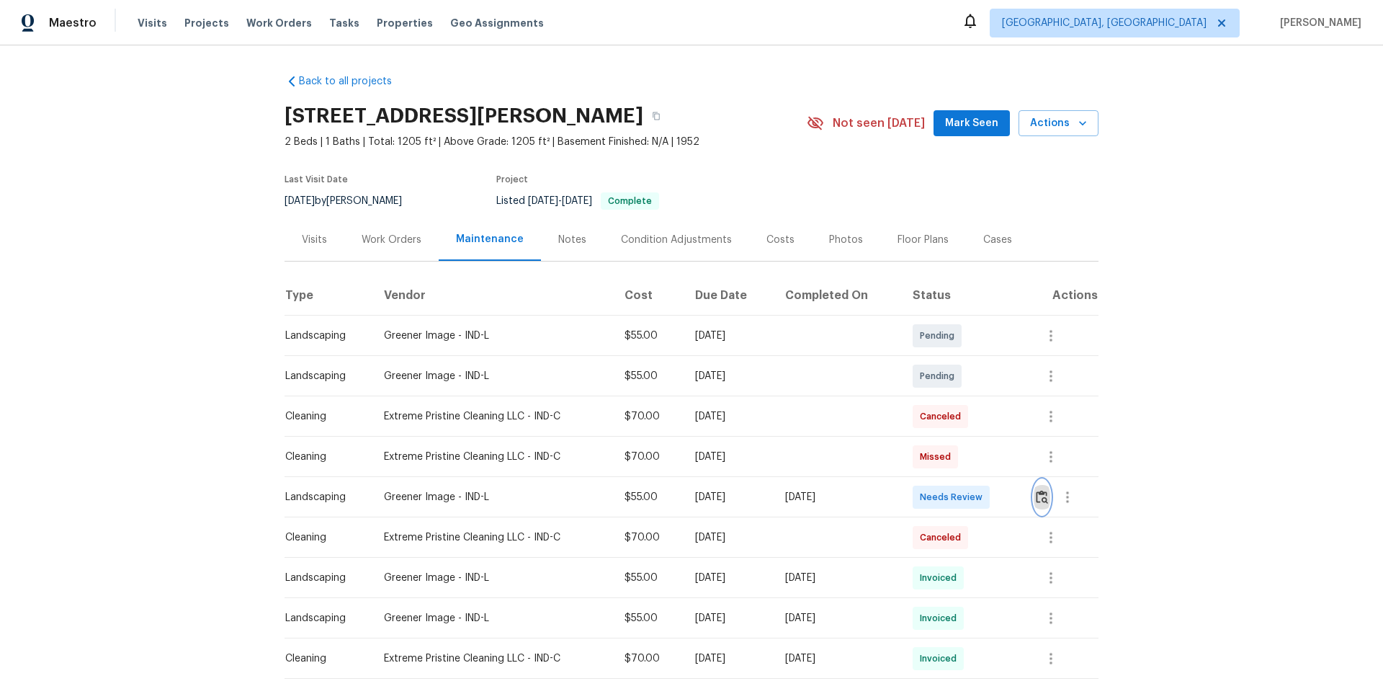
click at [1038, 495] on img "button" at bounding box center [1042, 497] width 12 height 14
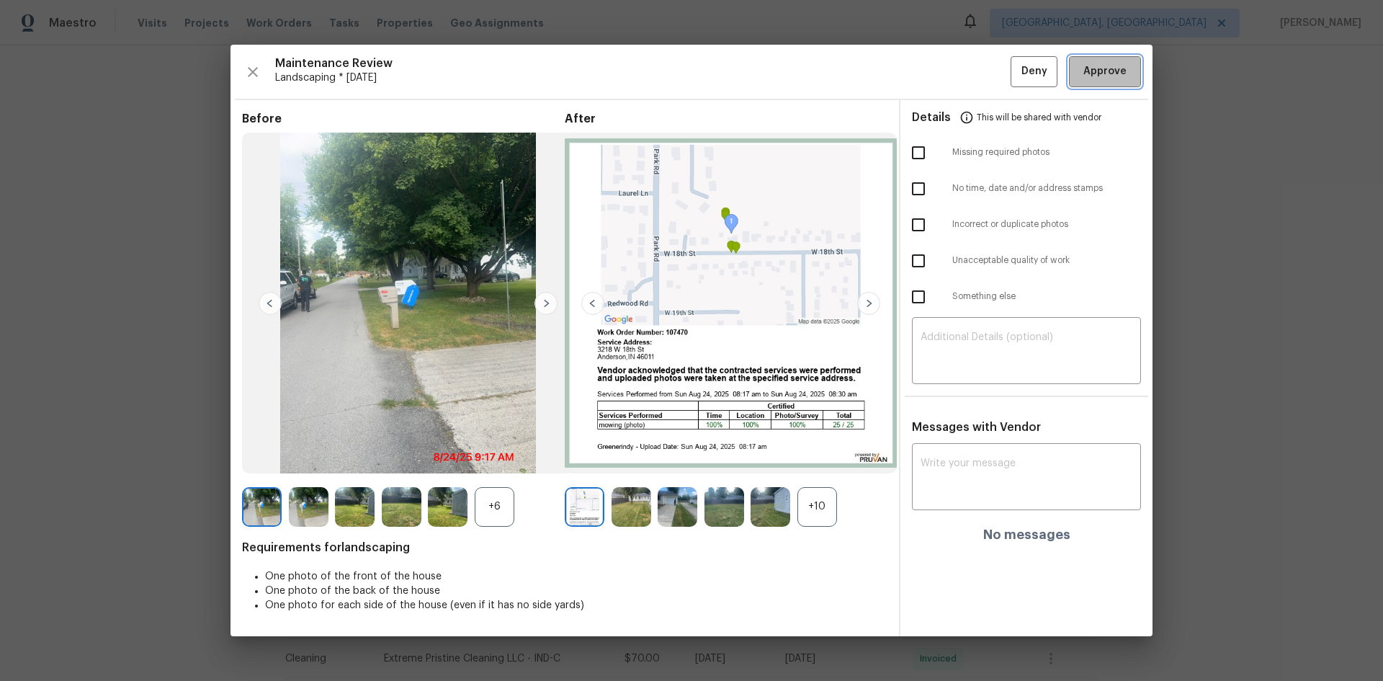
click at [1113, 62] on button "Approve" at bounding box center [1105, 71] width 72 height 31
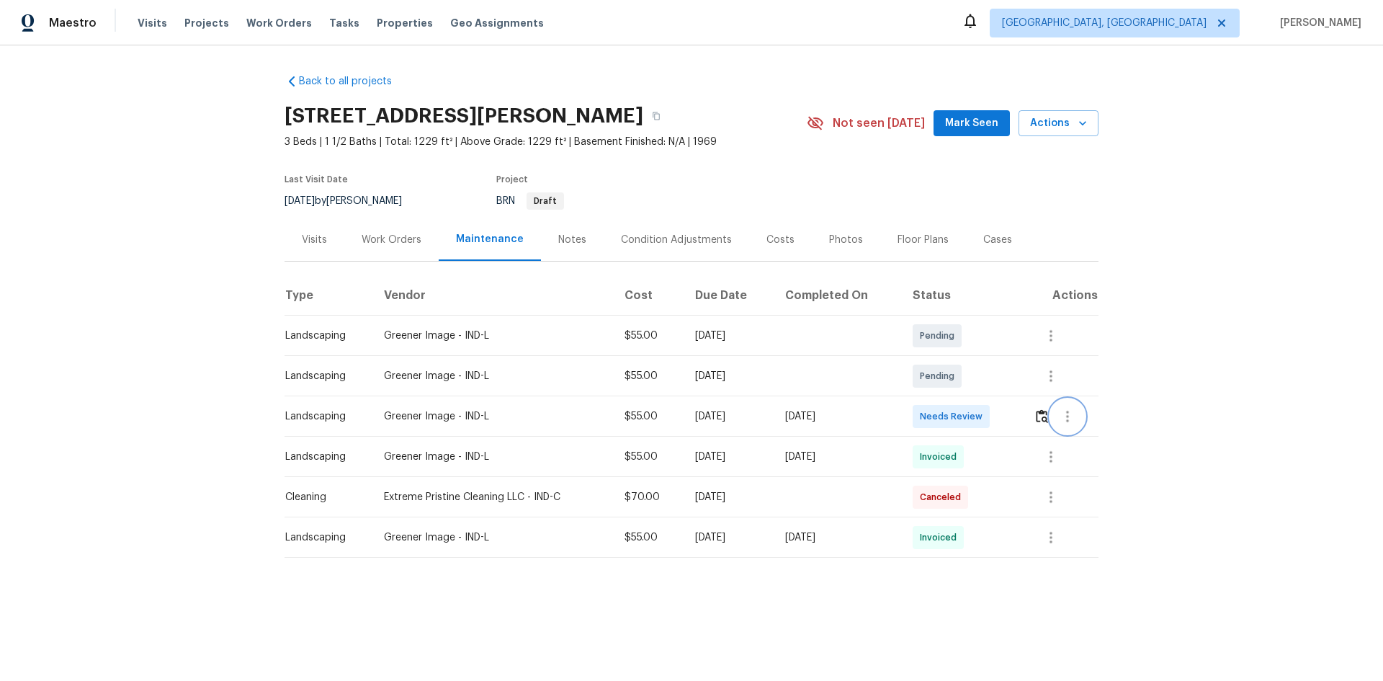
click at [1050, 413] on button "button" at bounding box center [1067, 416] width 35 height 35
click at [1041, 413] on div at bounding box center [691, 340] width 1383 height 681
click at [1038, 418] on img "button" at bounding box center [1042, 416] width 12 height 14
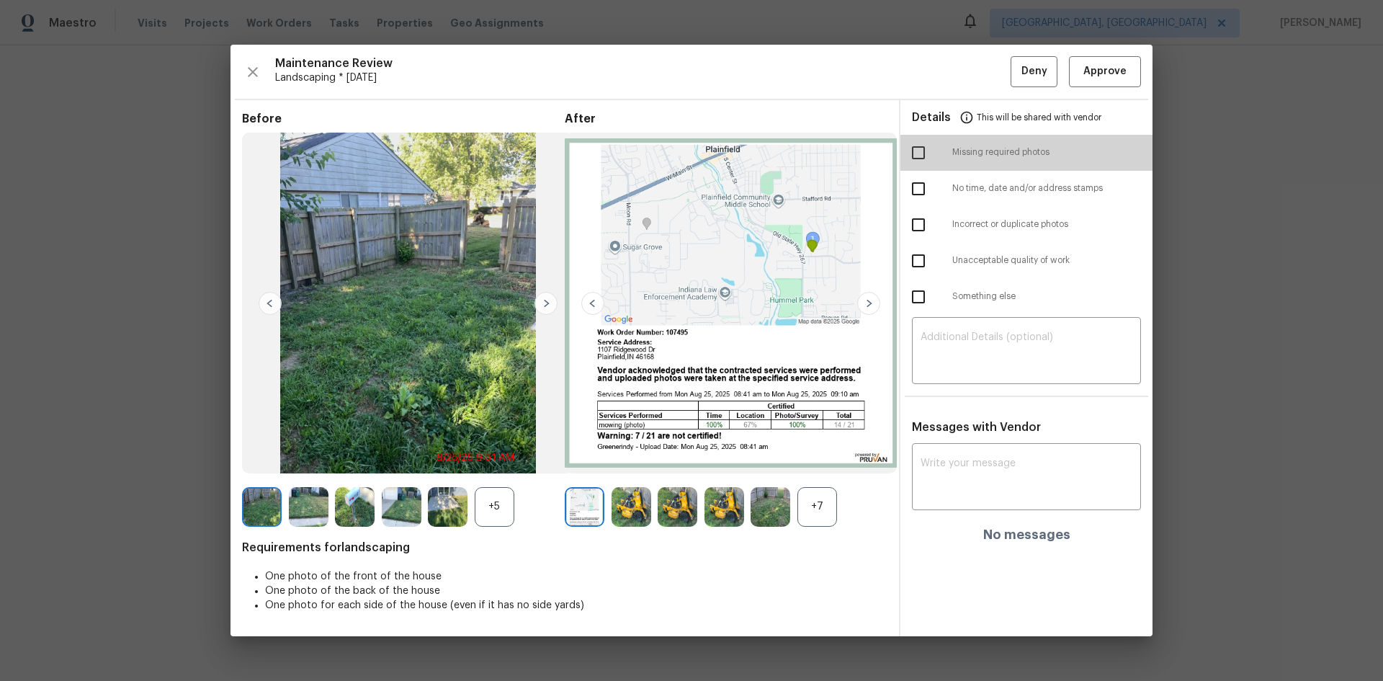
click at [923, 149] on input "checkbox" at bounding box center [918, 153] width 30 height 30
checkbox input "true"
click at [915, 256] on input "checkbox" at bounding box center [918, 261] width 30 height 30
checkbox input "true"
click at [929, 327] on div "​" at bounding box center [1026, 351] width 229 height 63
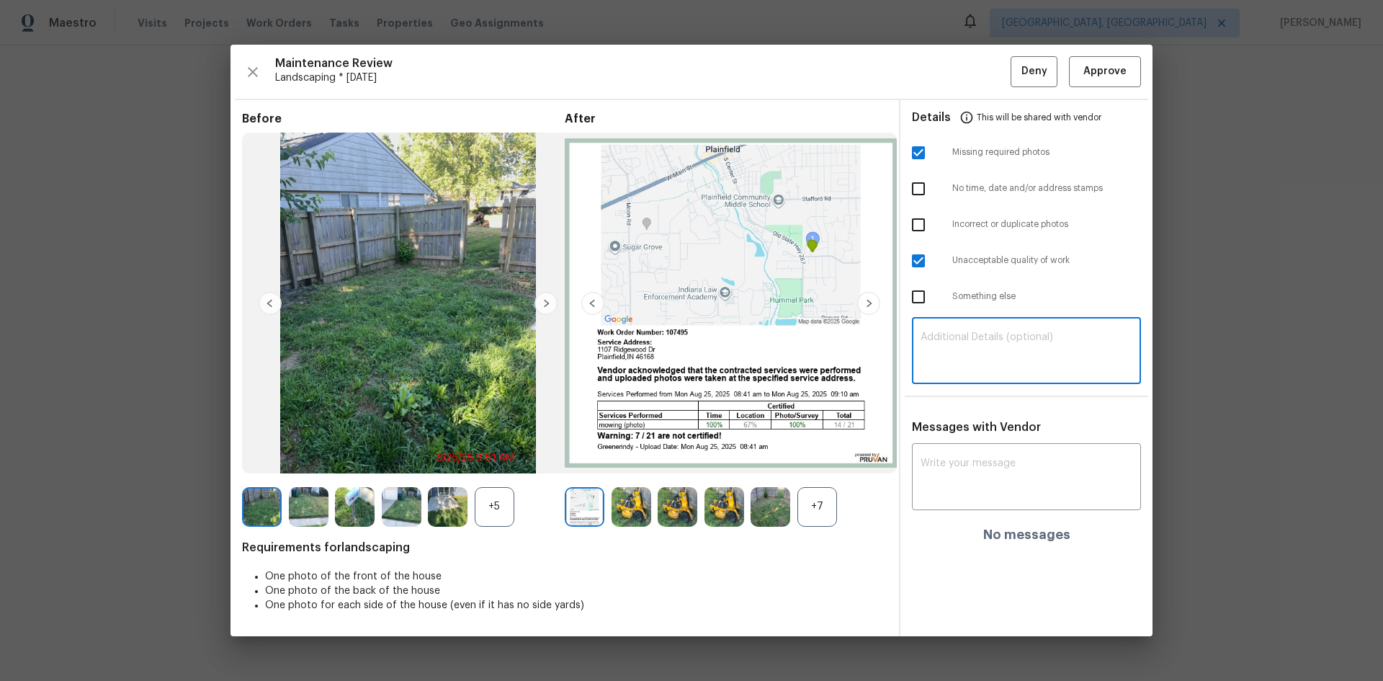
paste textarea "Maintenance Audit Team: Hello! Unfortunately, this Landscaping visit completed …"
type textarea "Maintenance Audit Team: Hello! Unfortunately, this Landscaping visit completed …"
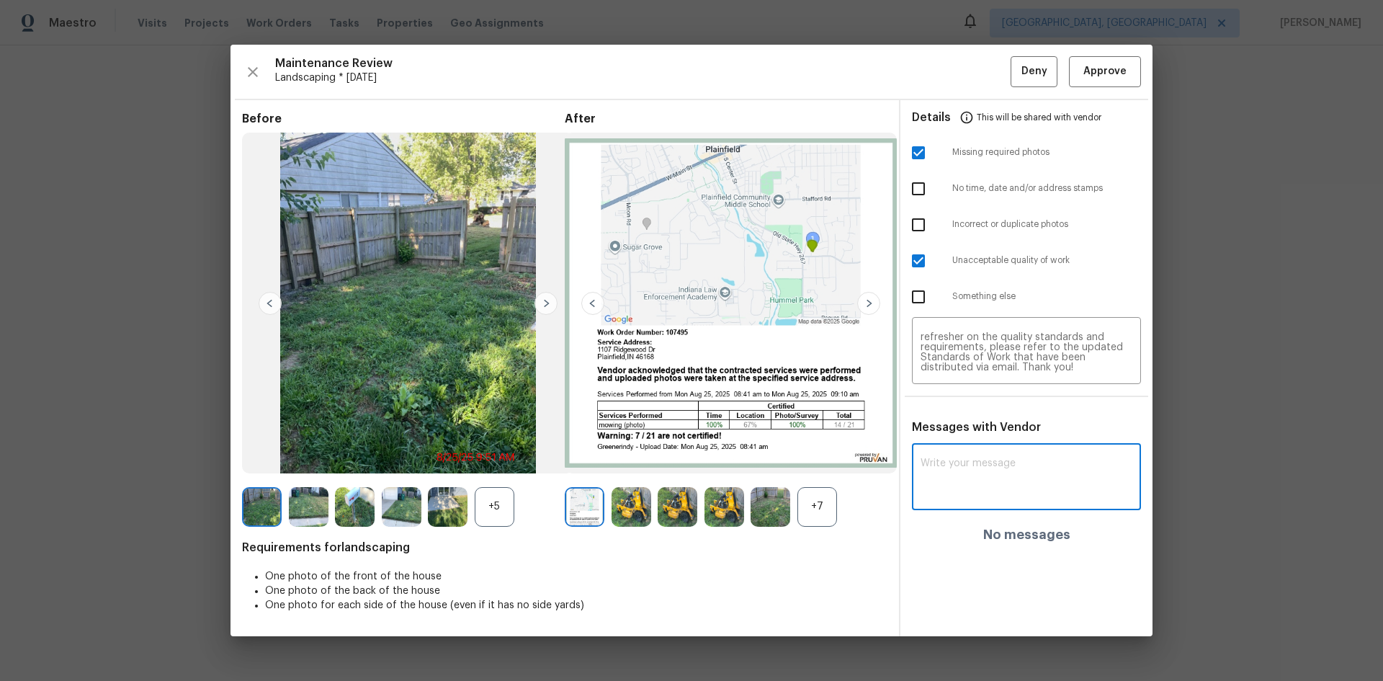
click at [943, 462] on textarea at bounding box center [1026, 478] width 212 height 40
paste textarea "Maintenance Audit Team: Hello! Unfortunately, this Landscaping visit completed …"
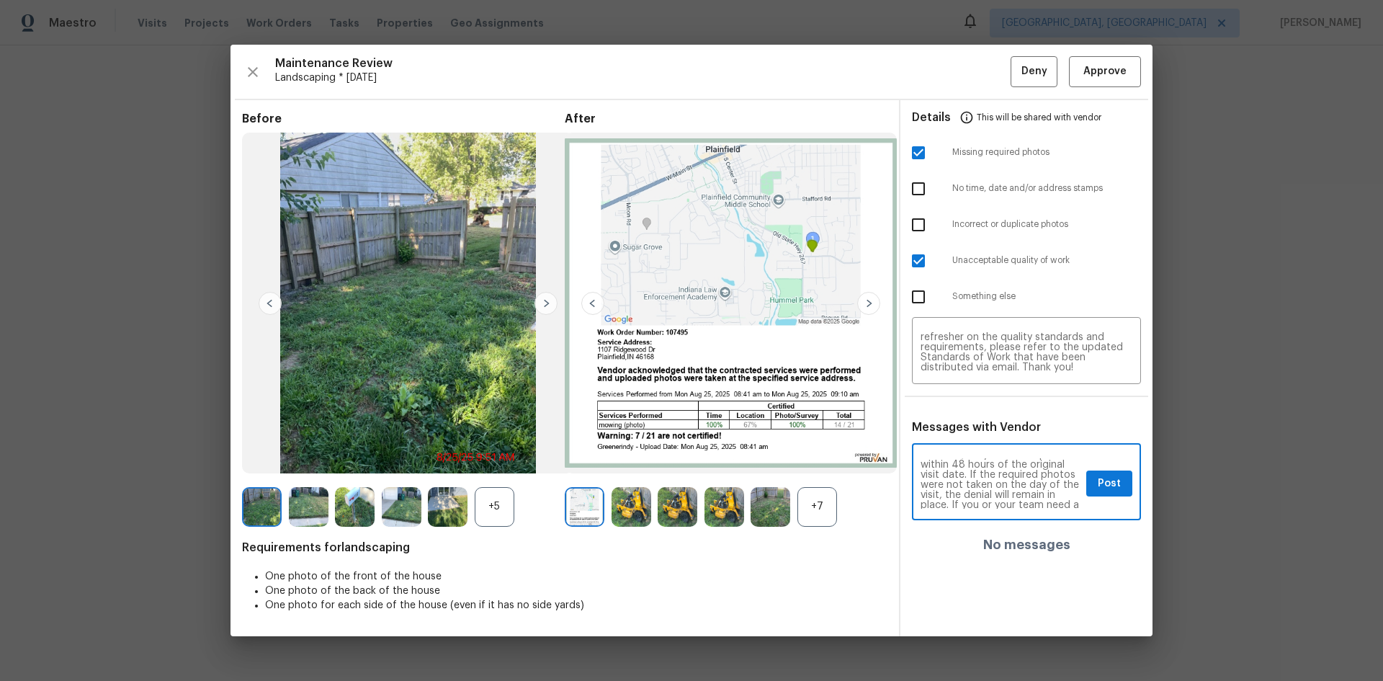
scroll to position [0, 0]
type textarea "Maintenance Audit Team: Hello! Unfortunately, this Landscaping visit completed …"
click at [1113, 479] on span "Post" at bounding box center [1109, 484] width 23 height 18
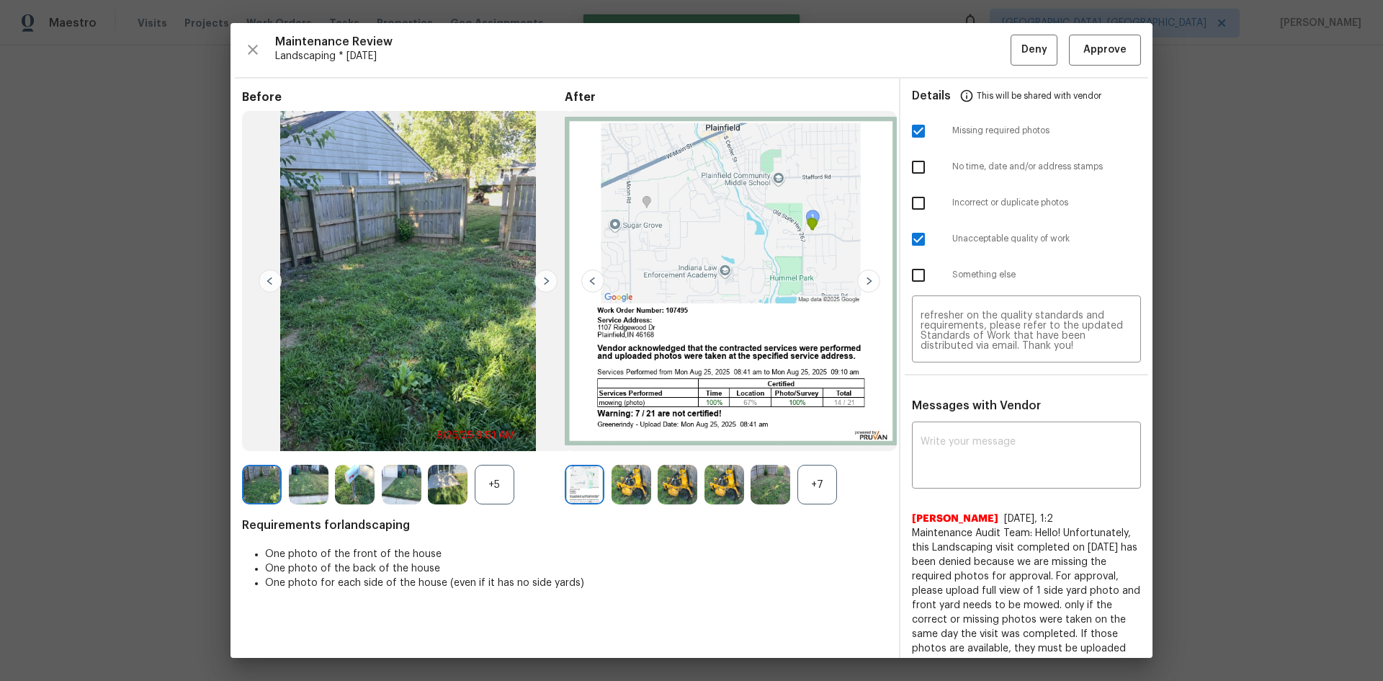
scroll to position [0, 0]
click at [1032, 71] on div "Maintenance Review Landscaping * Mon, Aug 25 Deny Approve Before +5 After +7 Re…" at bounding box center [691, 340] width 922 height 634
click at [1026, 51] on span "Deny" at bounding box center [1034, 50] width 26 height 18
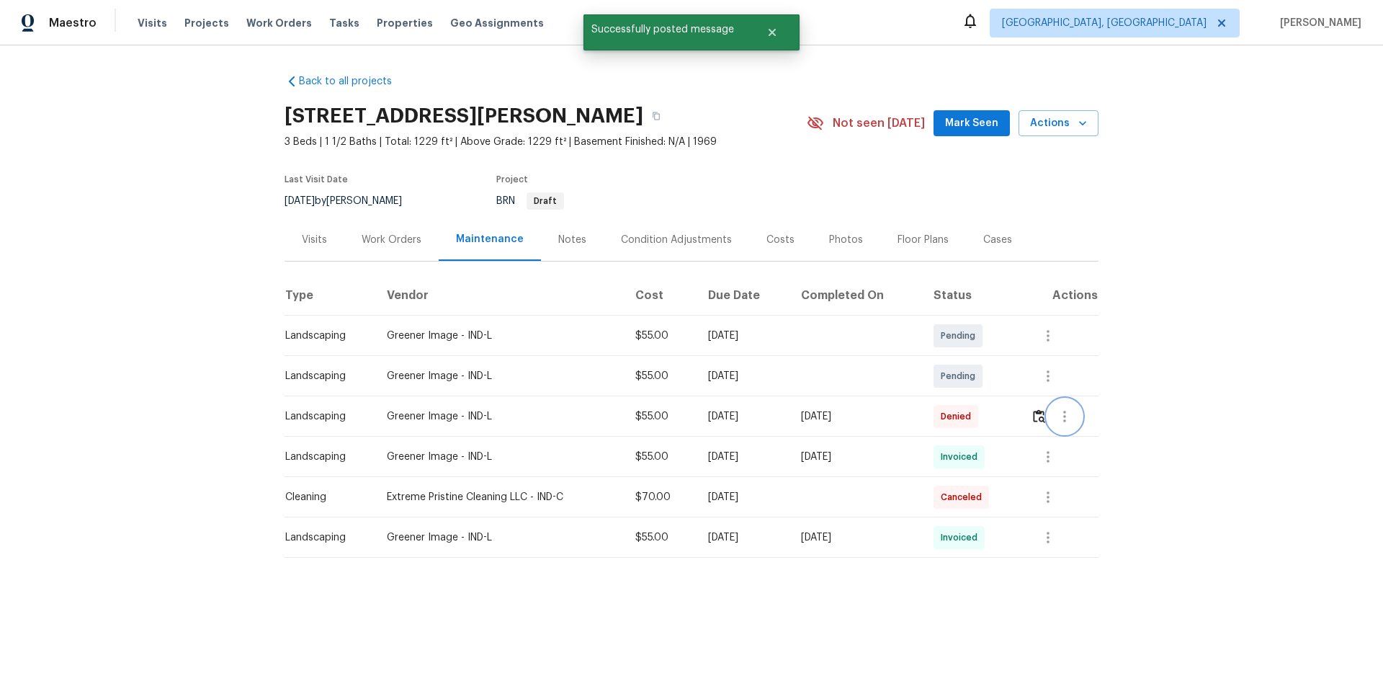
click at [1059, 413] on icon "button" at bounding box center [1064, 416] width 17 height 17
click at [1072, 440] on li "View details" at bounding box center [1096, 440] width 101 height 24
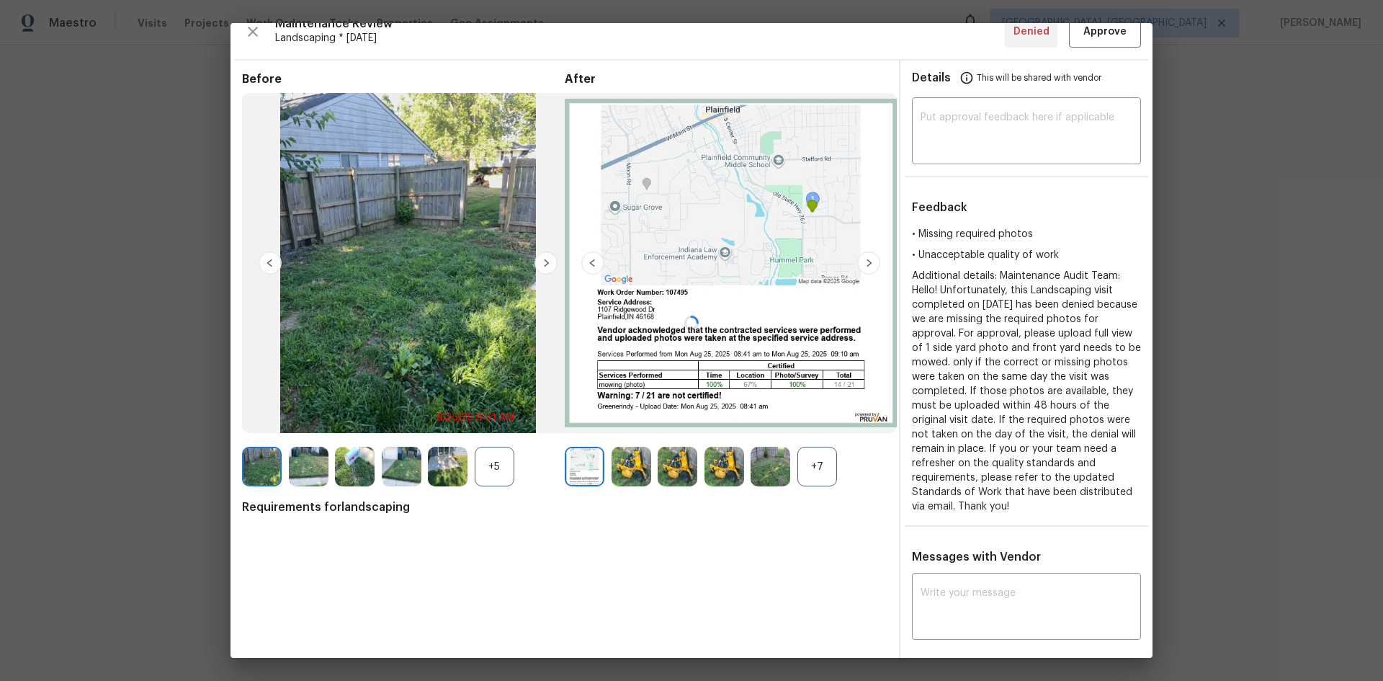
scroll to position [23, 0]
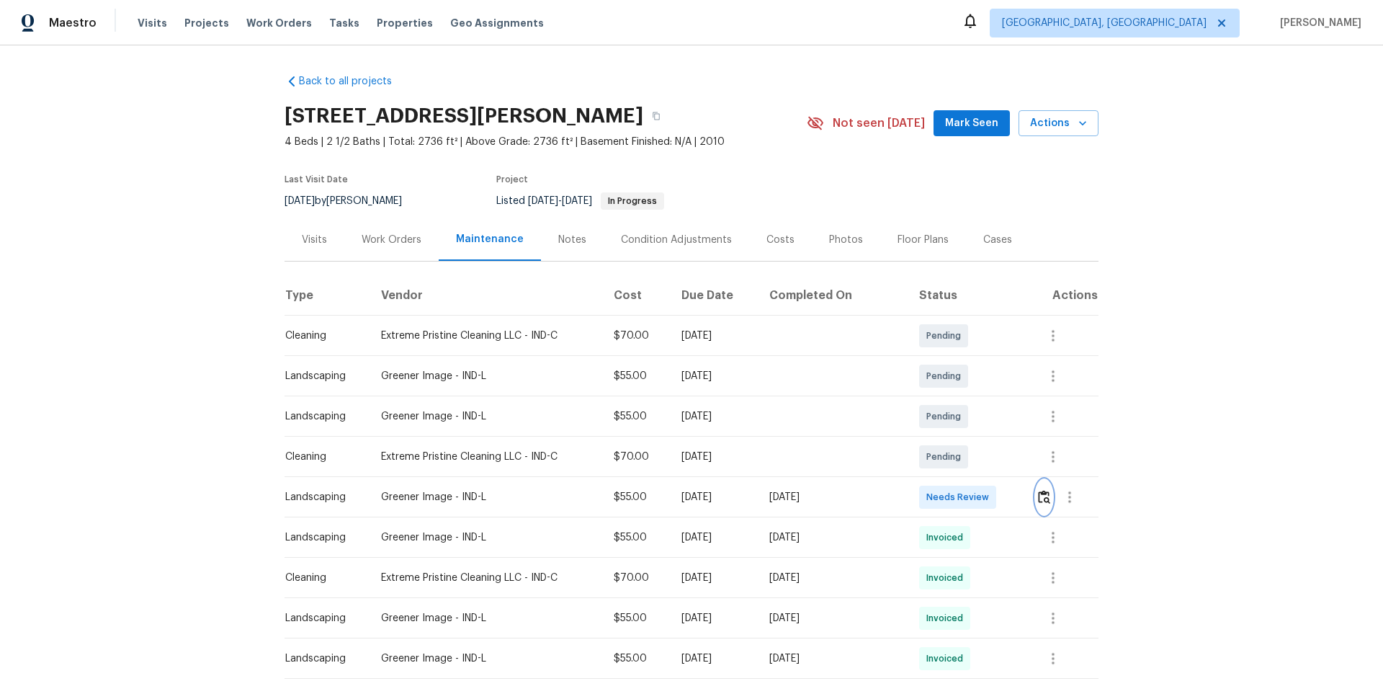
click at [1038, 495] on img "button" at bounding box center [1044, 497] width 12 height 14
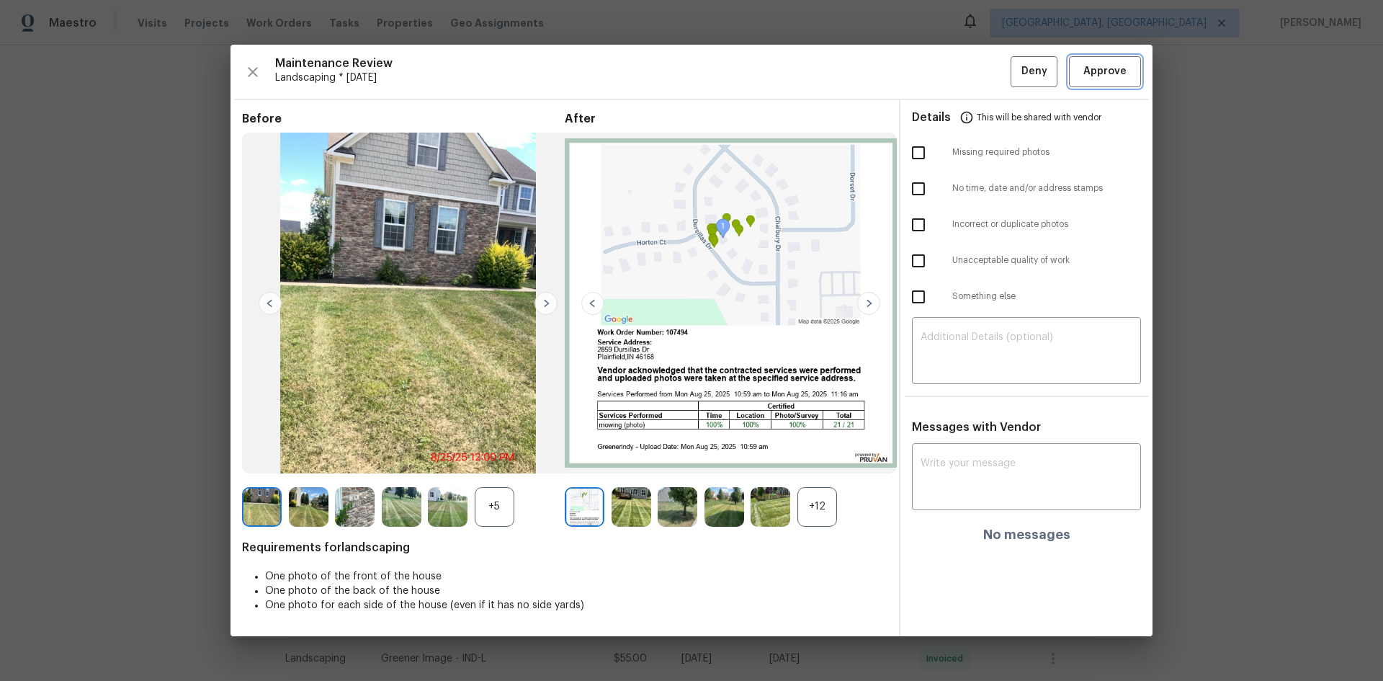
click at [1101, 72] on span "Approve" at bounding box center [1104, 72] width 43 height 18
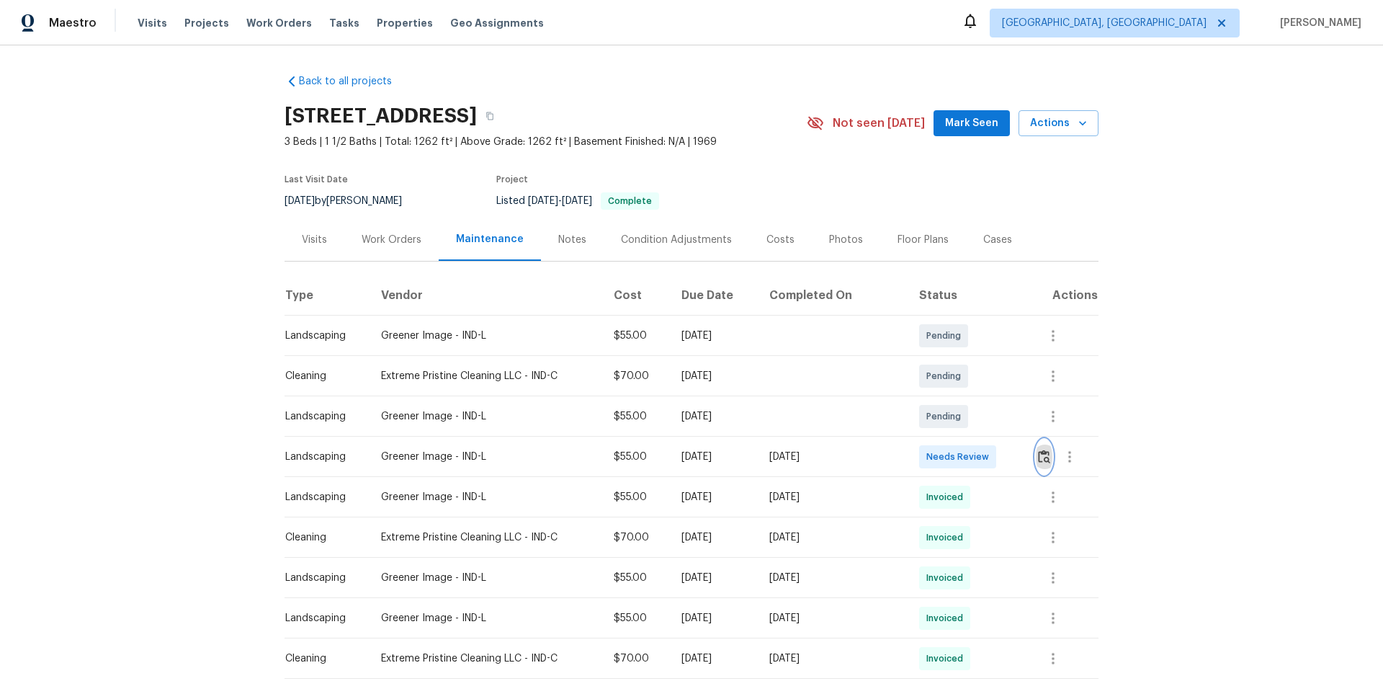
click at [1040, 455] on img "button" at bounding box center [1044, 456] width 12 height 14
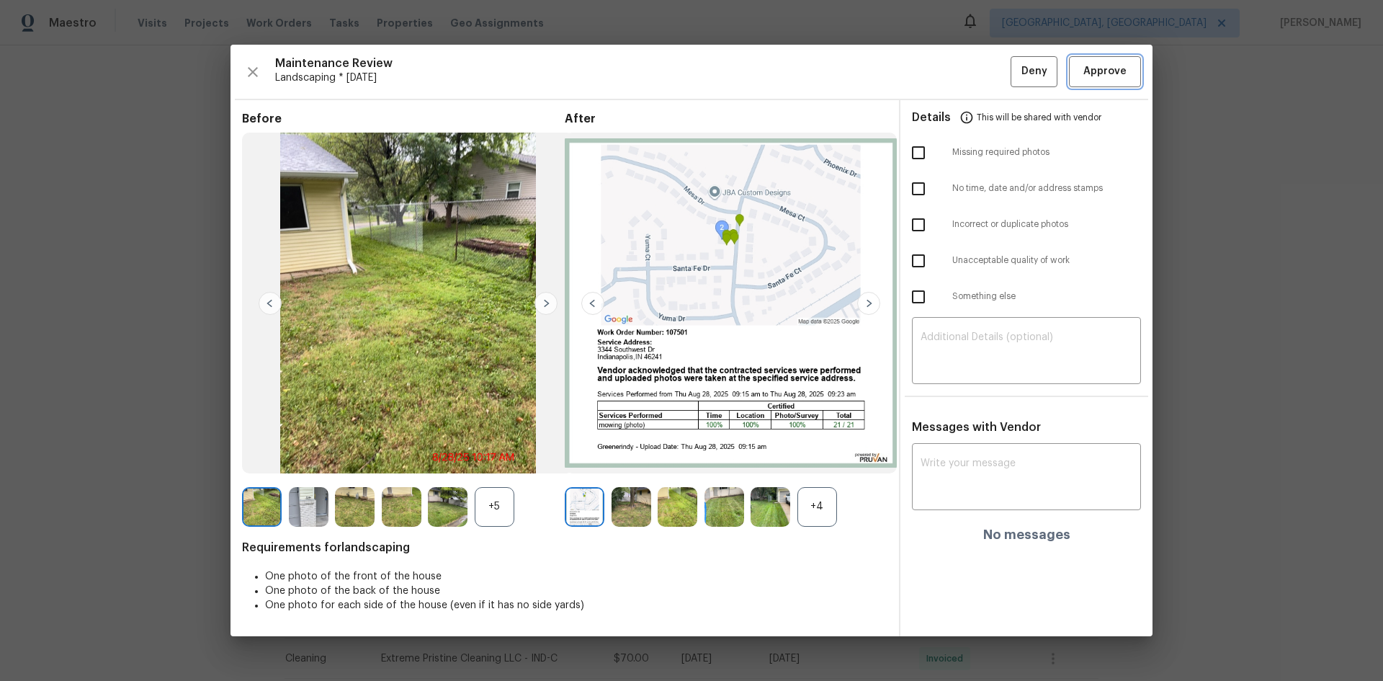
click at [1091, 76] on span "Approve" at bounding box center [1104, 72] width 43 height 18
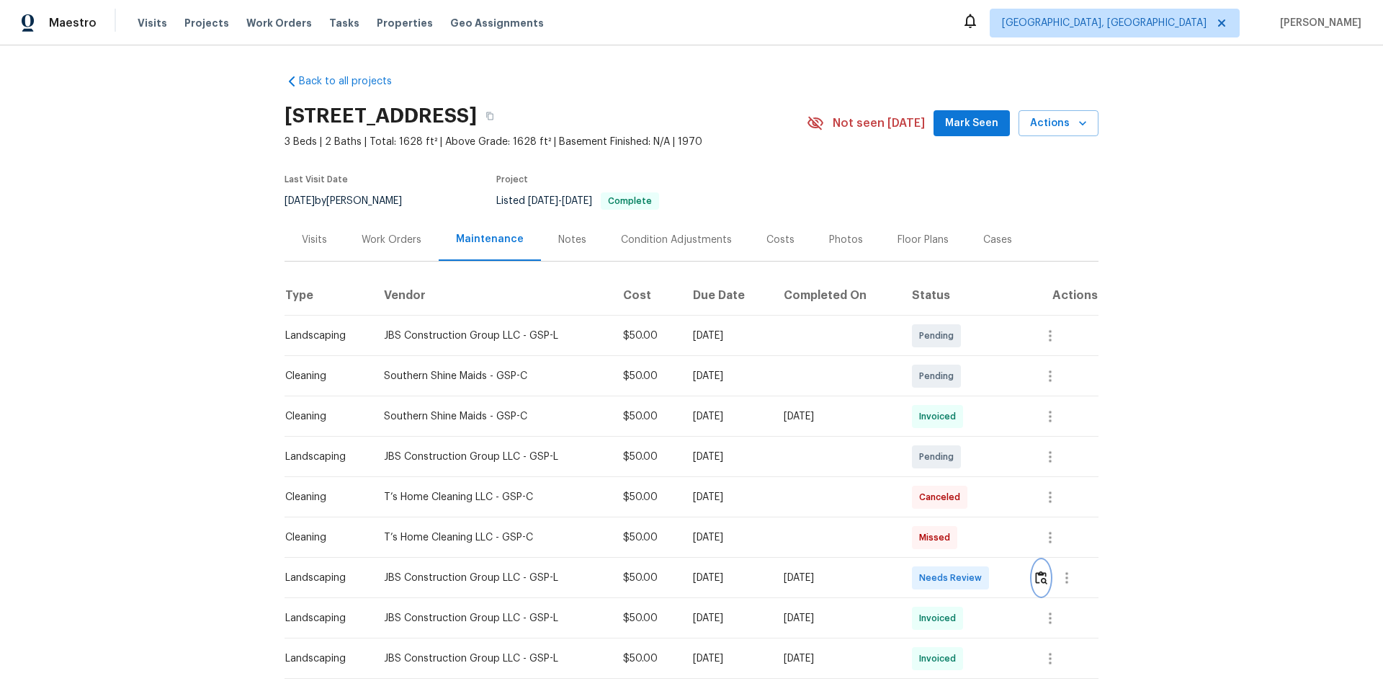
click at [1035, 574] on img "button" at bounding box center [1041, 577] width 12 height 14
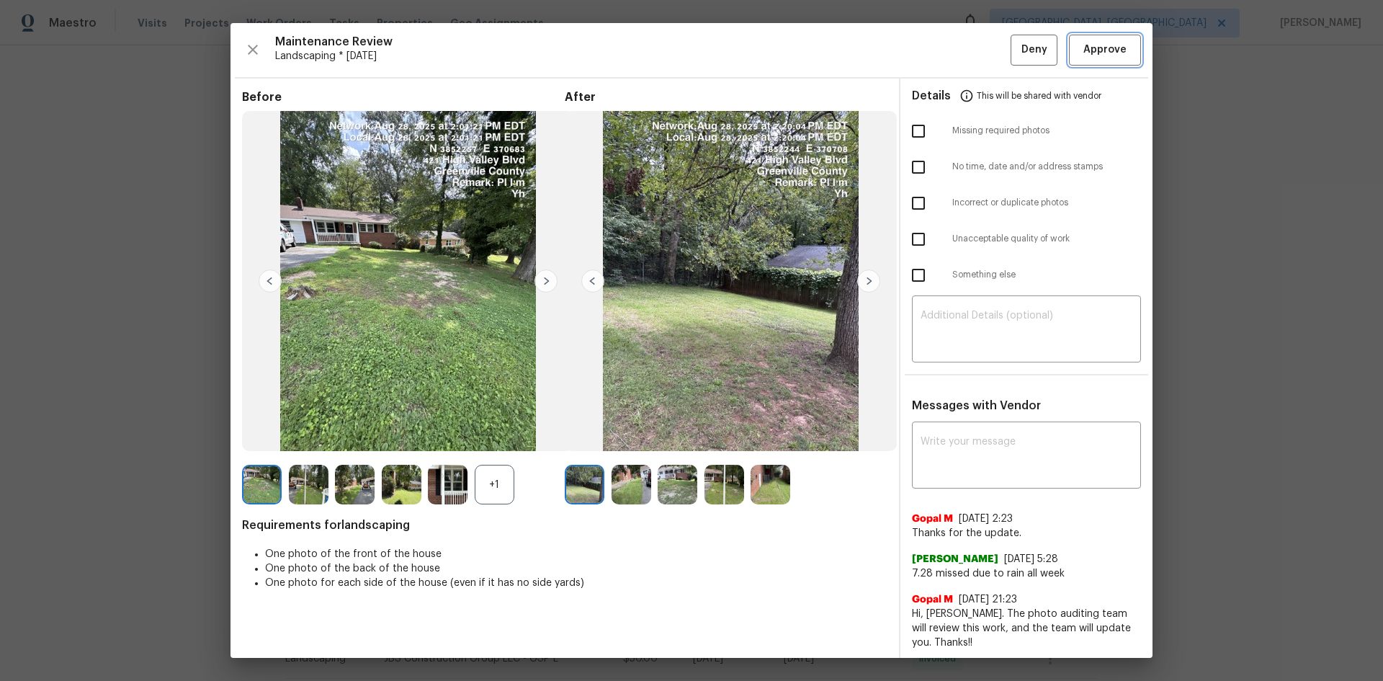
click at [1092, 54] on span "Approve" at bounding box center [1104, 50] width 43 height 18
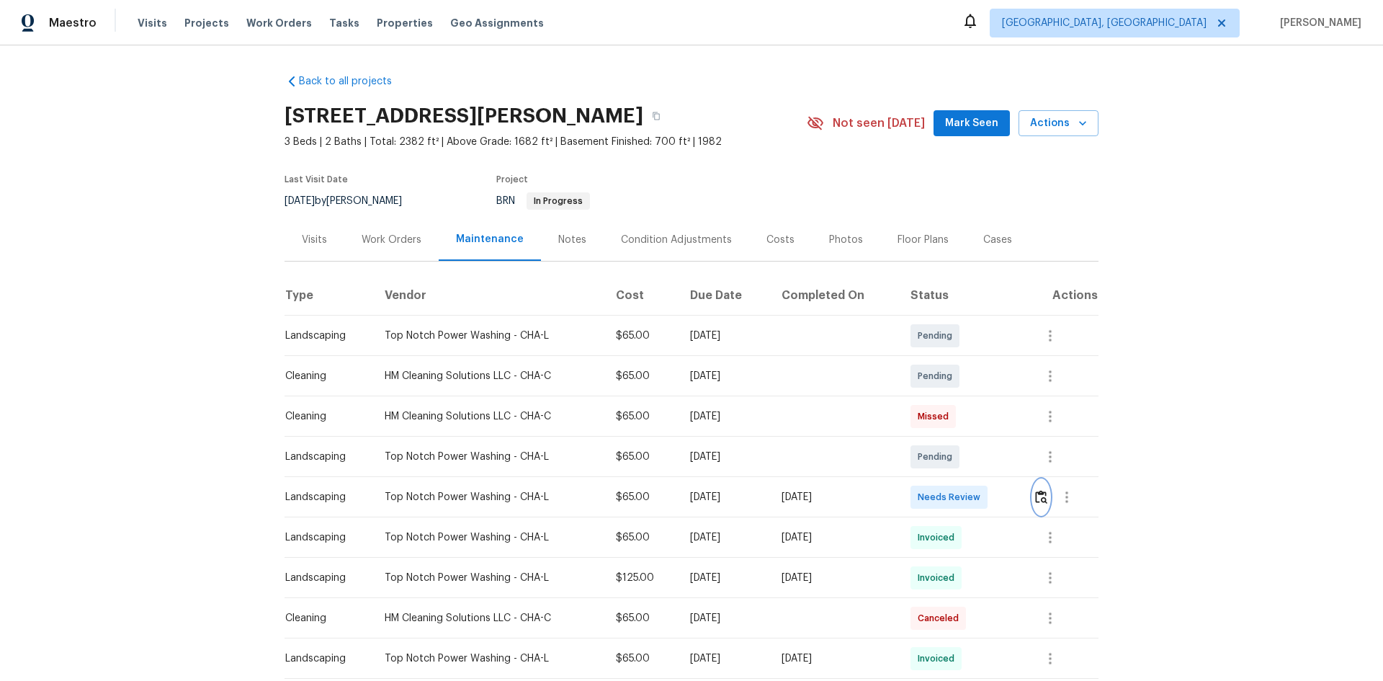
click at [1042, 495] on img "button" at bounding box center [1041, 497] width 12 height 14
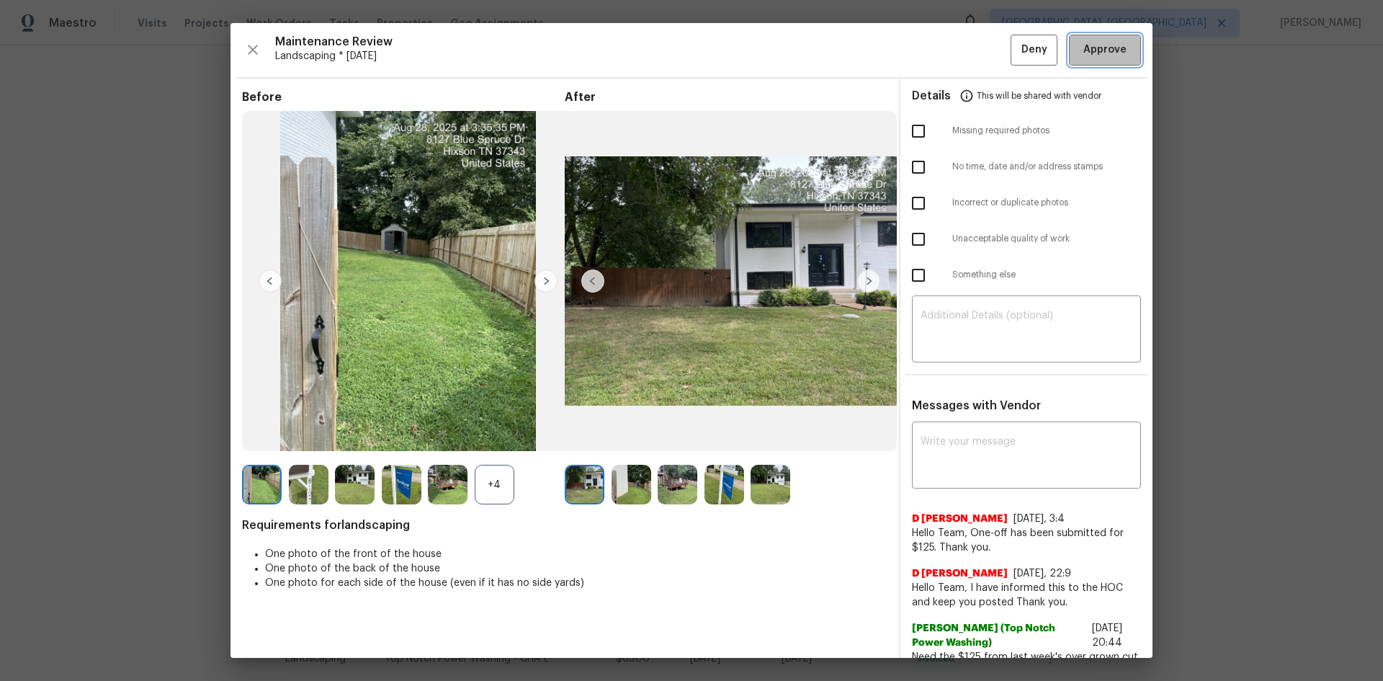
click at [1100, 52] on span "Approve" at bounding box center [1104, 50] width 43 height 18
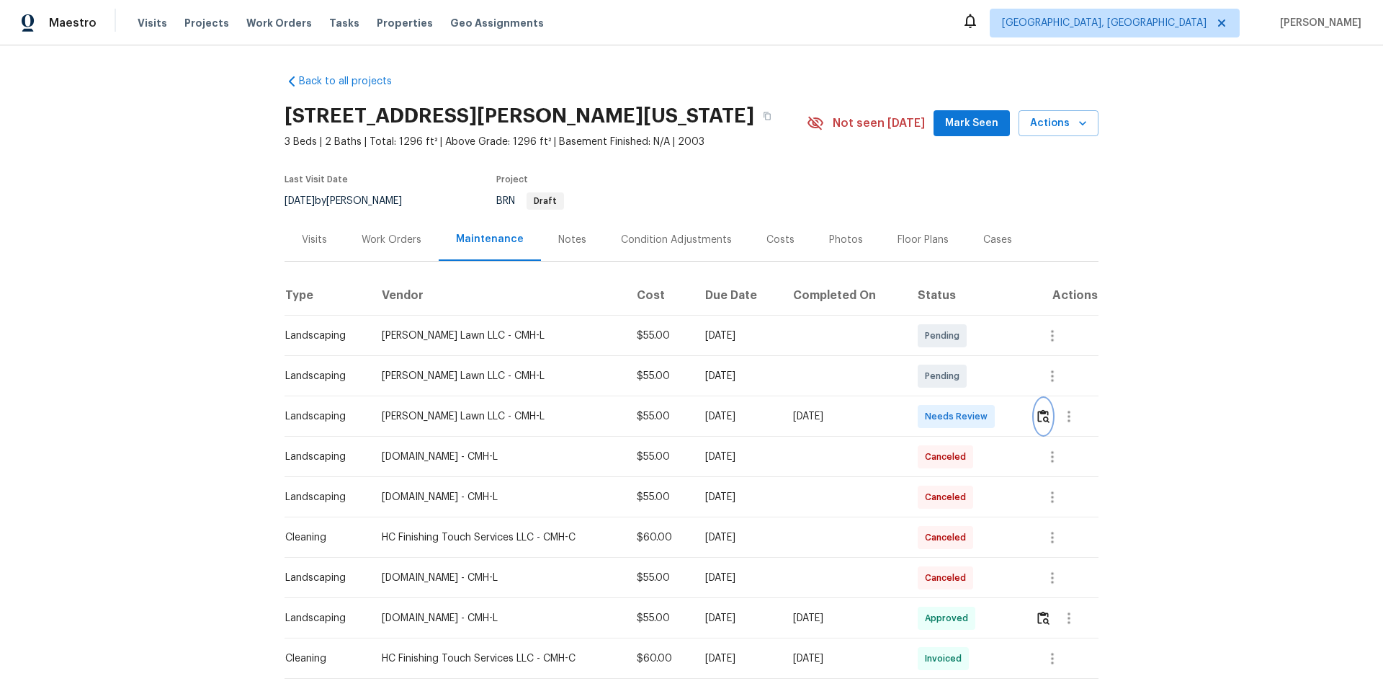
click at [1038, 418] on img "button" at bounding box center [1043, 416] width 12 height 14
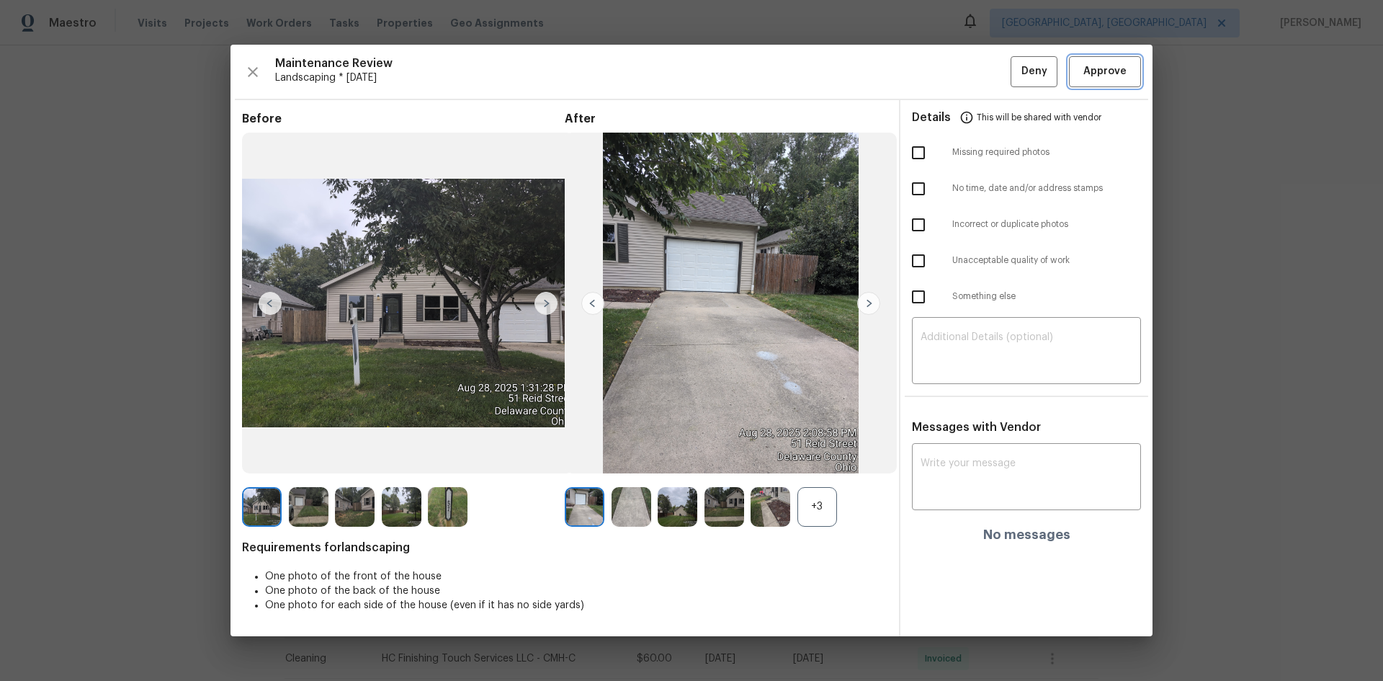
click at [1096, 76] on span "Approve" at bounding box center [1104, 72] width 43 height 18
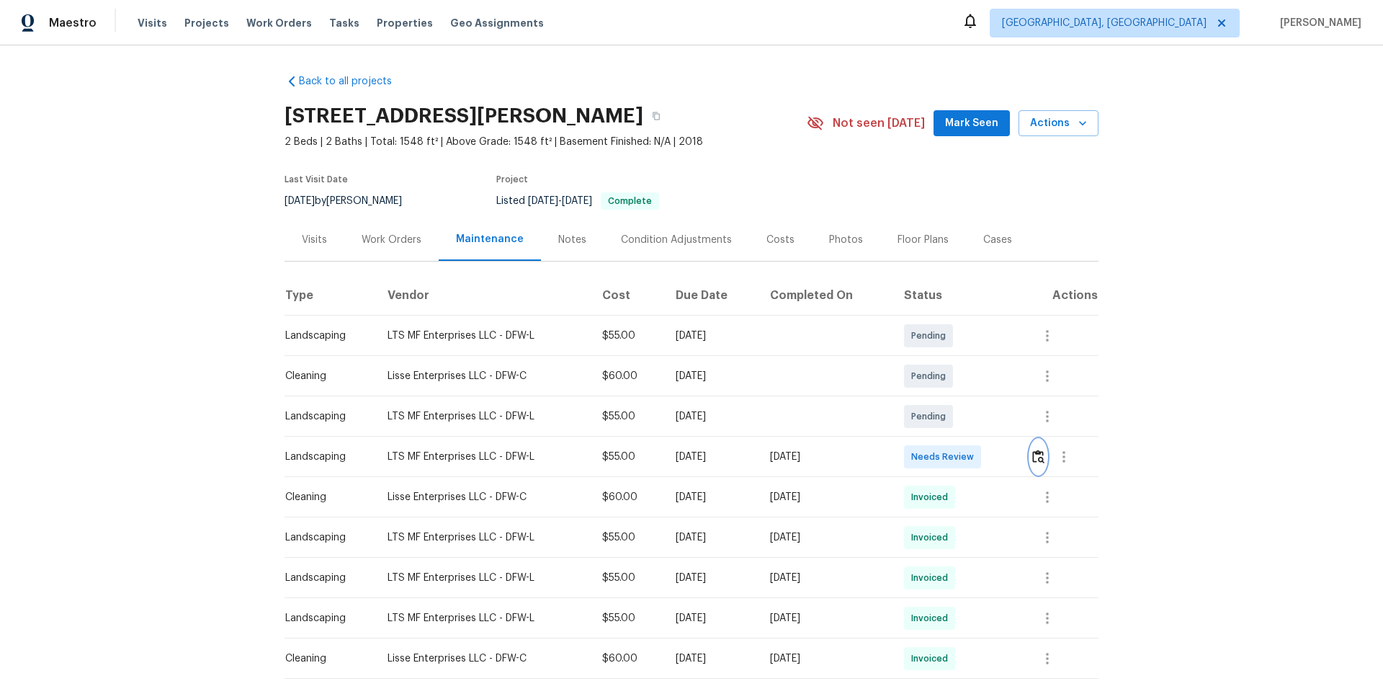
click at [1030, 453] on button "button" at bounding box center [1038, 456] width 17 height 35
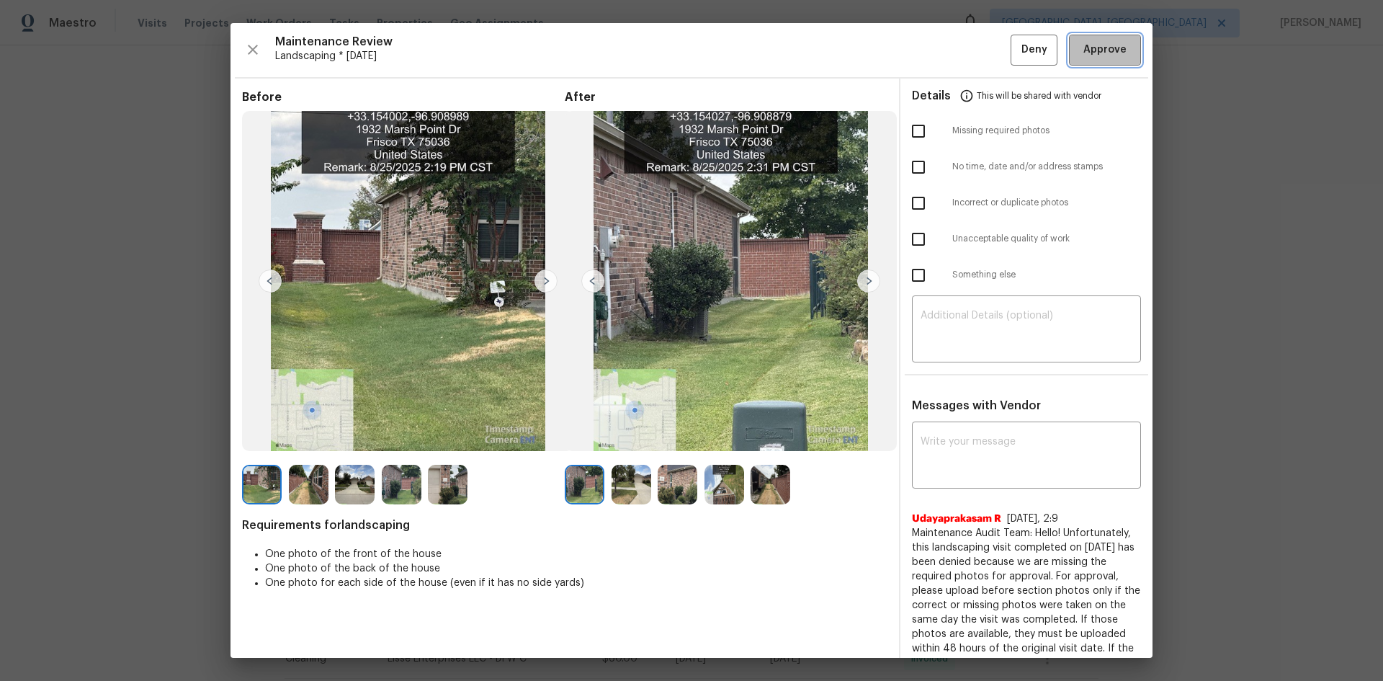
click at [1092, 50] on span "Approve" at bounding box center [1104, 50] width 43 height 18
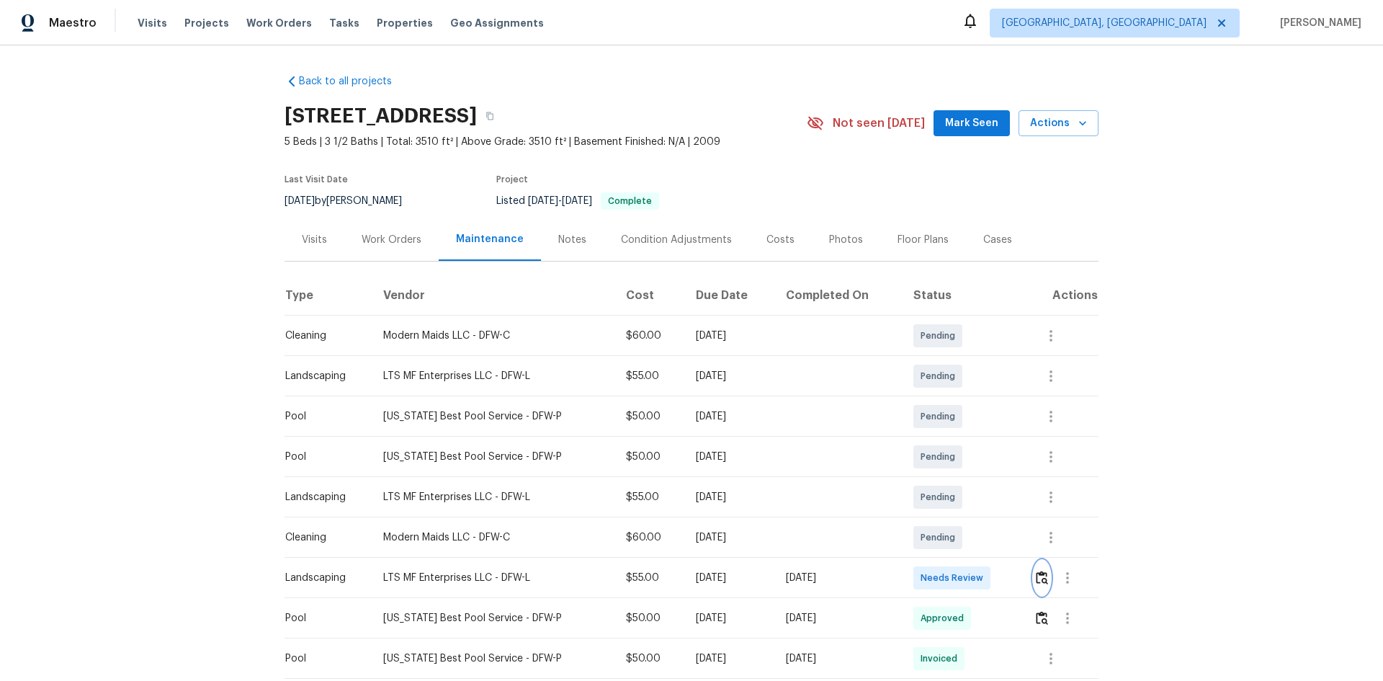
click at [1036, 579] on img "button" at bounding box center [1042, 577] width 12 height 14
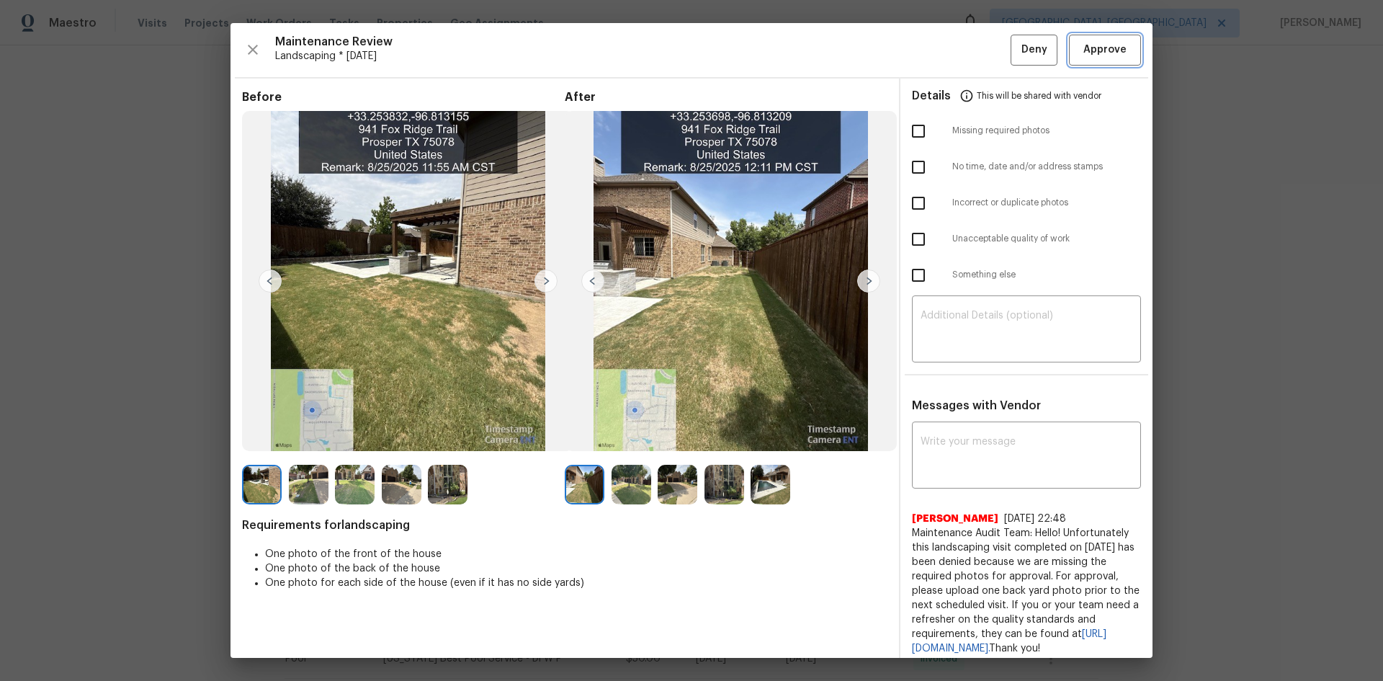
click at [1092, 55] on span "Approve" at bounding box center [1104, 50] width 43 height 18
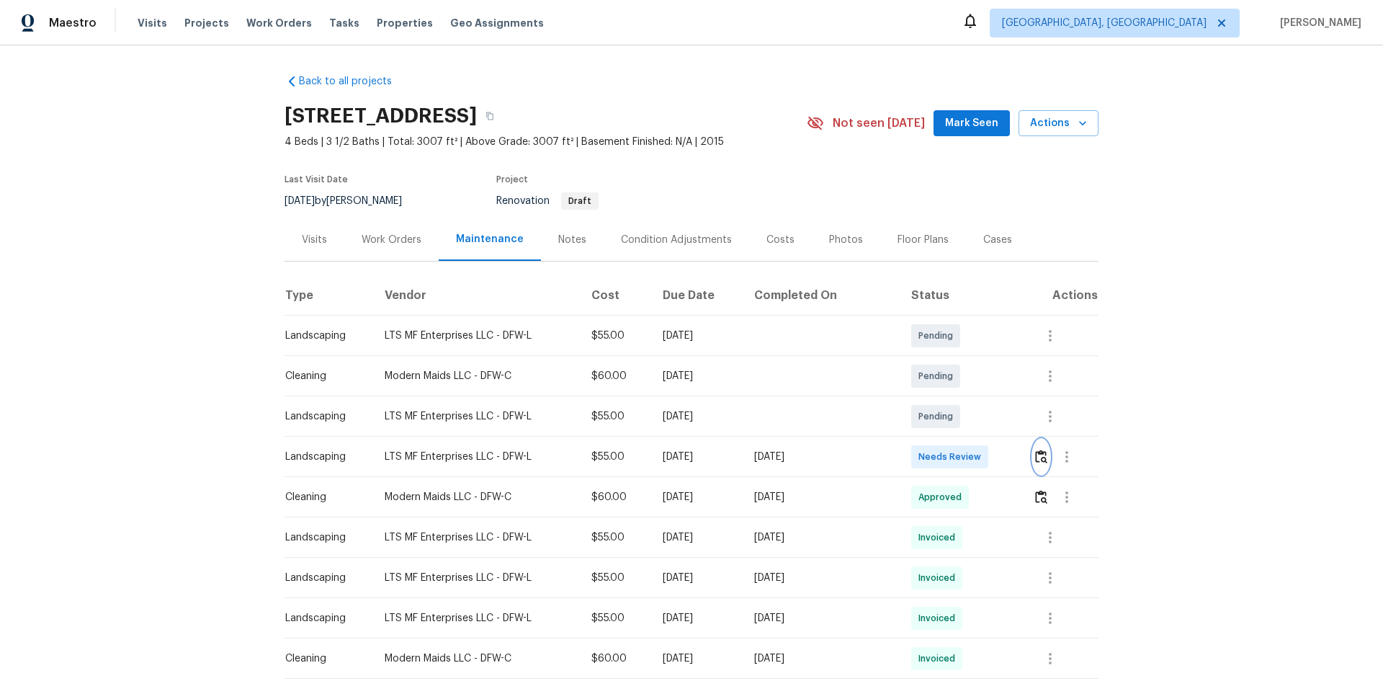
click at [1036, 457] on img "button" at bounding box center [1041, 456] width 12 height 14
click at [1035, 458] on img "button" at bounding box center [1041, 456] width 12 height 14
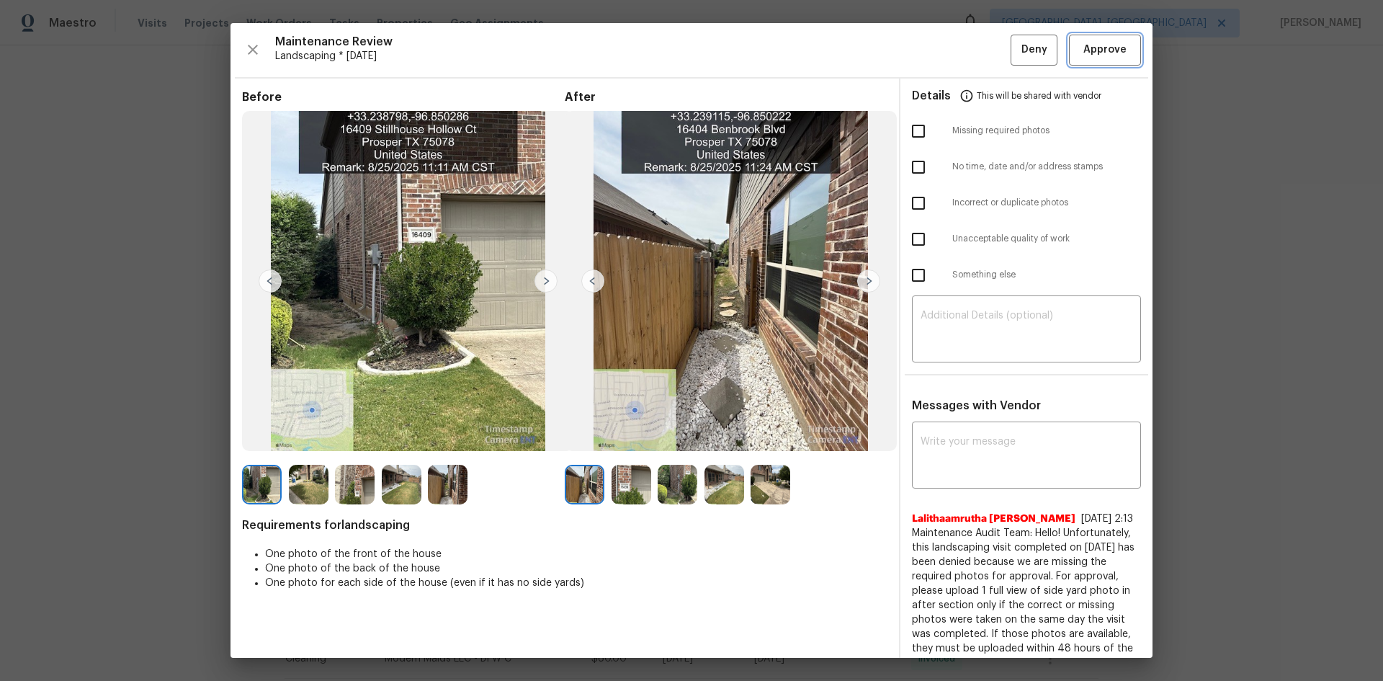
click at [1083, 55] on span "Approve" at bounding box center [1104, 50] width 43 height 18
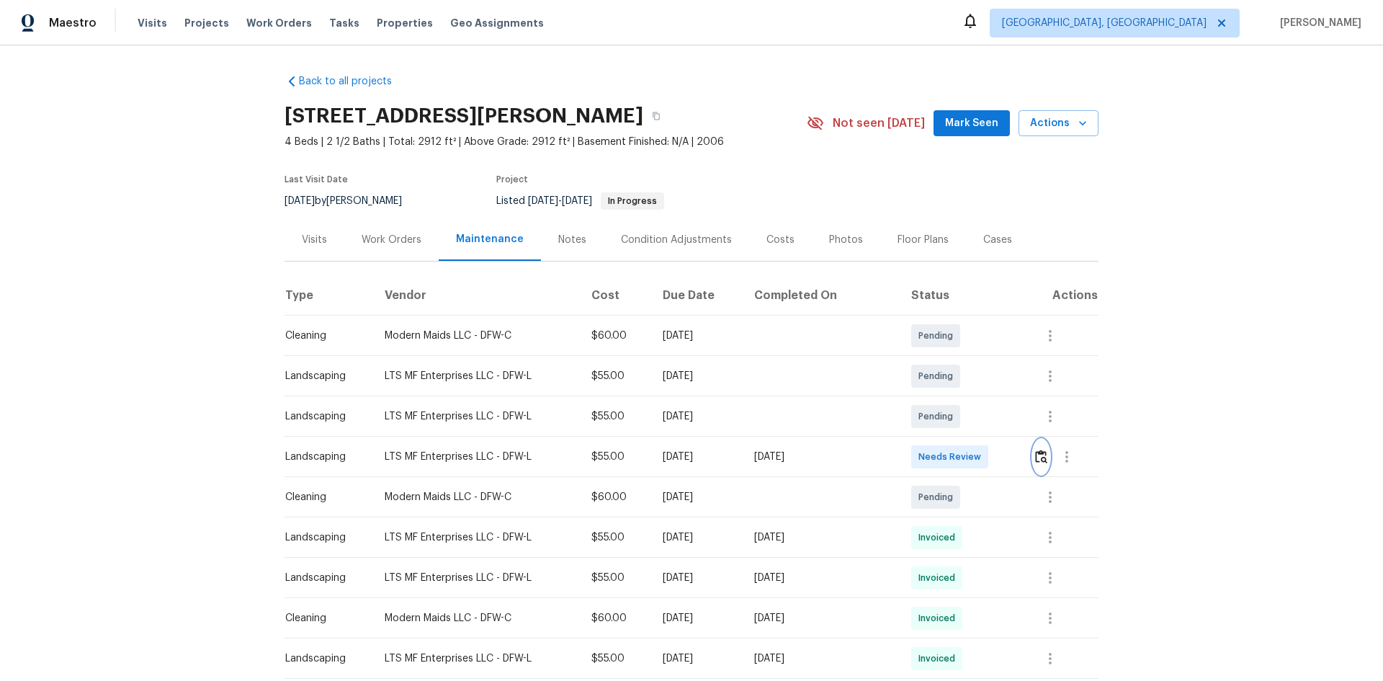
click at [1036, 454] on img "button" at bounding box center [1041, 456] width 12 height 14
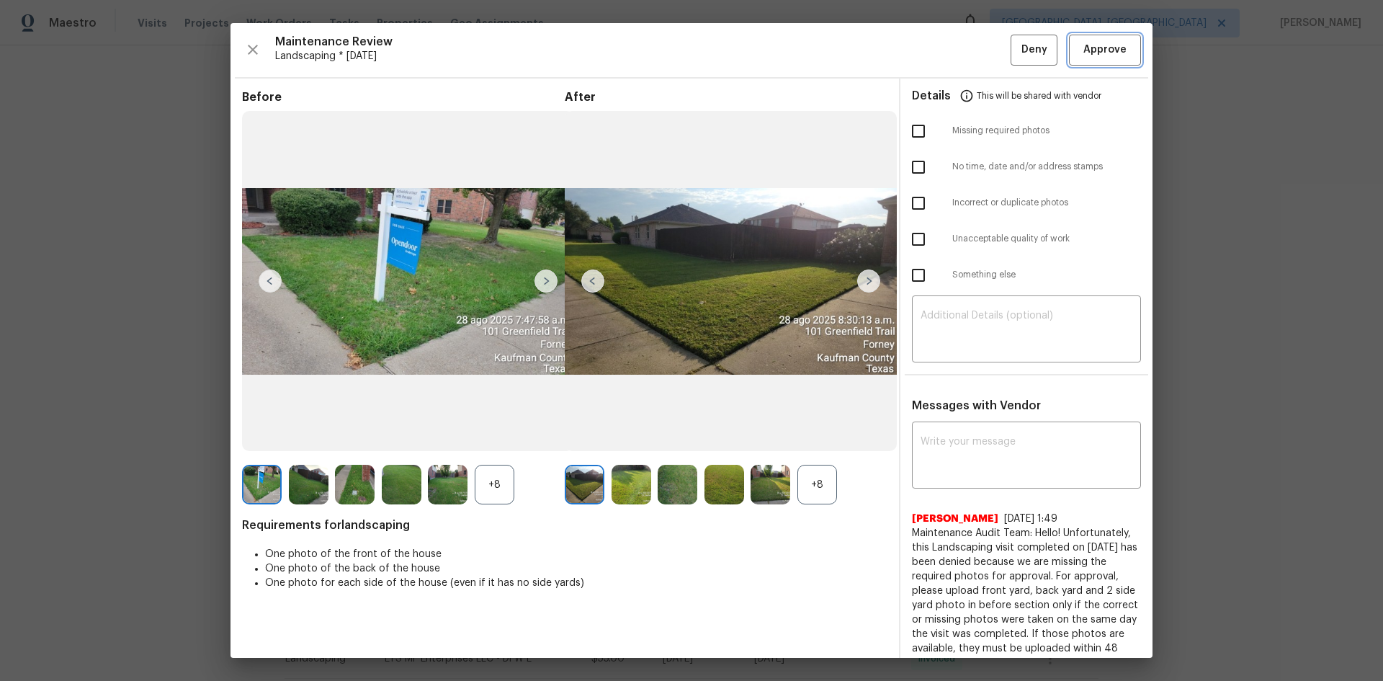
click at [1085, 42] on span "Approve" at bounding box center [1104, 50] width 43 height 18
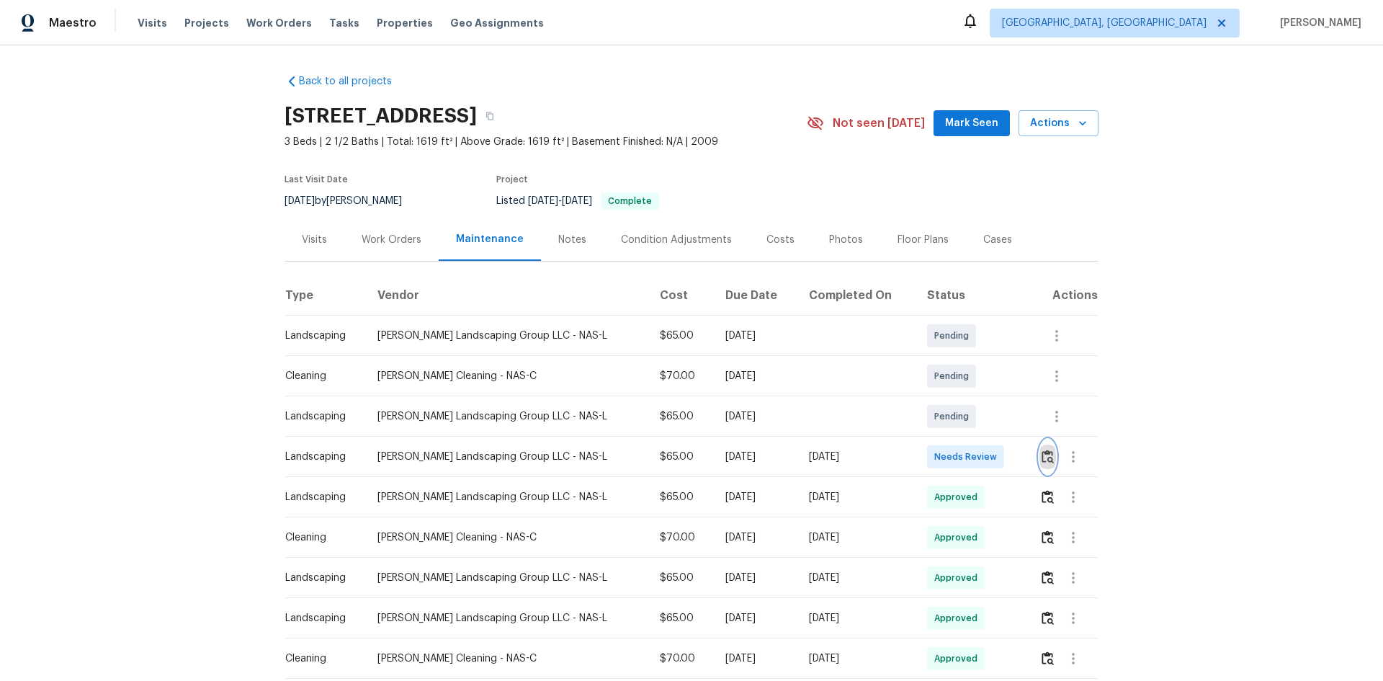
click at [1041, 459] on img "button" at bounding box center [1047, 456] width 12 height 14
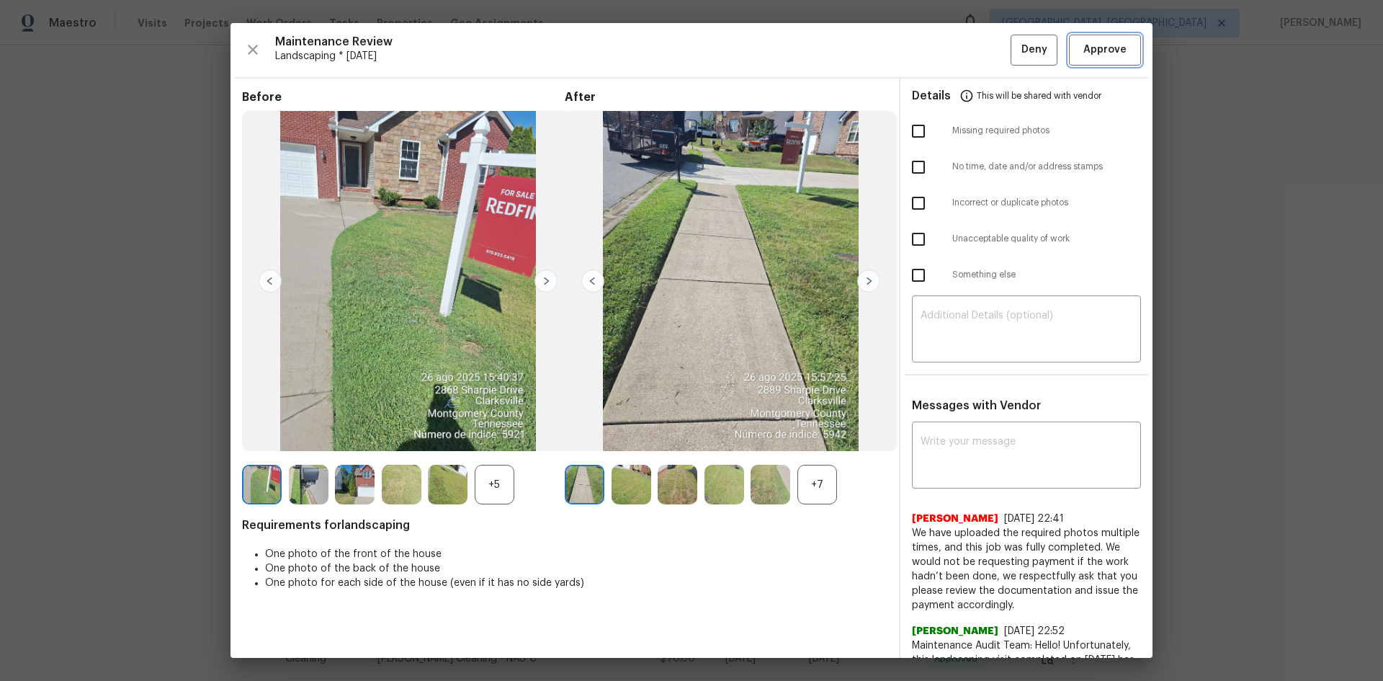
click at [1097, 39] on button "Approve" at bounding box center [1105, 50] width 72 height 31
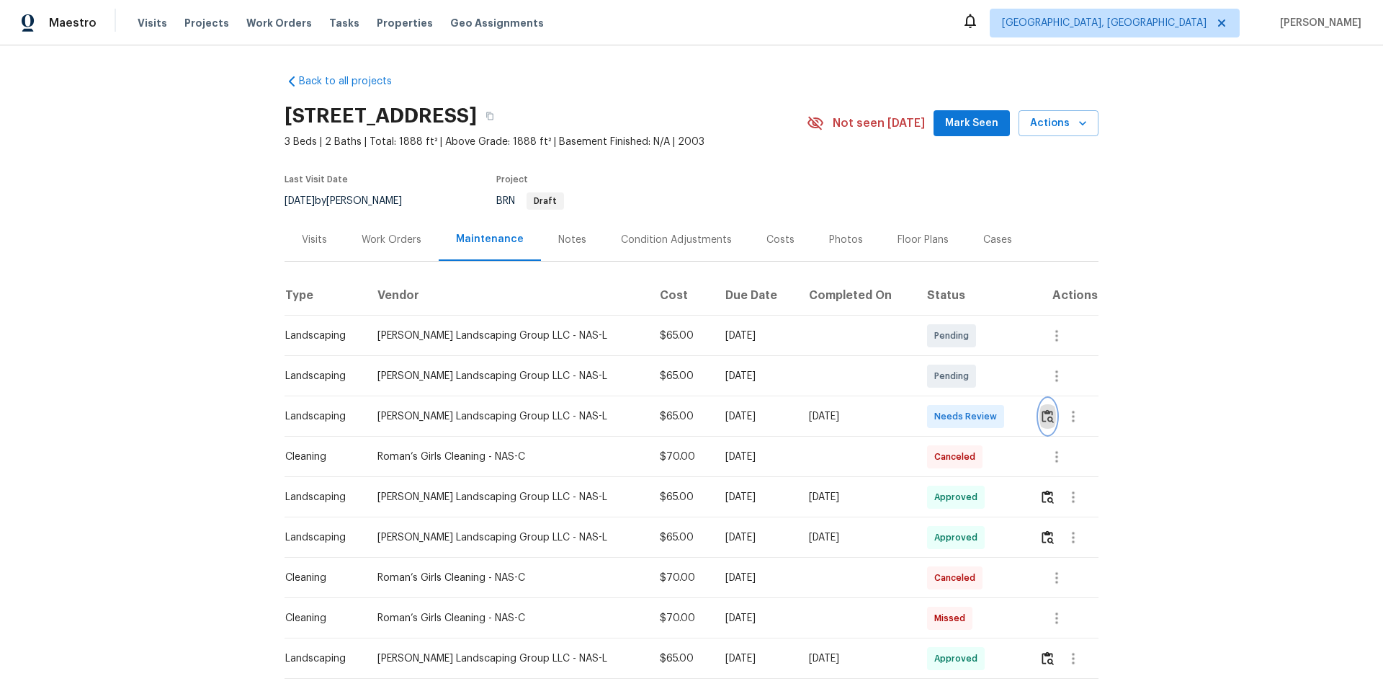
click at [1045, 416] on img "button" at bounding box center [1047, 416] width 12 height 14
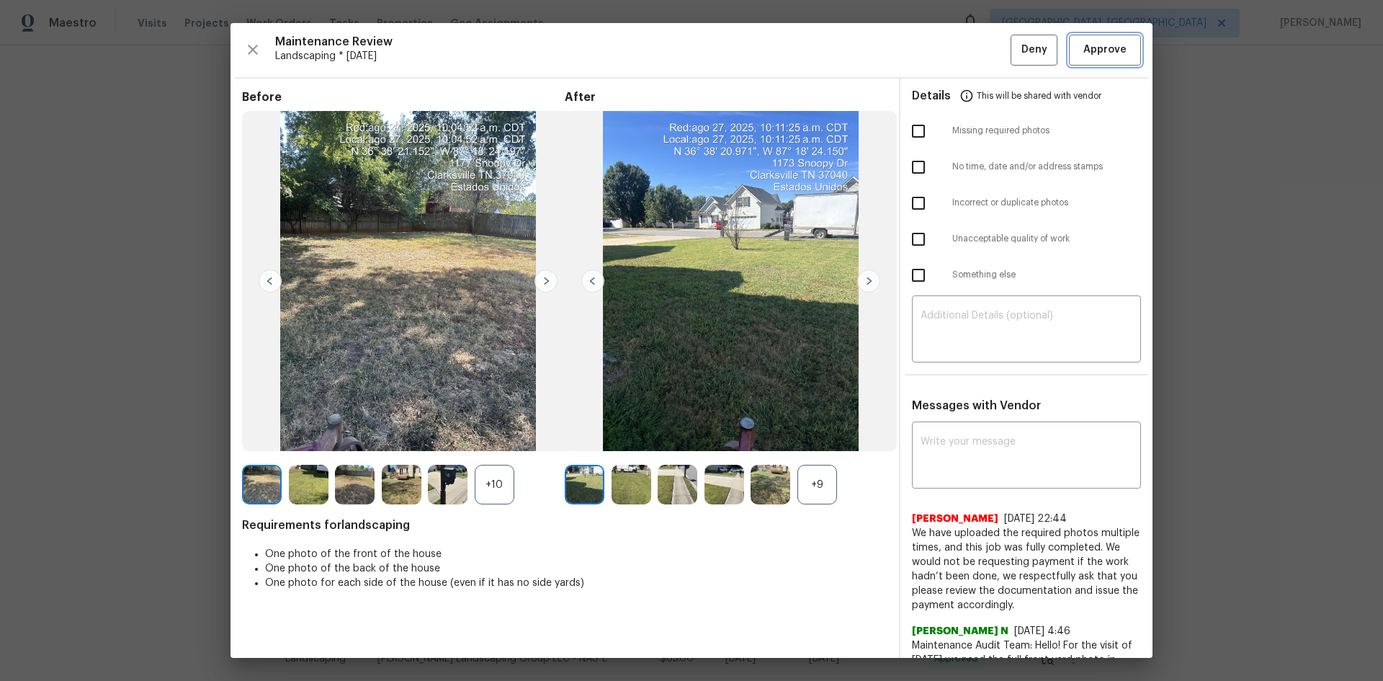
click at [1103, 59] on button "Approve" at bounding box center [1105, 50] width 72 height 31
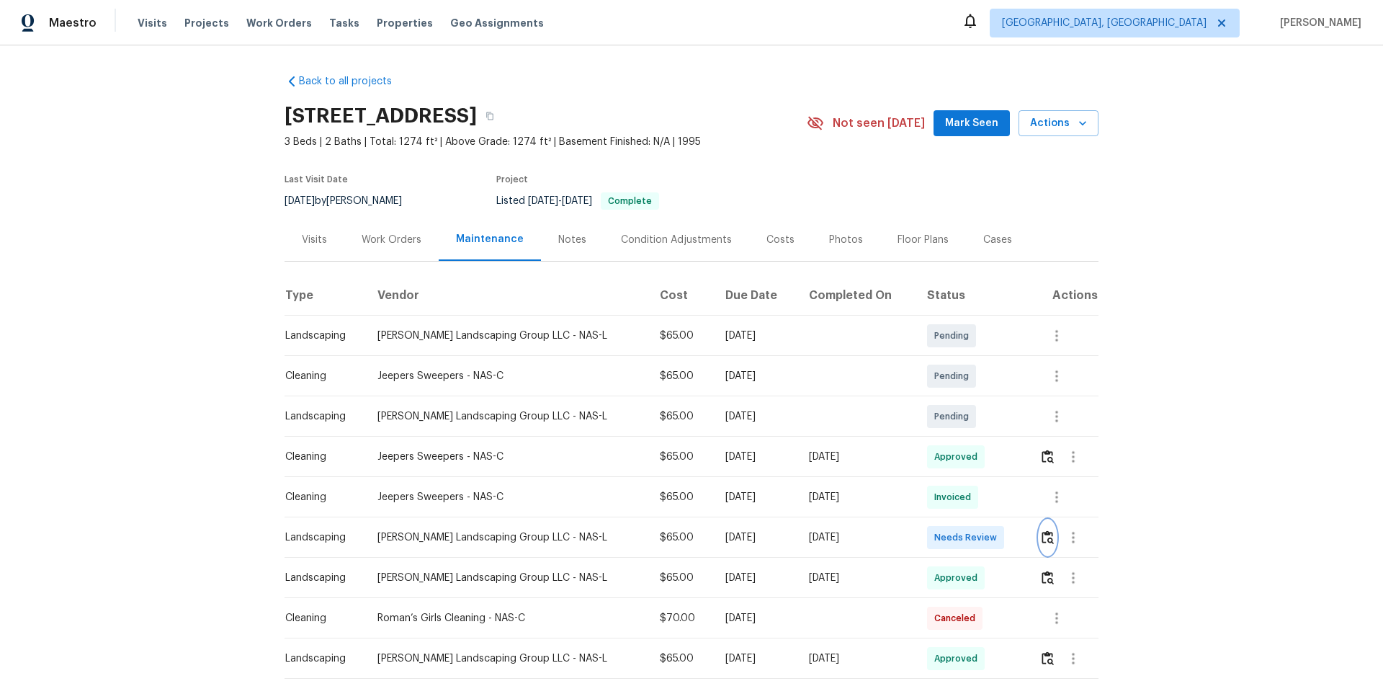
click at [1041, 539] on img "button" at bounding box center [1047, 537] width 12 height 14
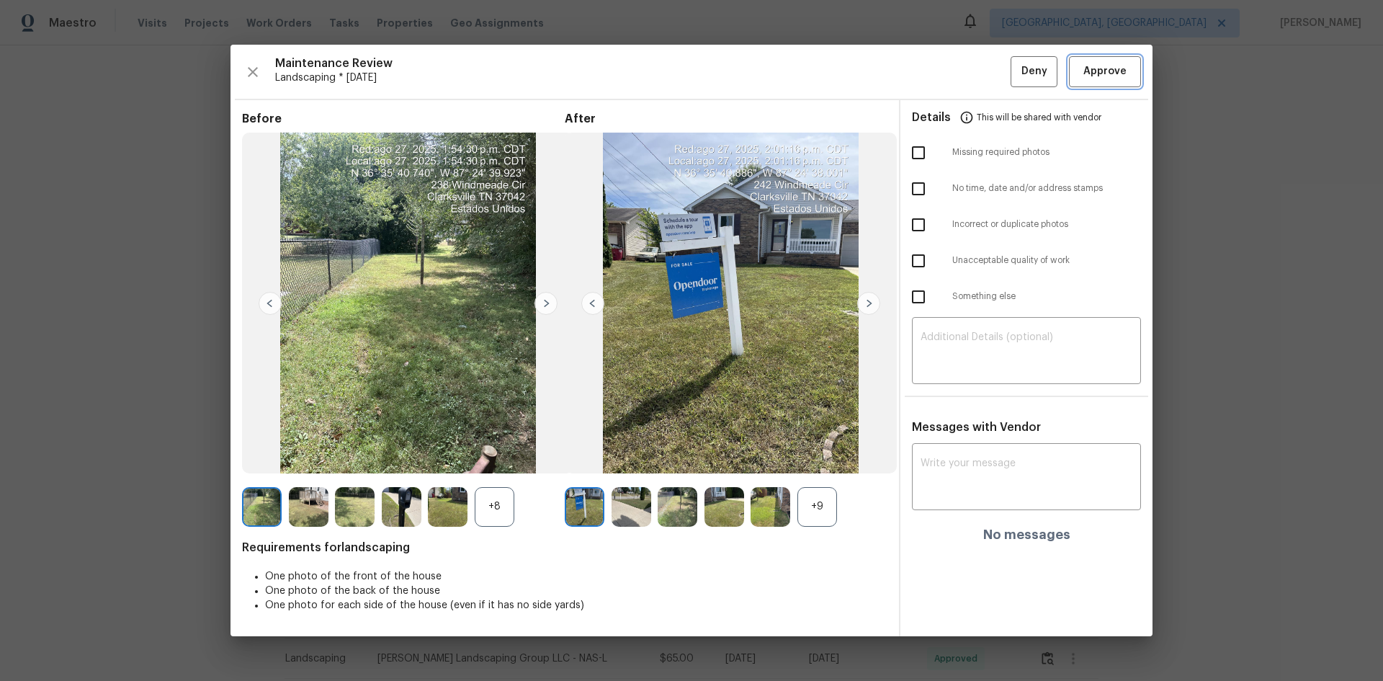
click at [1105, 86] on button "Approve" at bounding box center [1105, 71] width 72 height 31
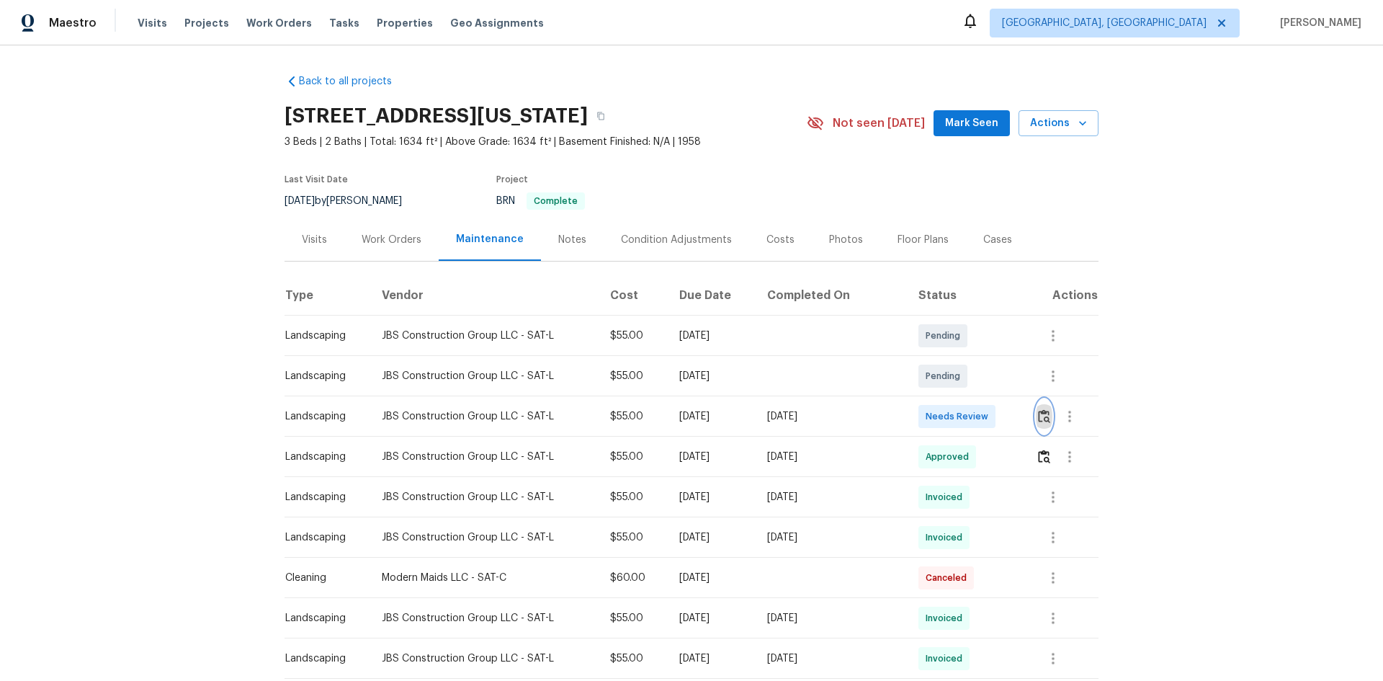
click at [1036, 412] on button "button" at bounding box center [1044, 416] width 17 height 35
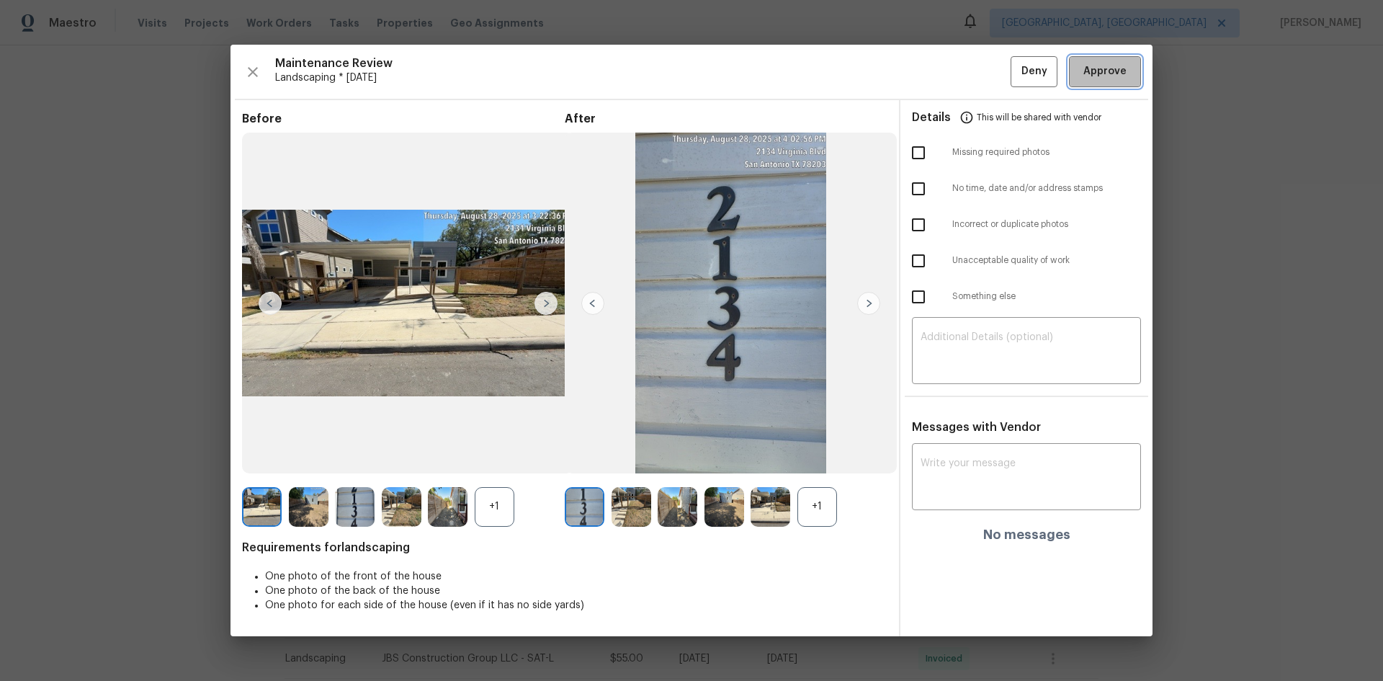
click at [1092, 69] on span "Approve" at bounding box center [1104, 72] width 43 height 18
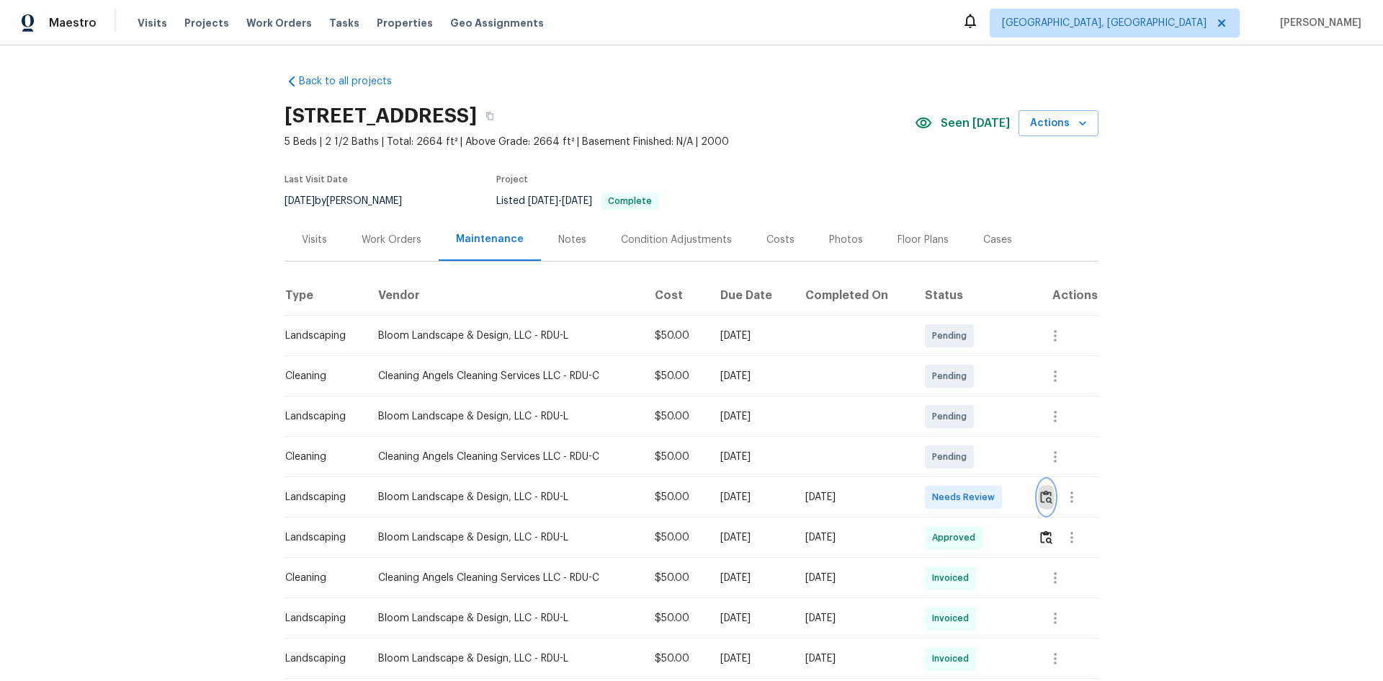
click at [1047, 501] on img "button" at bounding box center [1046, 497] width 12 height 14
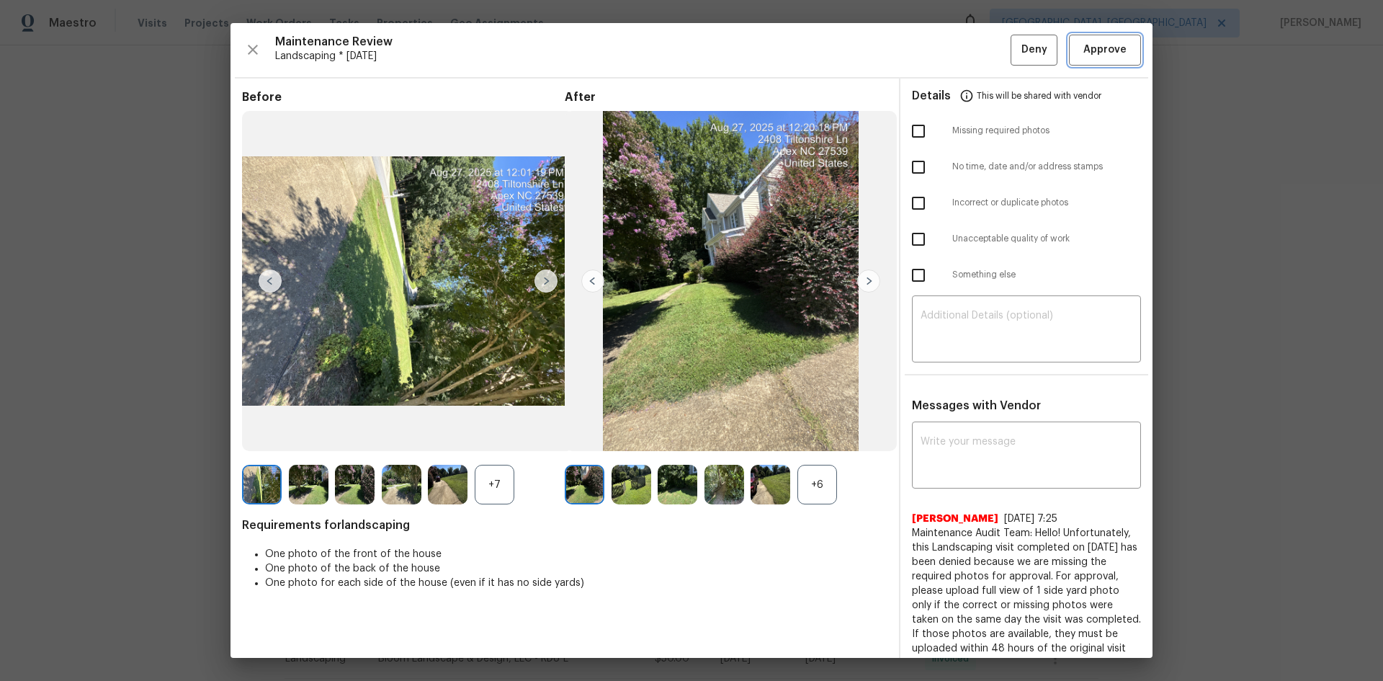
click at [1091, 45] on span "Approve" at bounding box center [1104, 50] width 43 height 18
